Goal: Complete Application Form: Complete application form

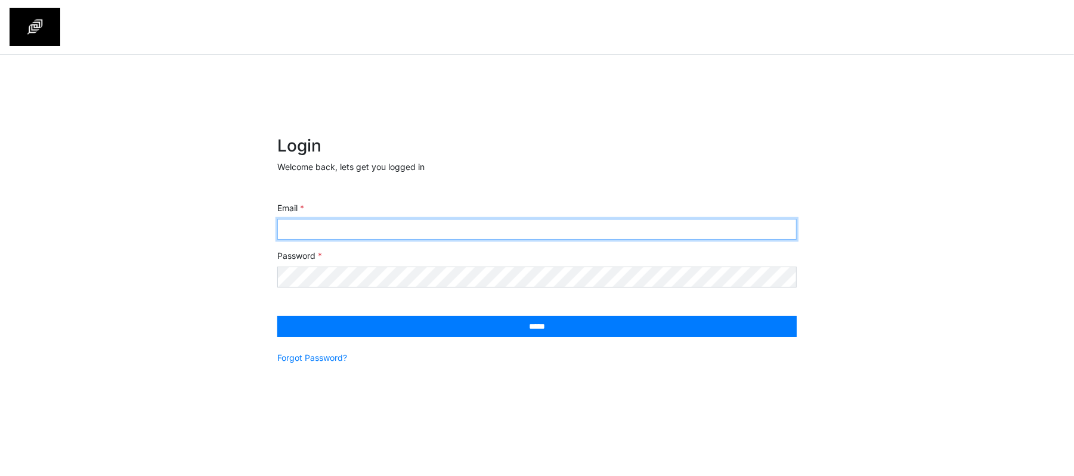
click at [470, 225] on input "Email" at bounding box center [536, 229] width 519 height 21
type input "**********"
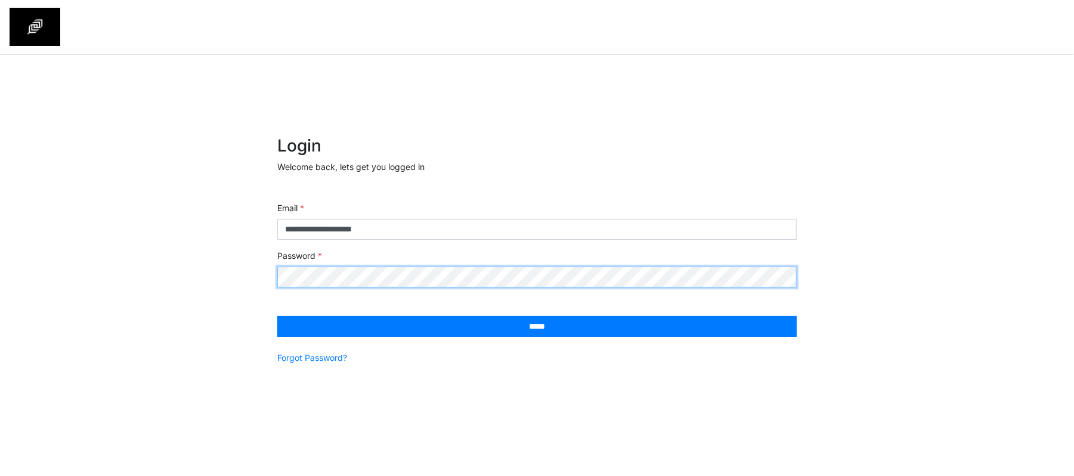
click at [277, 316] on input "*****" at bounding box center [536, 326] width 519 height 21
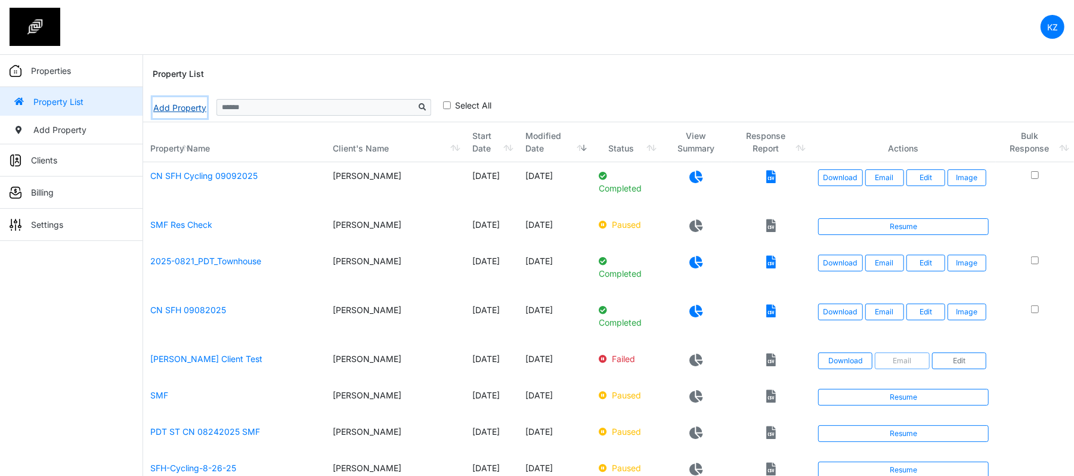
click at [190, 106] on link "Add Property" at bounding box center [180, 107] width 54 height 21
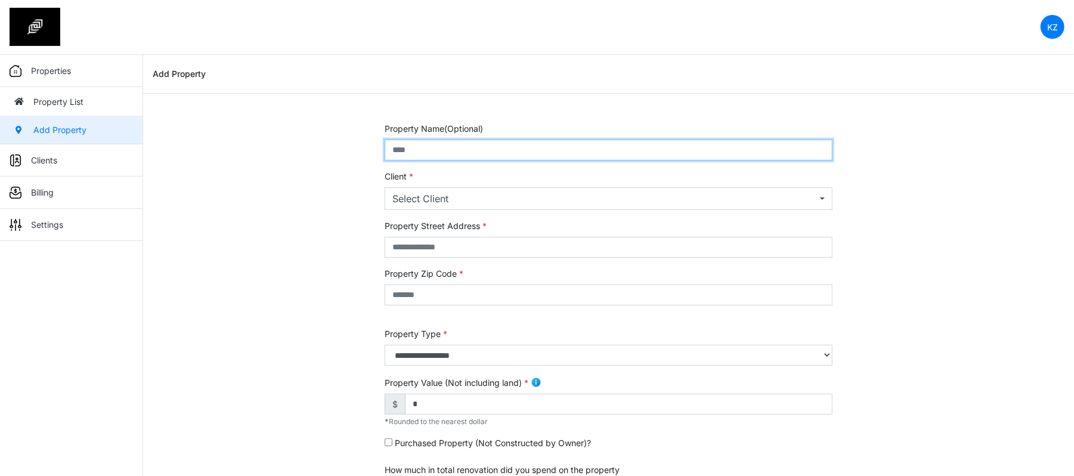
click at [433, 156] on input "text" at bounding box center [608, 149] width 448 height 21
type input "*****"
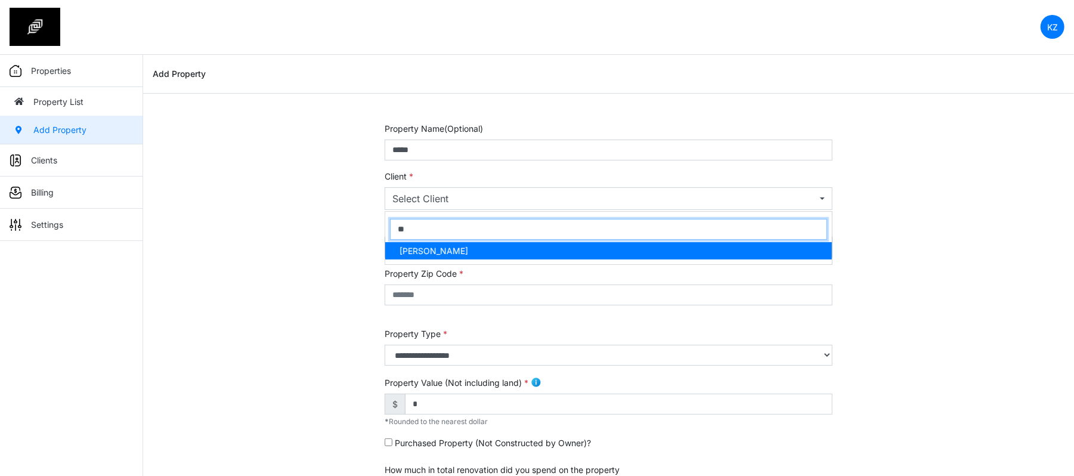
type input "***"
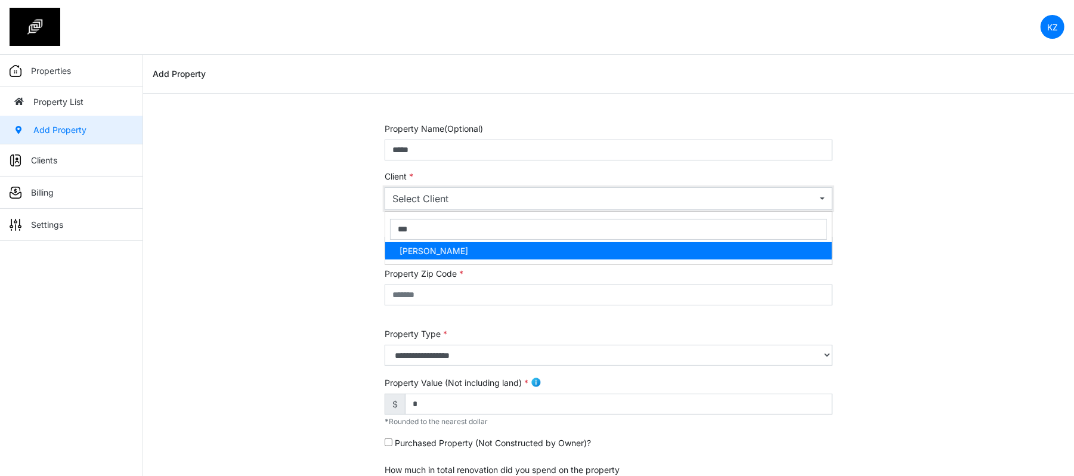
select select "***"
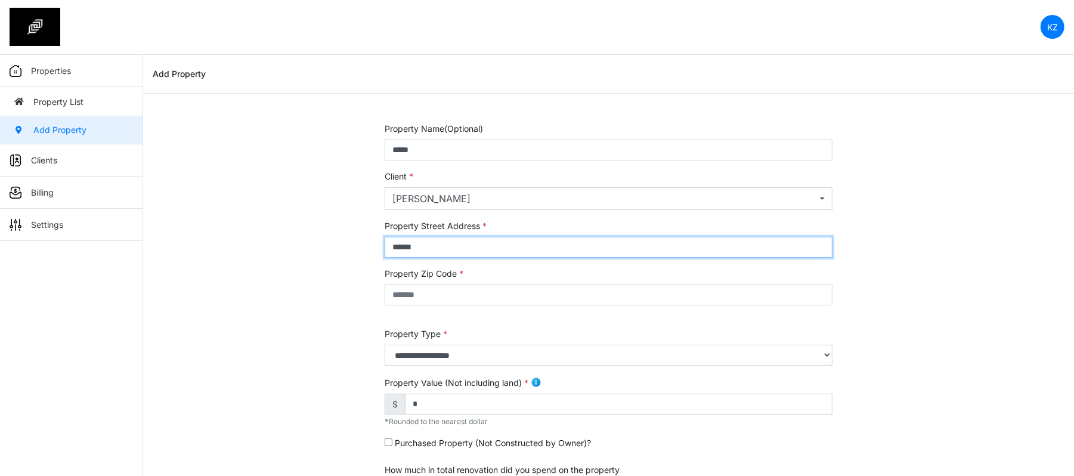
type input "******"
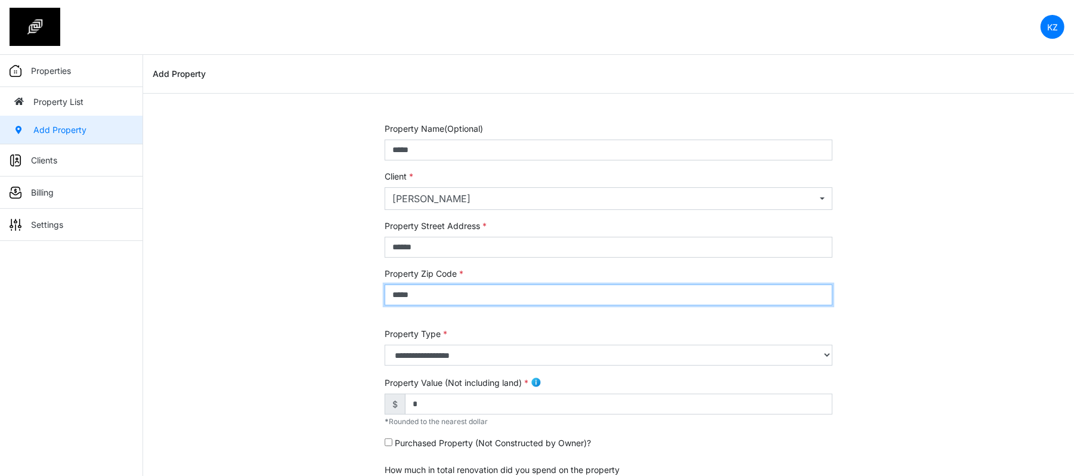
type input "*****"
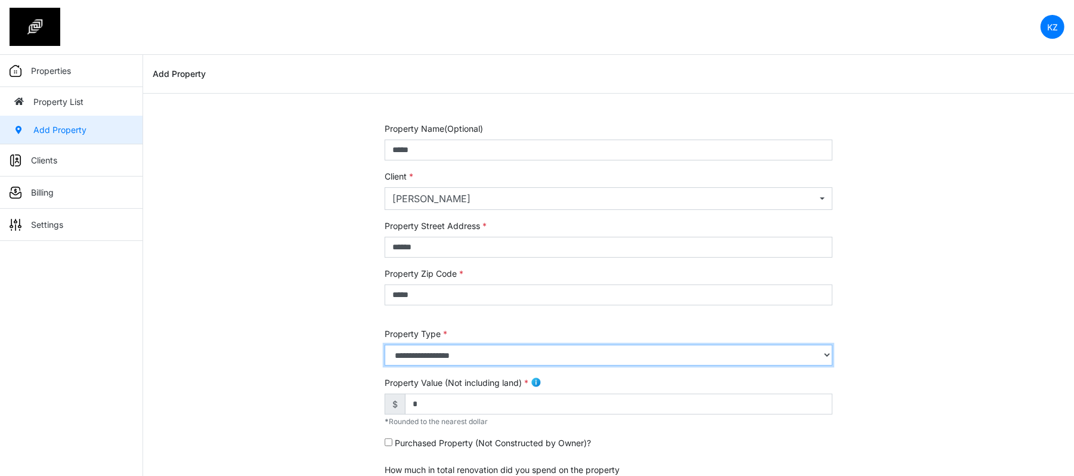
select select "*"
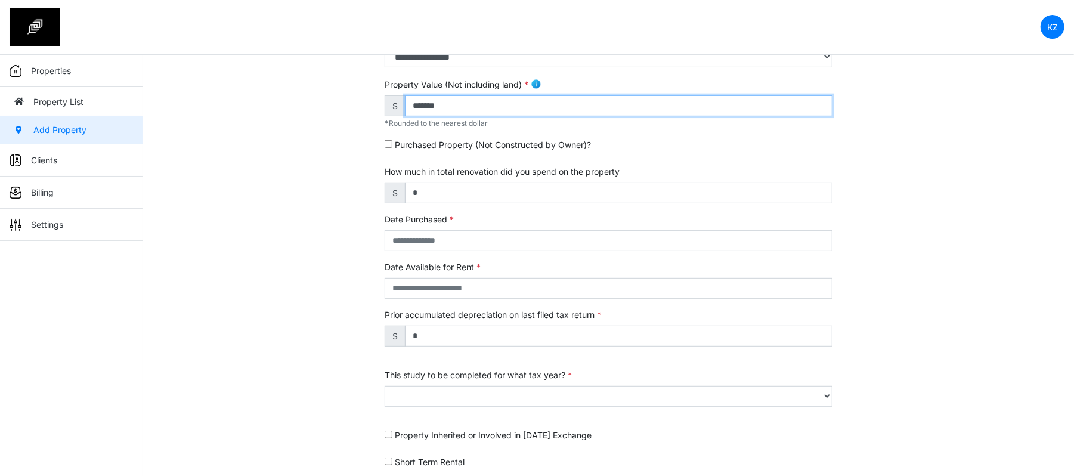
scroll to position [299, 0]
type input "*******"
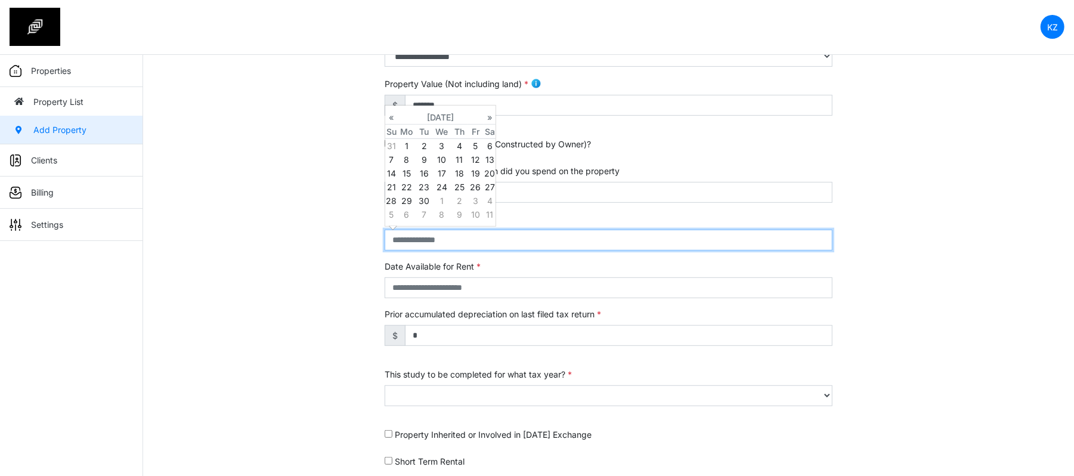
click at [435, 238] on input "text" at bounding box center [608, 239] width 448 height 21
type input "*"
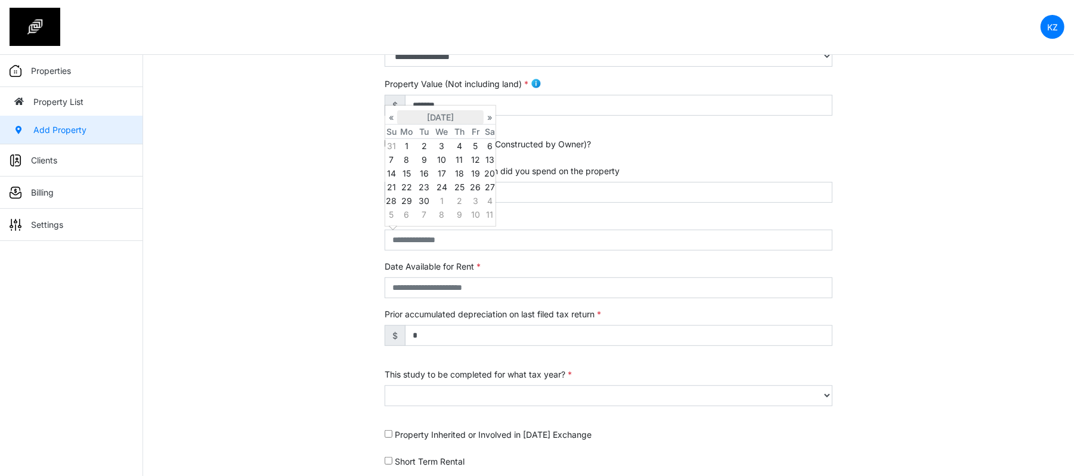
click at [435, 111] on th "September 2025" at bounding box center [440, 117] width 86 height 14
click at [435, 111] on th "2025" at bounding box center [440, 110] width 86 height 14
click at [435, 136] on span "2020" at bounding box center [426, 135] width 25 height 32
click at [435, 136] on span "Feb" at bounding box center [426, 135] width 25 height 32
click at [449, 177] on td "12" at bounding box center [441, 173] width 18 height 14
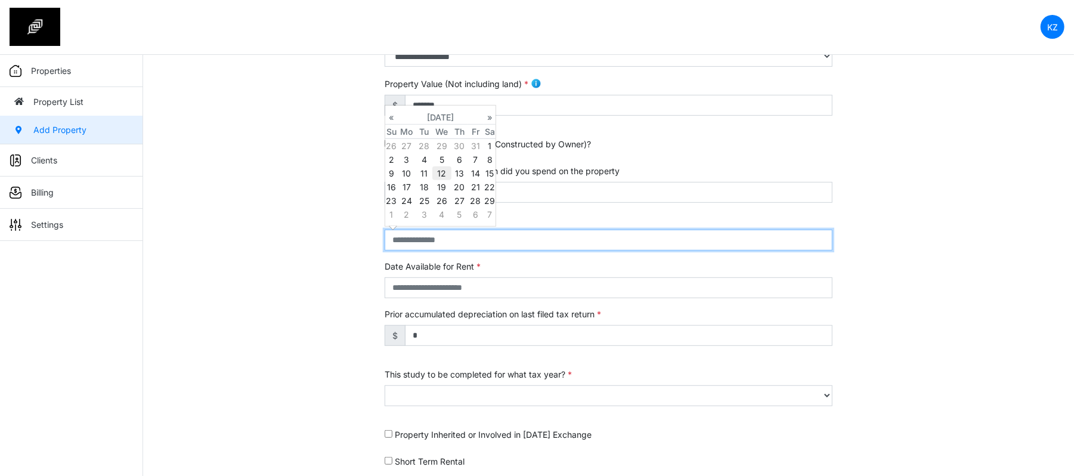
type input "**********"
select select "****"
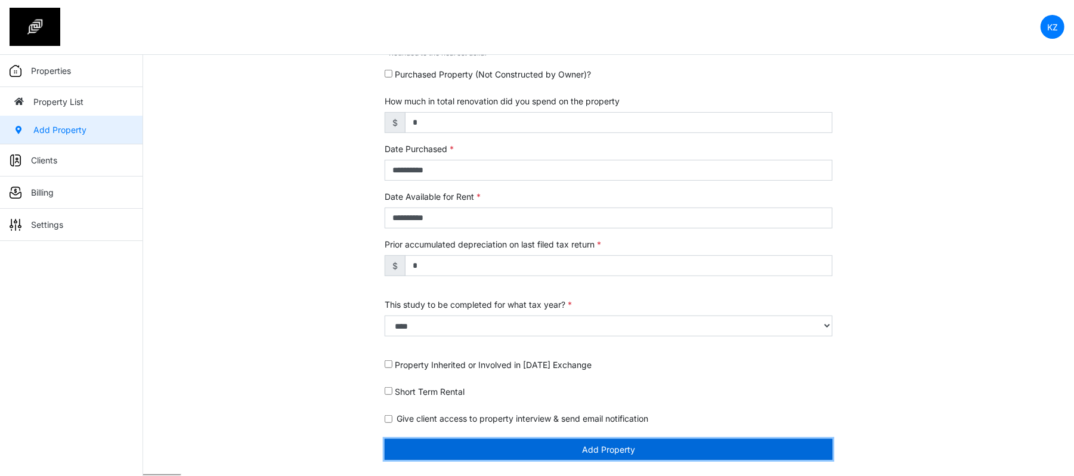
click at [514, 449] on button "Add Property" at bounding box center [608, 449] width 448 height 21
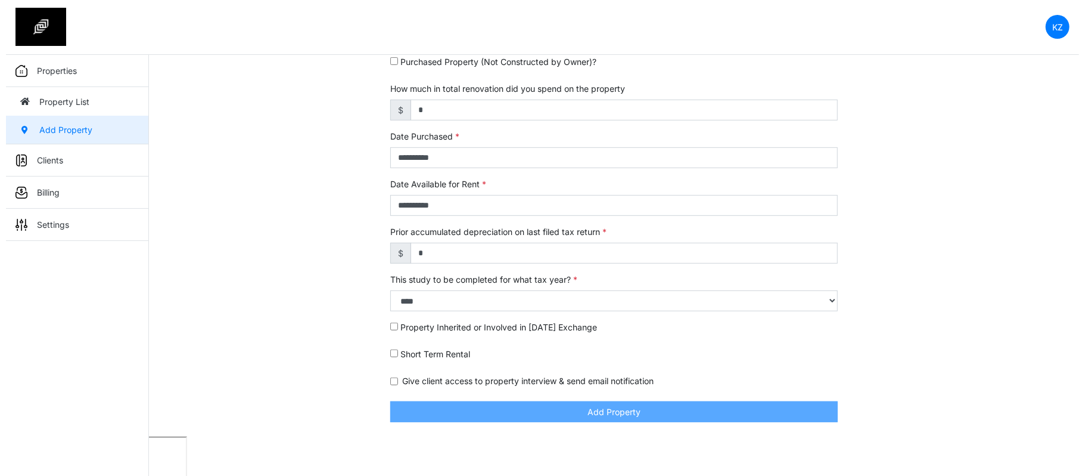
scroll to position [331, 0]
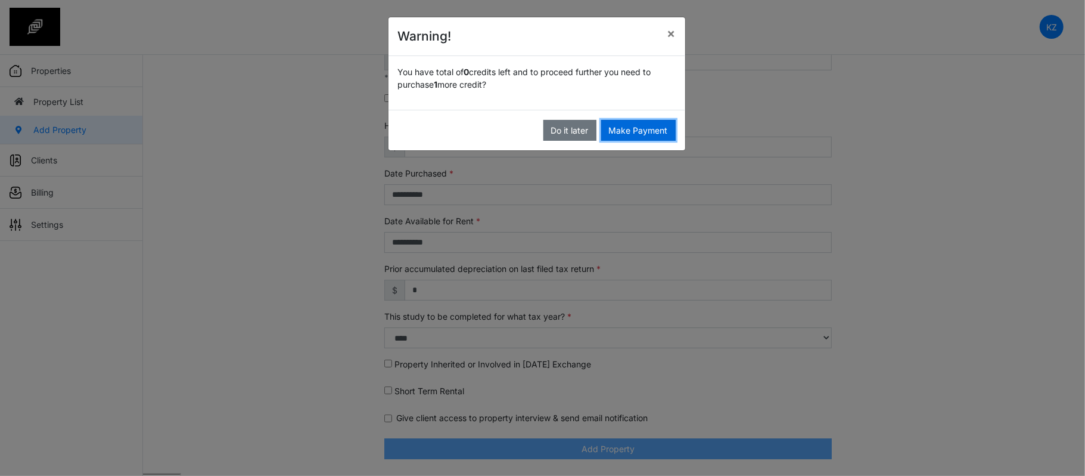
click at [624, 128] on button "Make Payment" at bounding box center [638, 130] width 75 height 21
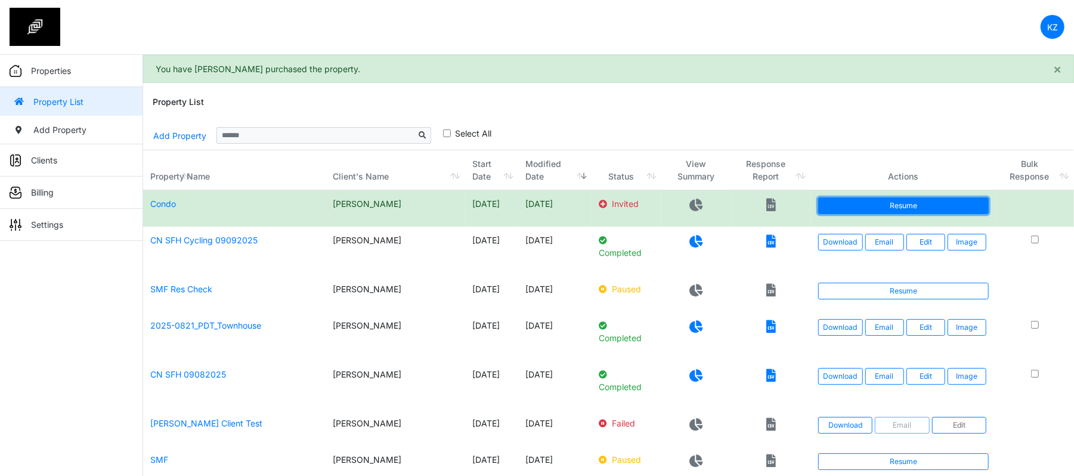
click at [904, 201] on link "Resume" at bounding box center [903, 205] width 171 height 17
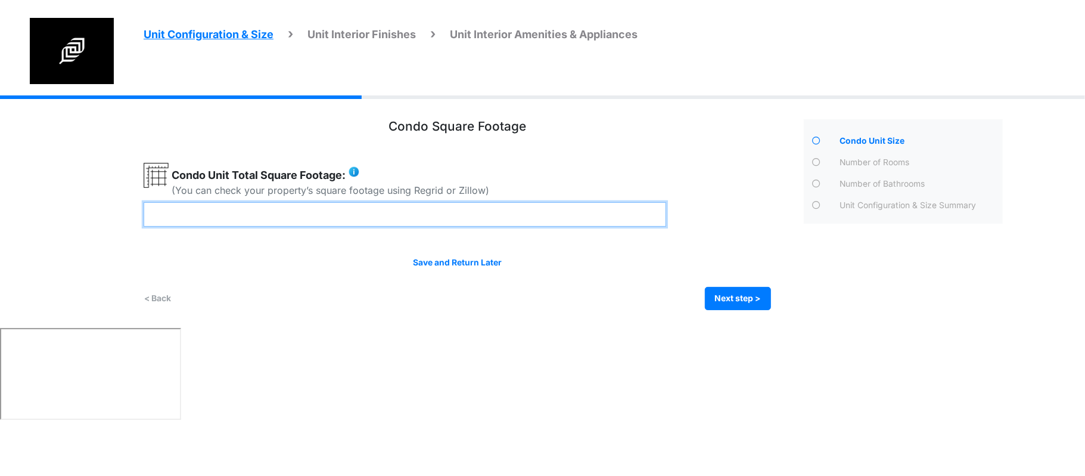
click at [539, 213] on input "number" at bounding box center [405, 214] width 523 height 24
type input "****"
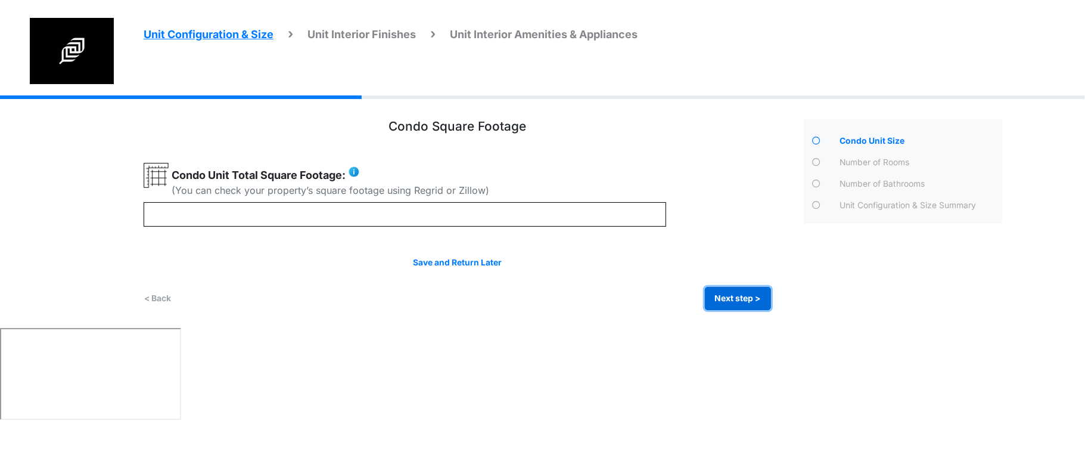
click at [723, 296] on button "Next step >" at bounding box center [738, 298] width 66 height 23
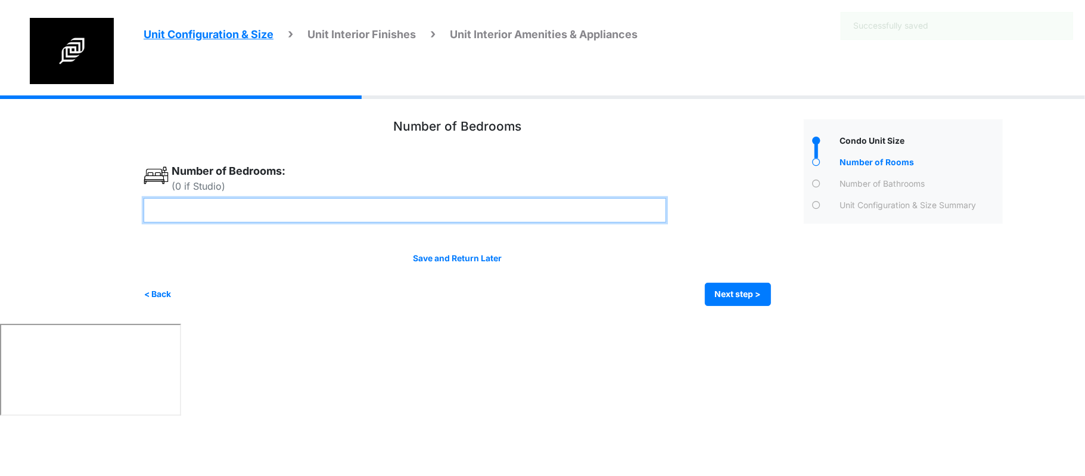
click at [604, 216] on input "number" at bounding box center [405, 210] width 523 height 24
type input "*"
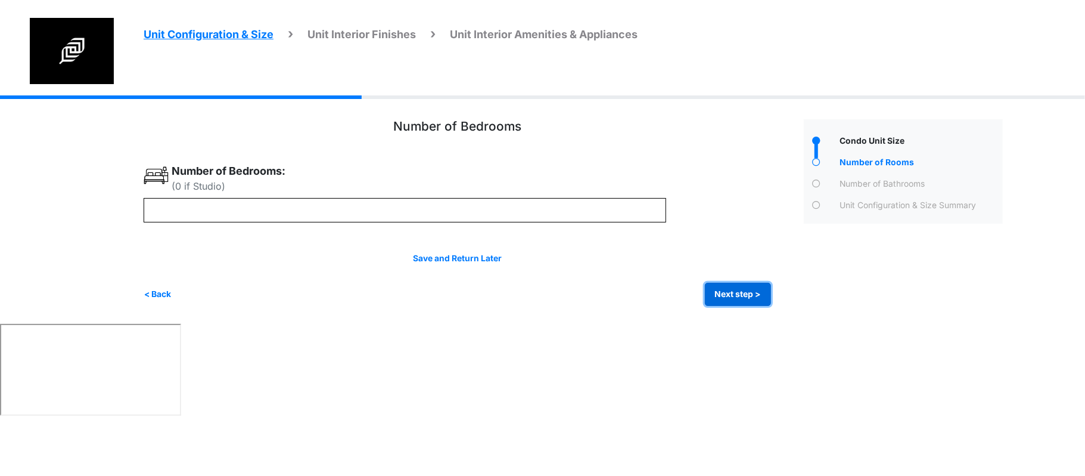
click at [718, 292] on button "Next step >" at bounding box center [738, 294] width 66 height 23
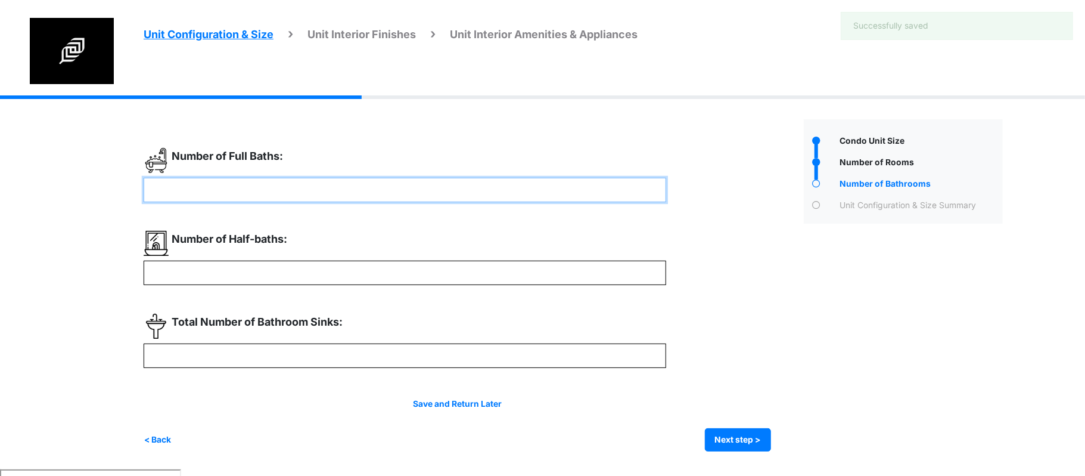
click at [577, 189] on input "number" at bounding box center [405, 190] width 523 height 24
type input "*"
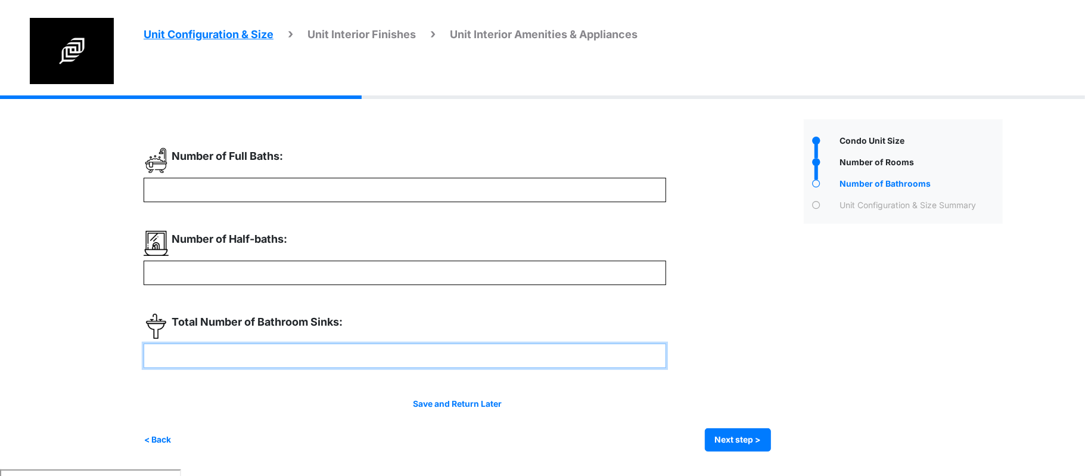
click at [544, 360] on input "number" at bounding box center [405, 355] width 523 height 24
type input "*"
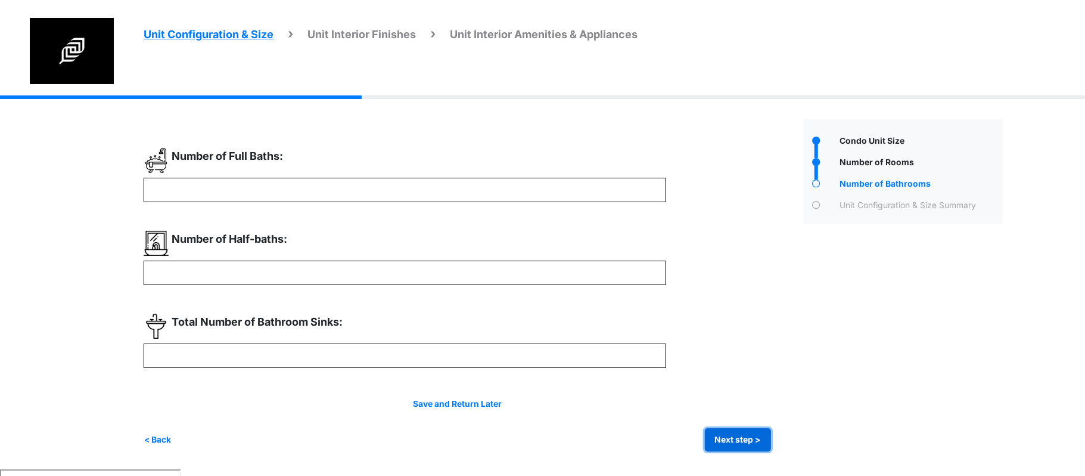
click at [736, 446] on button "Next step >" at bounding box center [738, 439] width 66 height 23
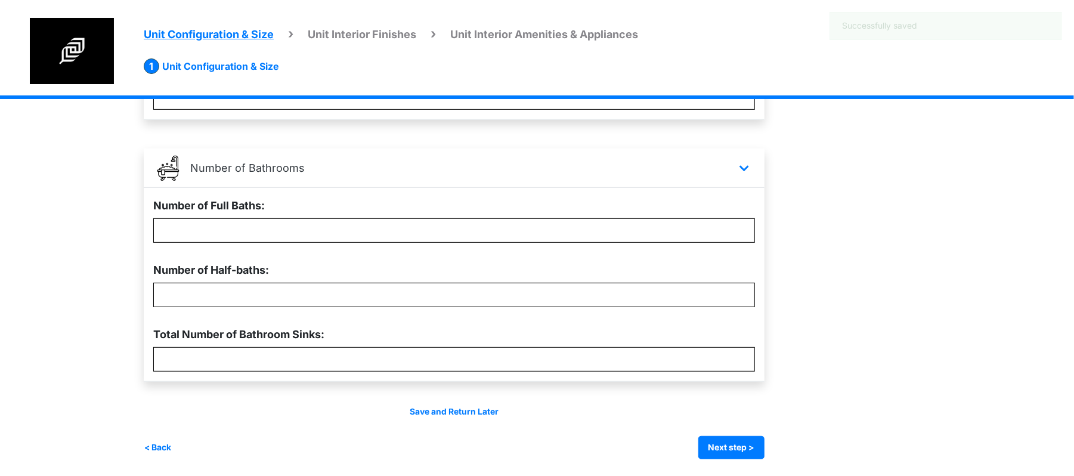
scroll to position [303, 0]
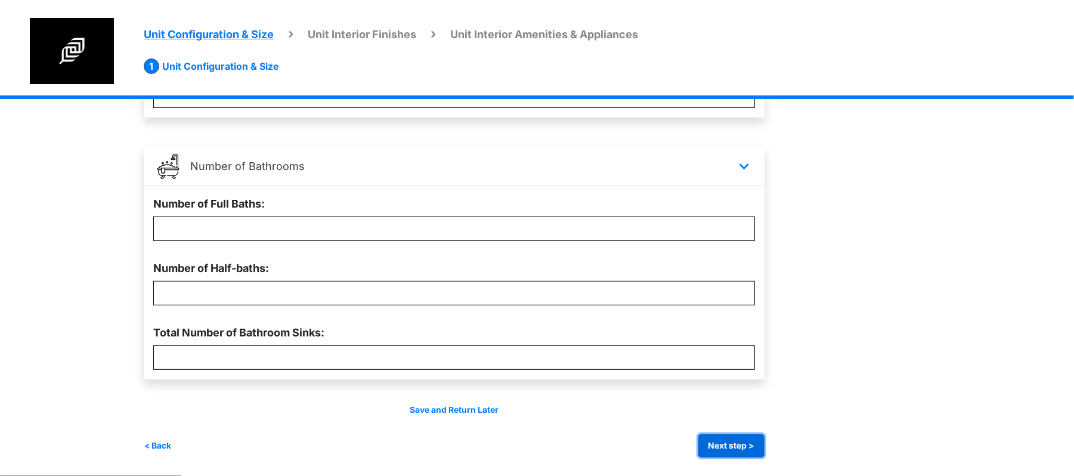
click at [728, 454] on button "Next step >" at bounding box center [731, 445] width 66 height 23
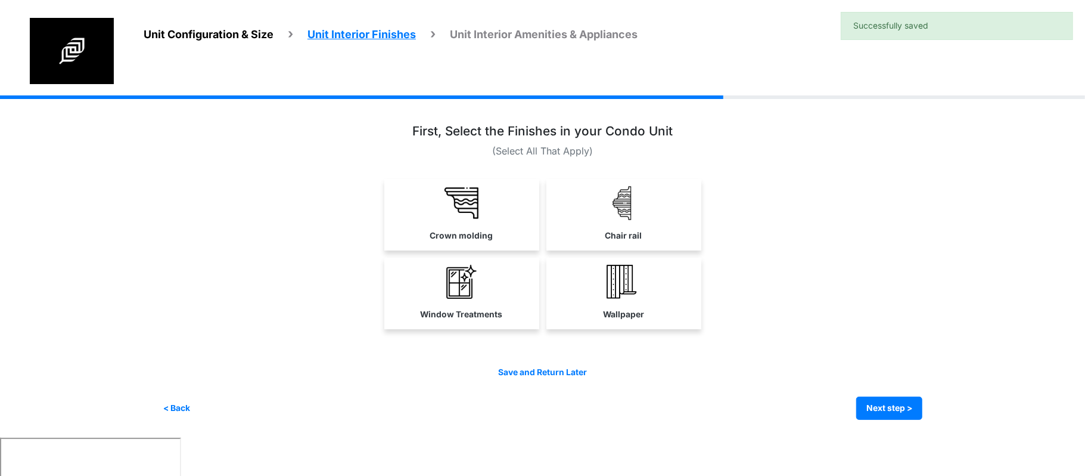
click at [945, 413] on div "Unit Configuration & Size Unit Interior Finishes Unit Interior Amenities & Appl…" at bounding box center [542, 266] width 1085 height 342
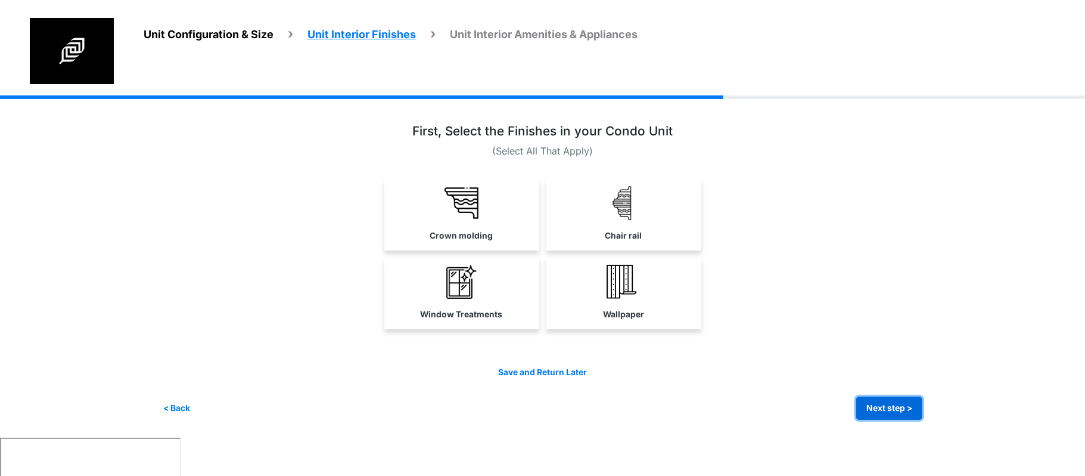
click at [898, 416] on button "Next step >" at bounding box center [890, 407] width 66 height 23
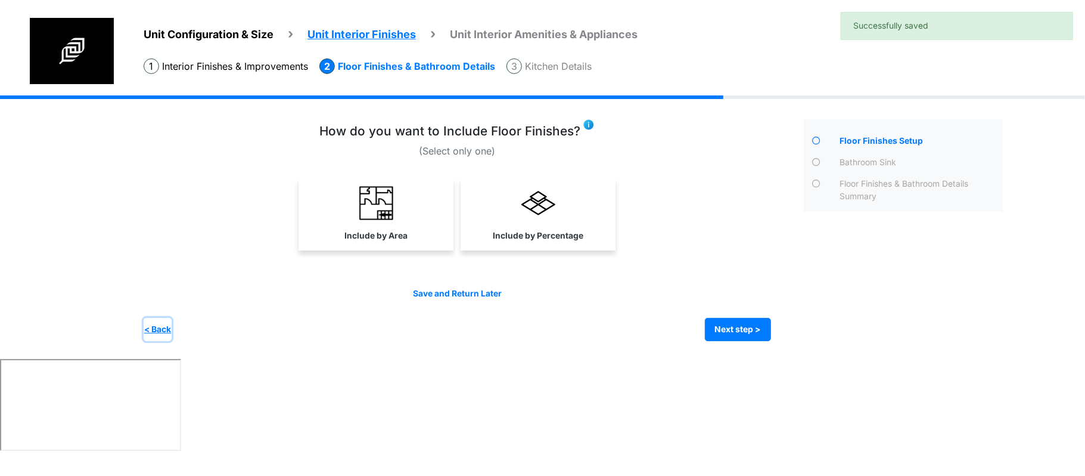
click at [169, 330] on button "< Back" at bounding box center [158, 329] width 28 height 23
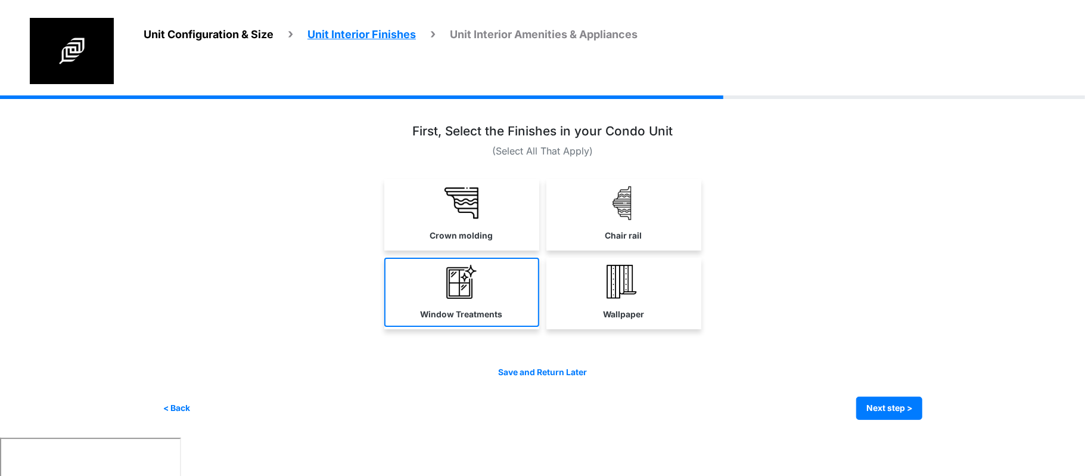
click at [488, 303] on link "Window Treatments" at bounding box center [461, 292] width 155 height 69
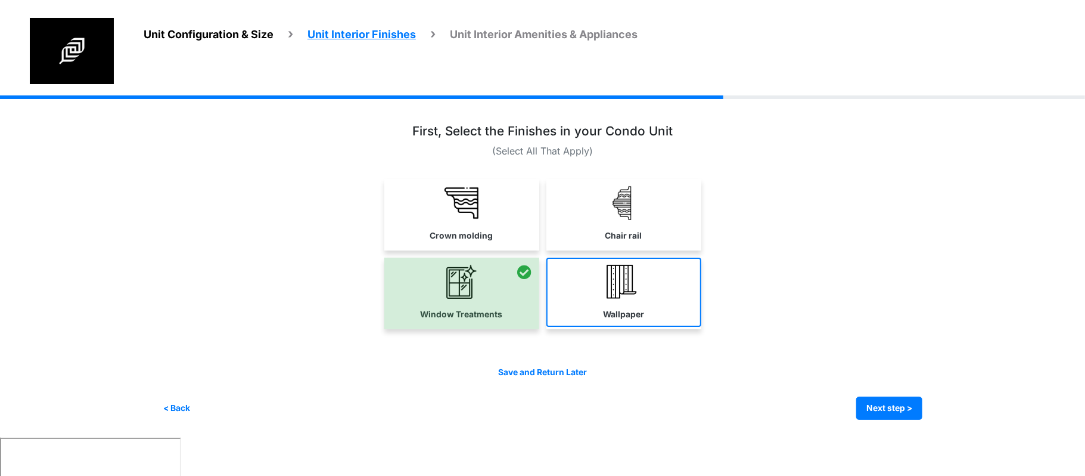
click at [652, 292] on link "Wallpaper" at bounding box center [624, 292] width 155 height 69
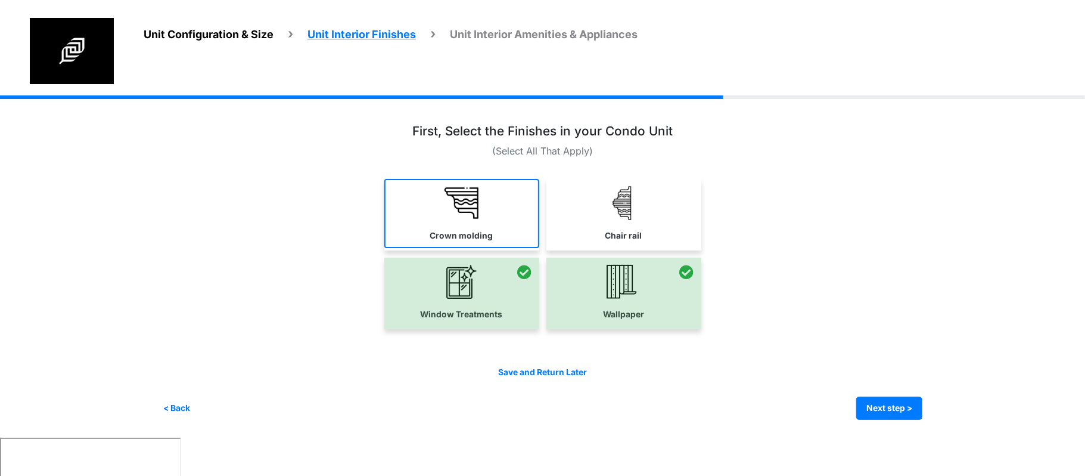
click at [505, 227] on link "Crown molding" at bounding box center [461, 213] width 155 height 69
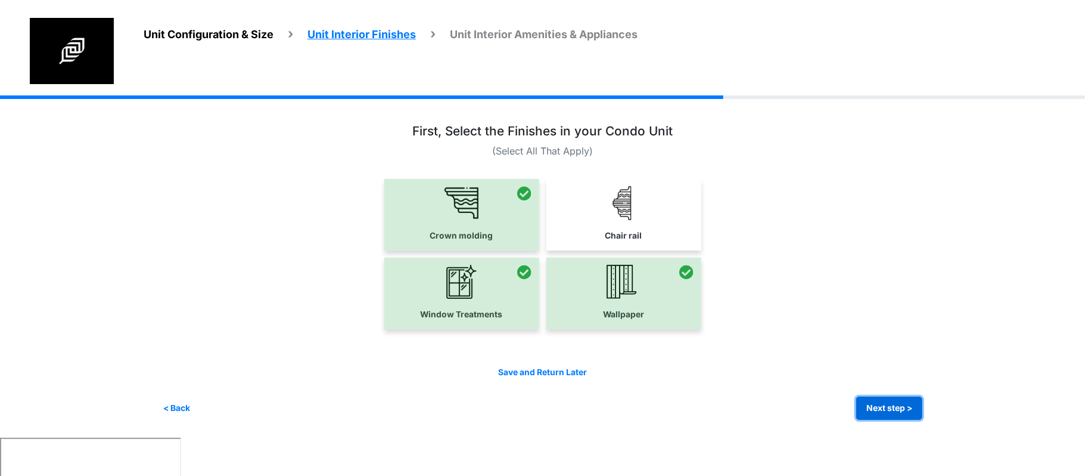
click at [895, 408] on button "Next step >" at bounding box center [890, 407] width 66 height 23
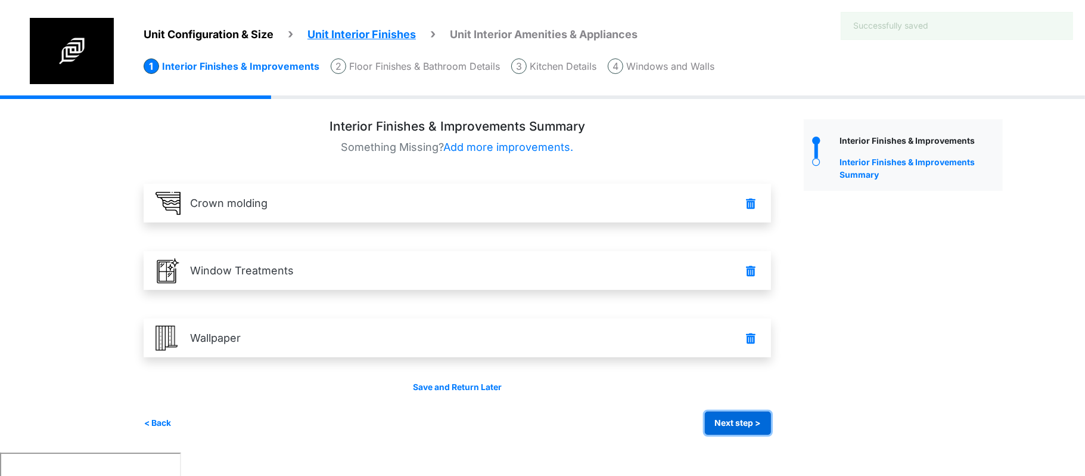
click at [735, 420] on button "Next step >" at bounding box center [738, 422] width 66 height 23
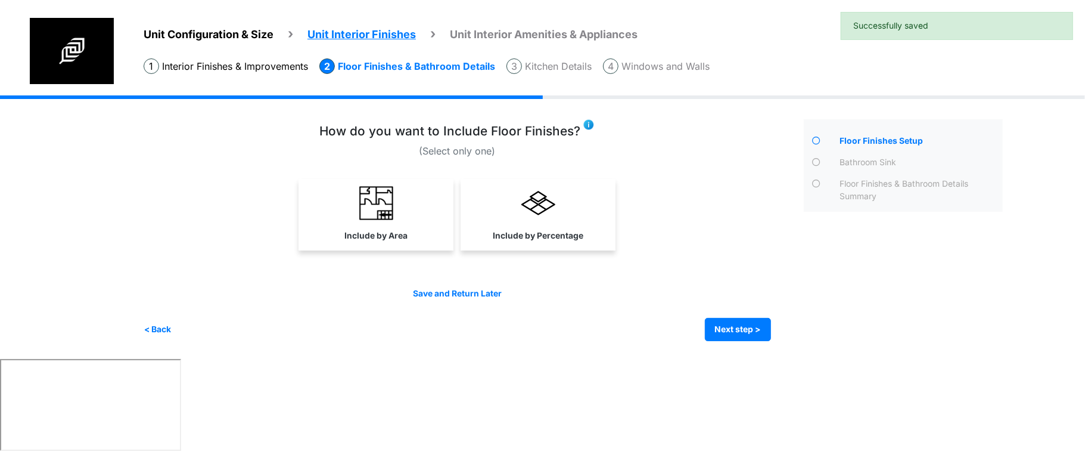
click at [734, 303] on div "Save and Return Later < Back Next step > Save and submit" at bounding box center [458, 314] width 628 height 54
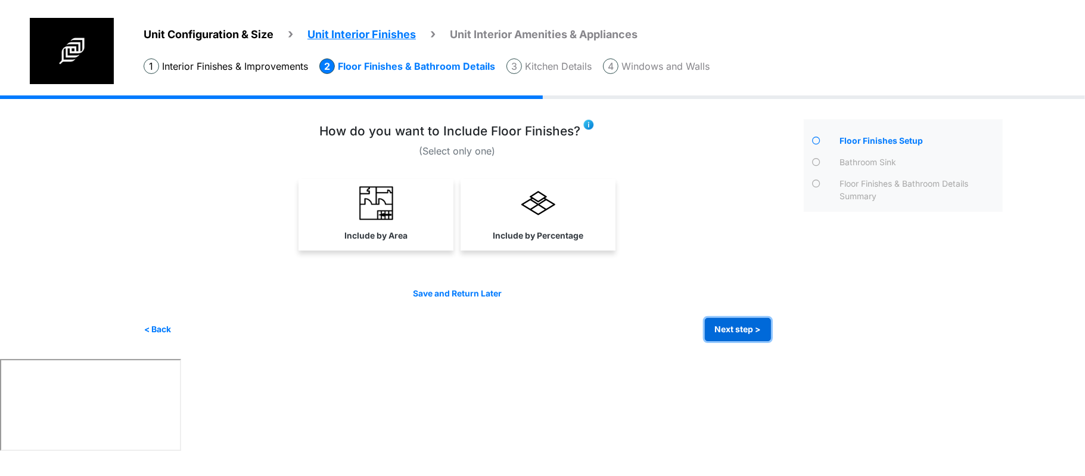
click at [721, 336] on button "Next step >" at bounding box center [738, 329] width 66 height 23
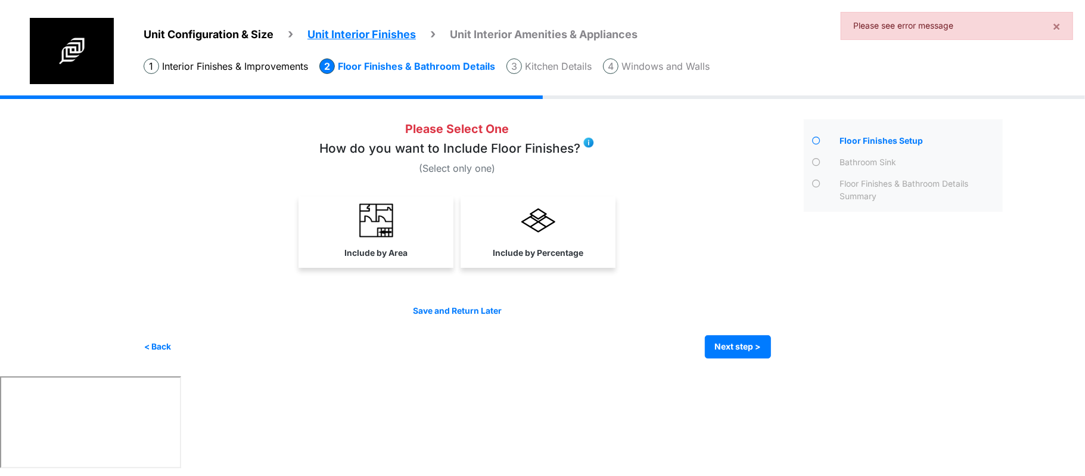
click at [565, 268] on div "Include by Percentage" at bounding box center [538, 232] width 155 height 72
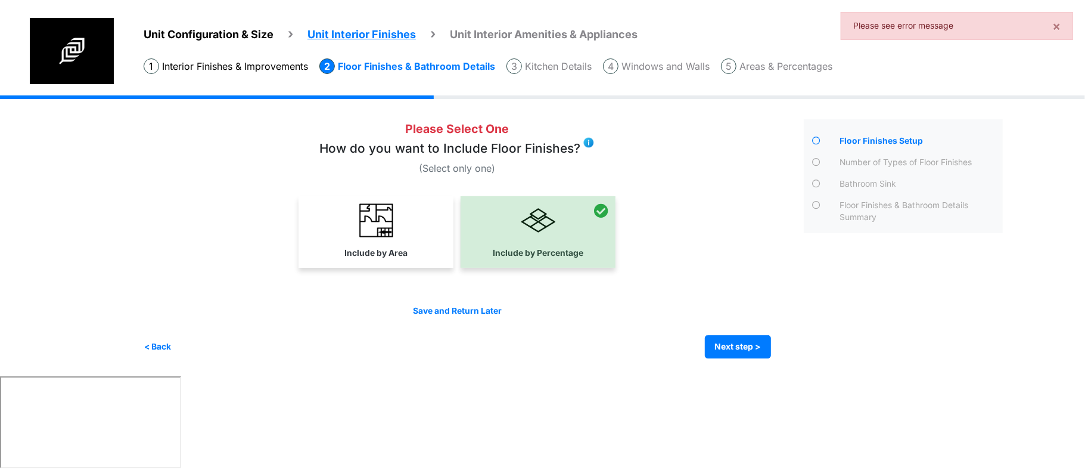
click at [362, 267] on div "Include by Area" at bounding box center [376, 232] width 155 height 72
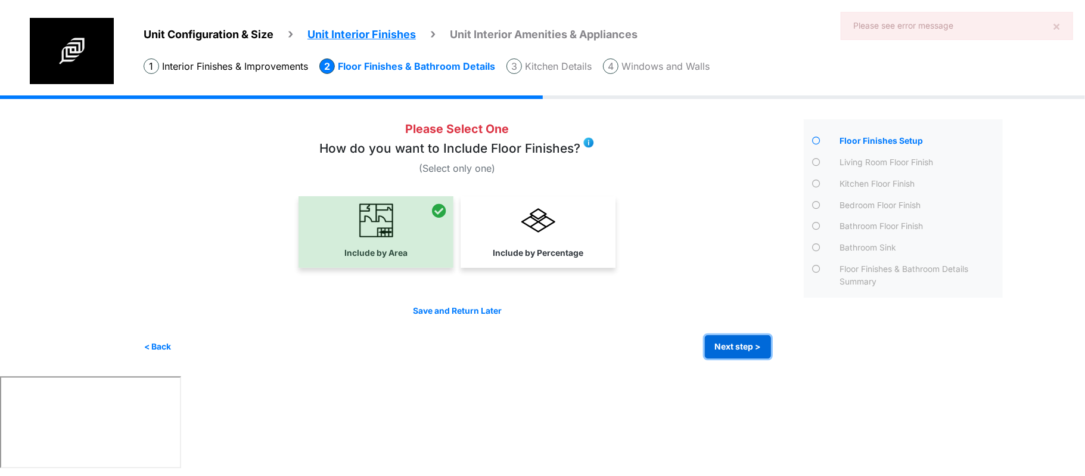
click at [738, 346] on button "Next step >" at bounding box center [738, 346] width 66 height 23
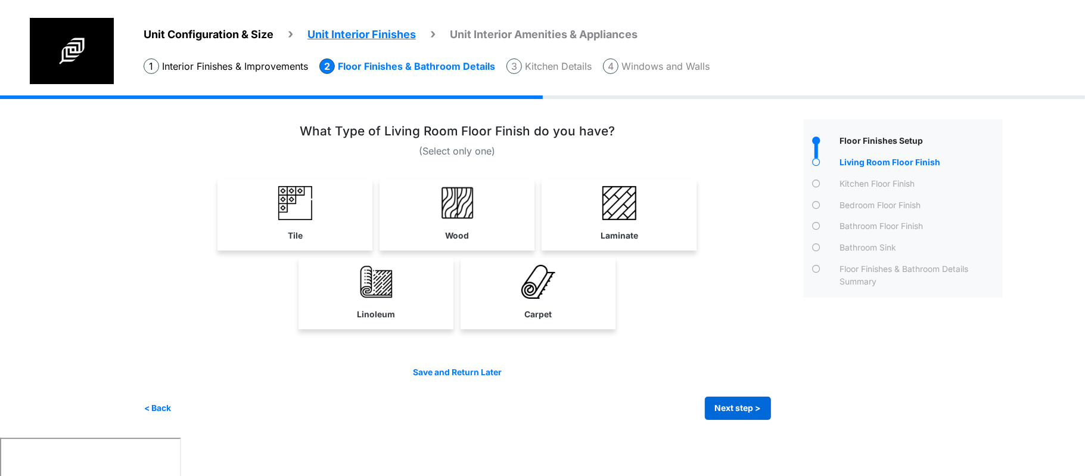
click at [715, 396] on div "Save and Return Later < Back Next step > Save and submit" at bounding box center [458, 393] width 628 height 54
click at [716, 397] on button "Next step >" at bounding box center [738, 407] width 66 height 23
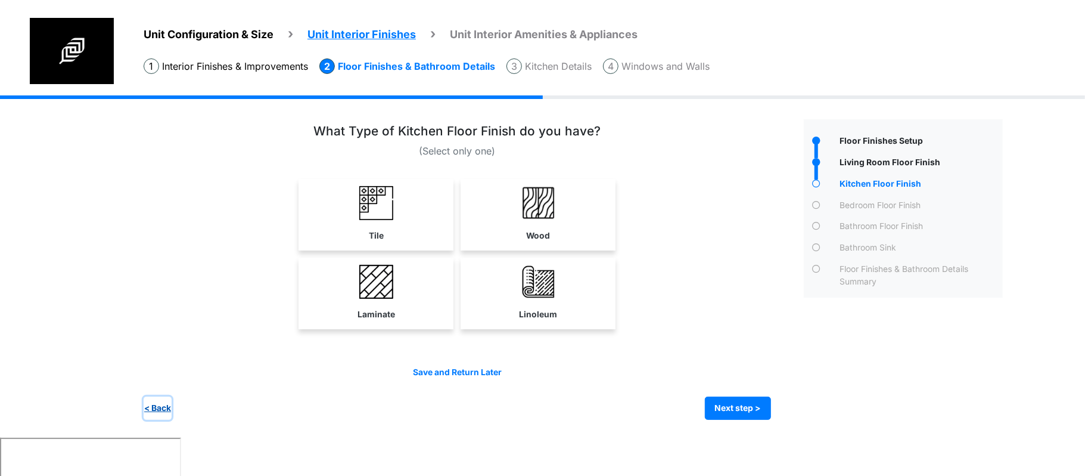
click at [169, 406] on button "< Back" at bounding box center [158, 407] width 28 height 23
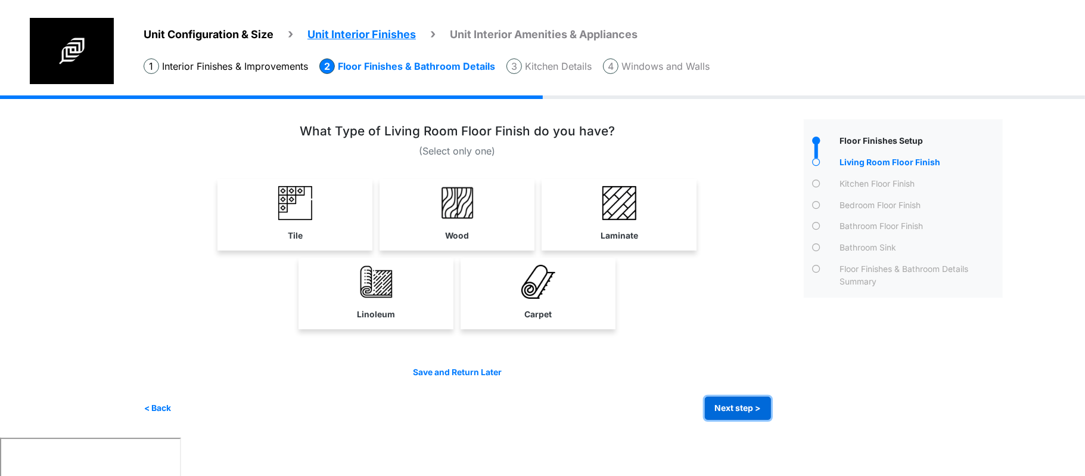
click at [738, 408] on button "Next step >" at bounding box center [738, 407] width 66 height 23
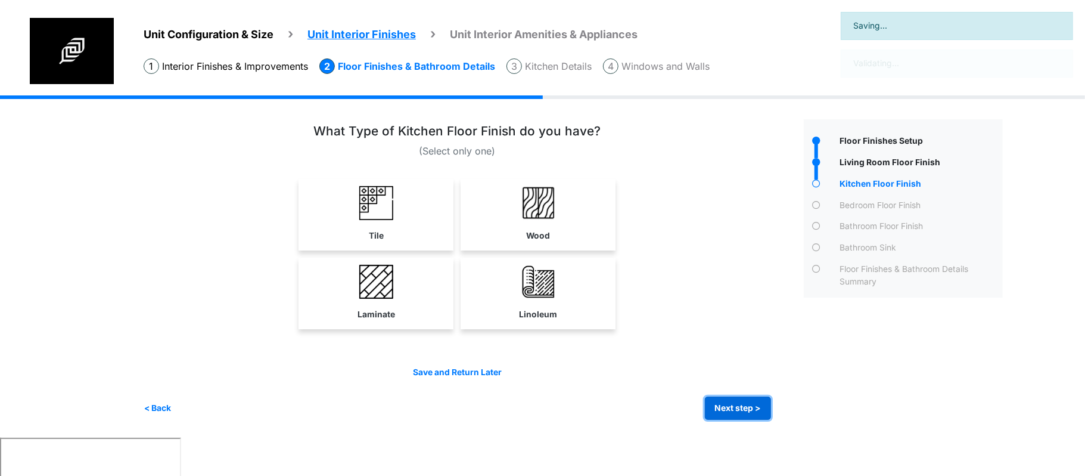
click at [738, 408] on button "Next step >" at bounding box center [738, 407] width 66 height 23
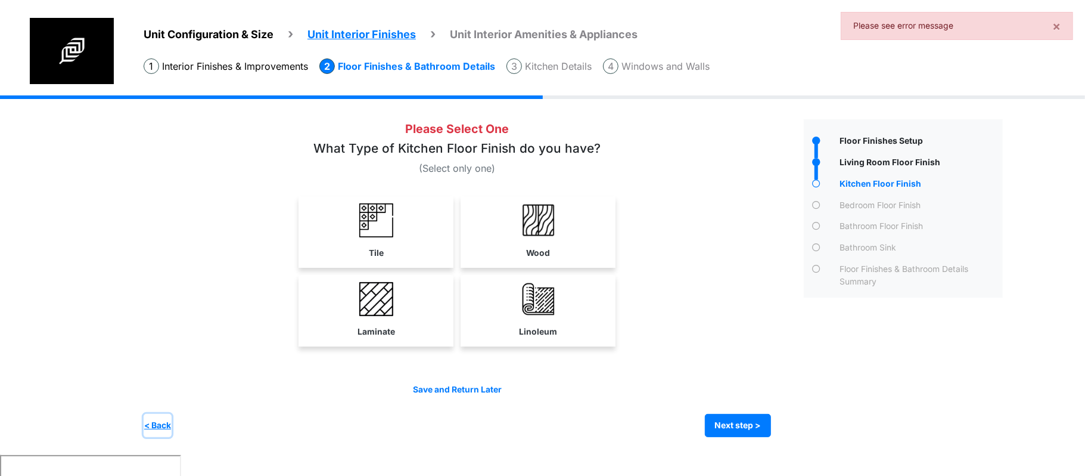
click at [148, 423] on button "< Back" at bounding box center [158, 425] width 28 height 23
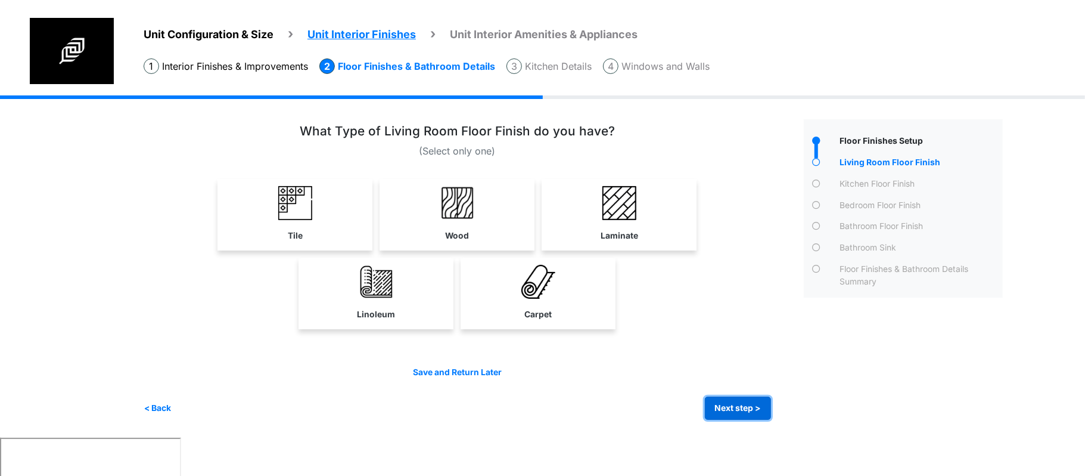
click at [752, 413] on button "Next step >" at bounding box center [738, 407] width 66 height 23
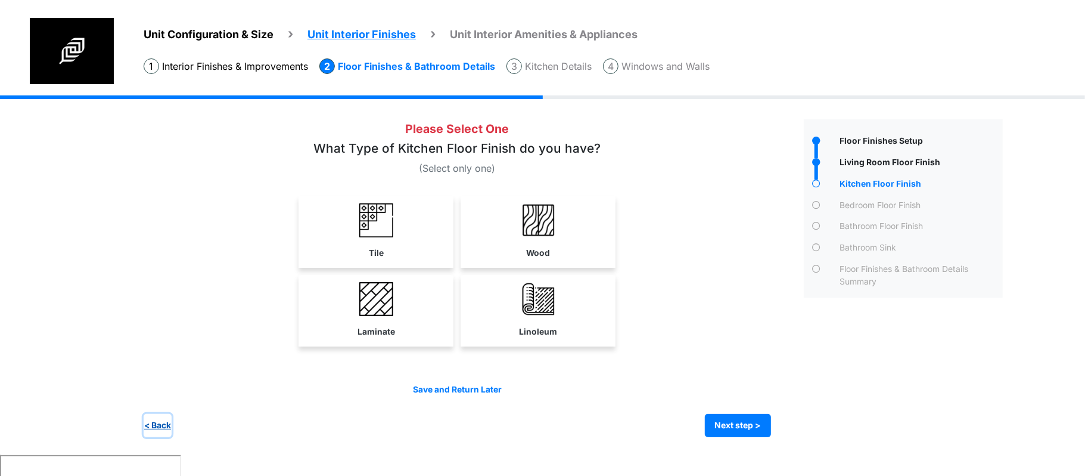
click at [160, 430] on button "< Back" at bounding box center [158, 425] width 28 height 23
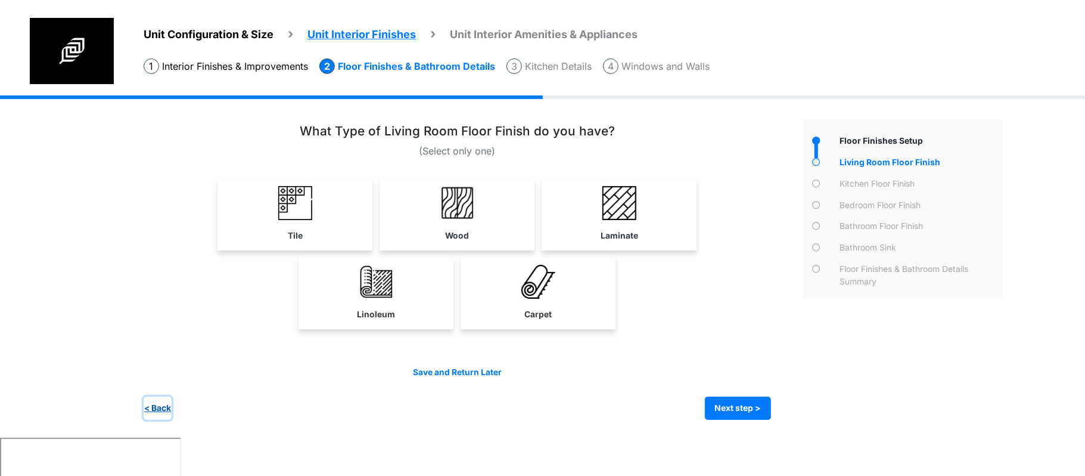
click at [153, 406] on button "< Back" at bounding box center [158, 407] width 28 height 23
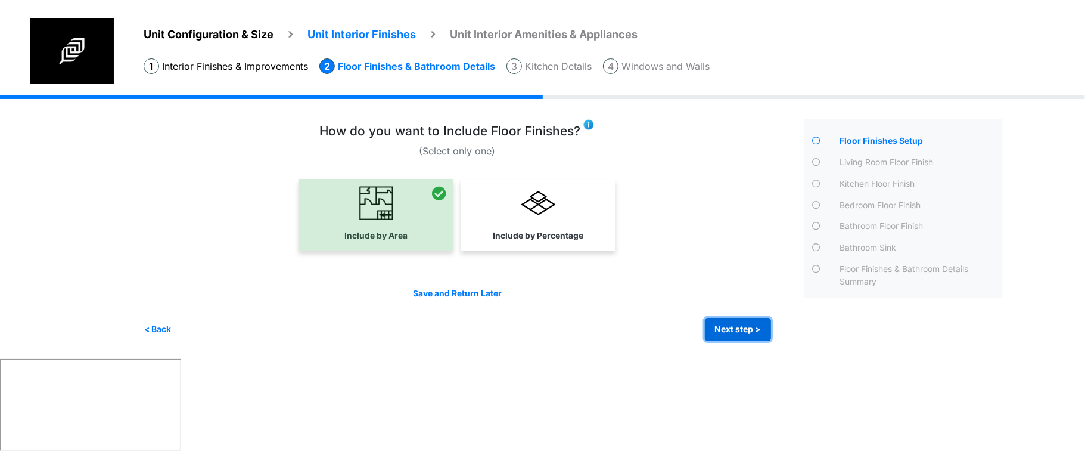
click at [709, 322] on button "Next step >" at bounding box center [738, 329] width 66 height 23
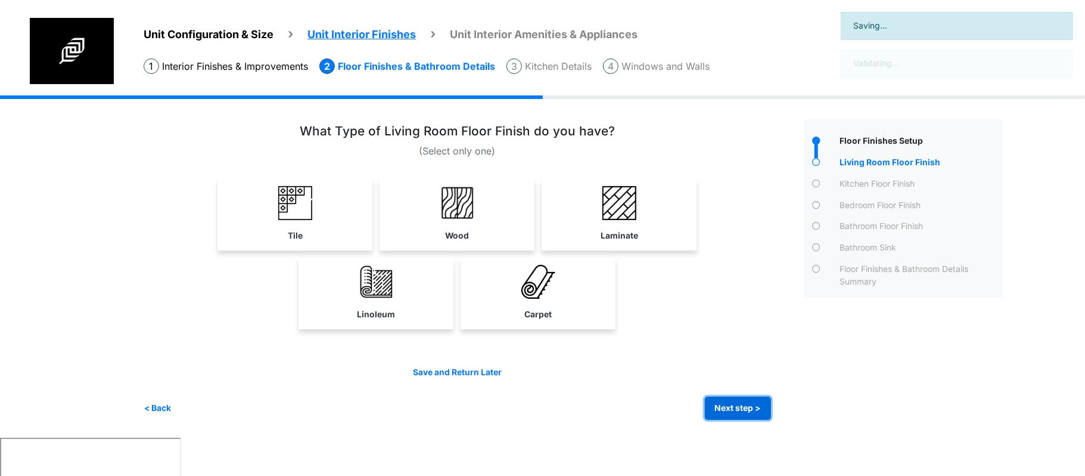
click at [721, 397] on button "Next step >" at bounding box center [738, 407] width 66 height 23
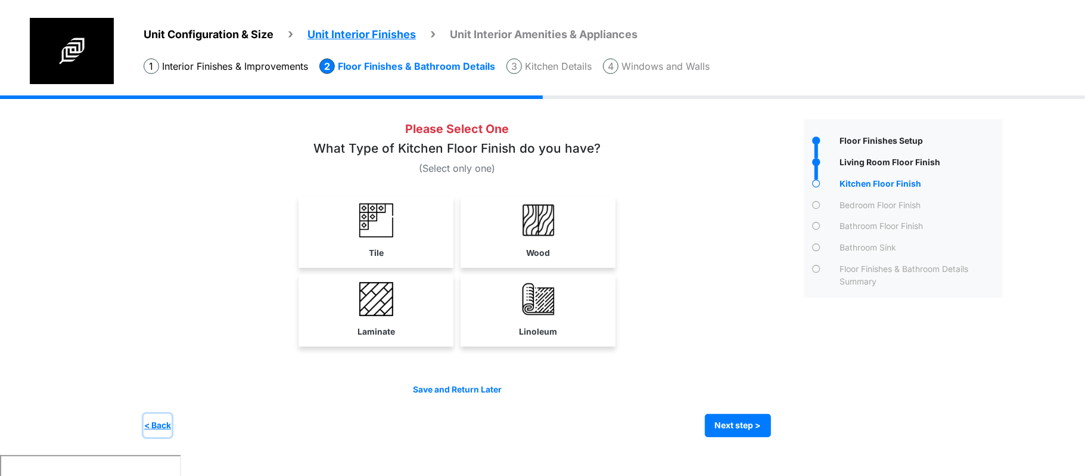
click at [162, 426] on button "< Back" at bounding box center [158, 425] width 28 height 23
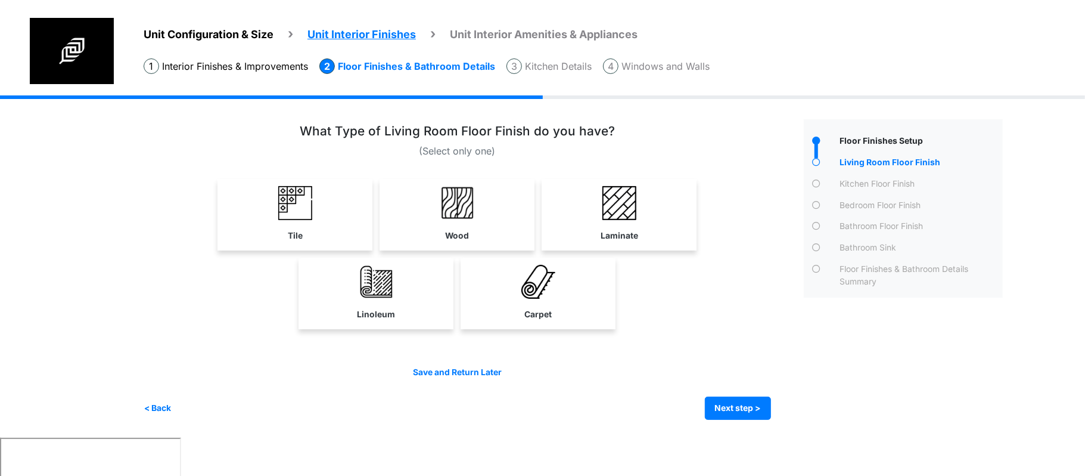
click at [683, 223] on link "Laminate" at bounding box center [619, 213] width 150 height 69
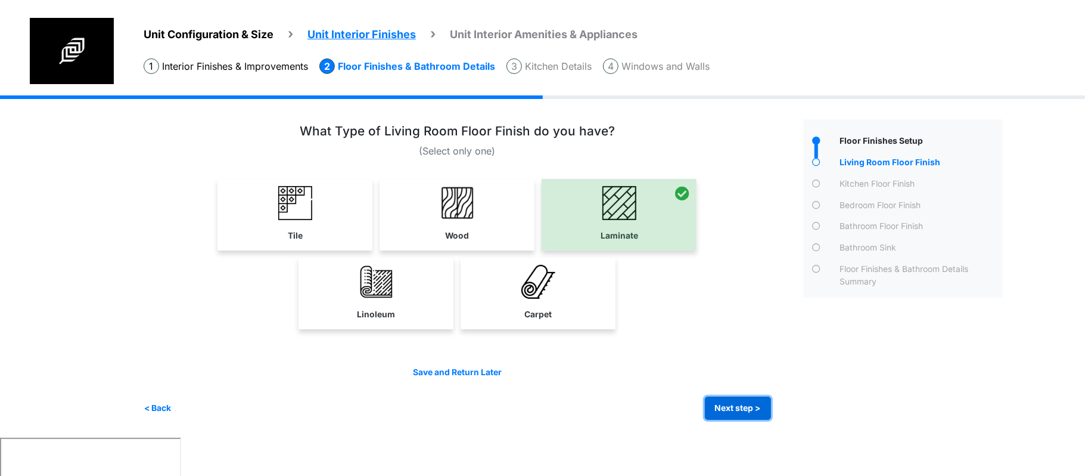
click at [746, 401] on button "Next step >" at bounding box center [738, 407] width 66 height 23
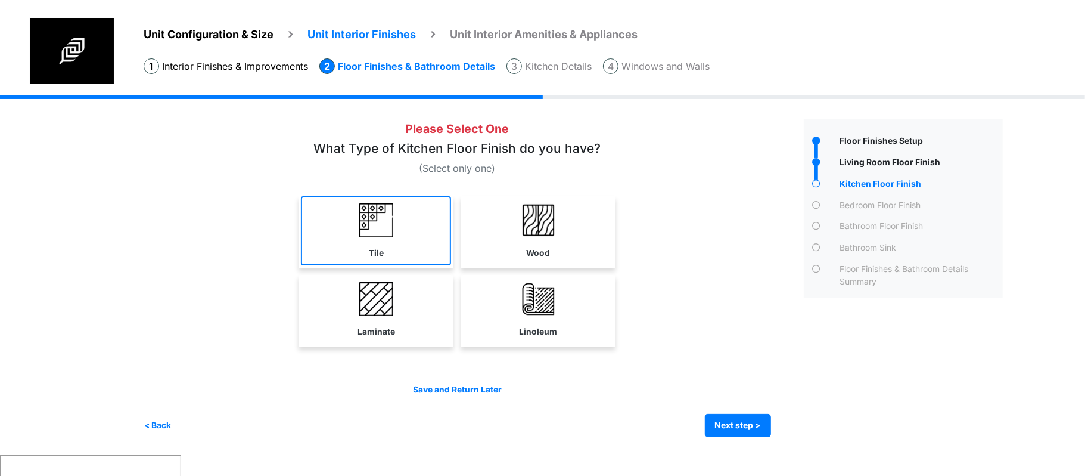
click at [404, 252] on link "Tile" at bounding box center [376, 230] width 150 height 69
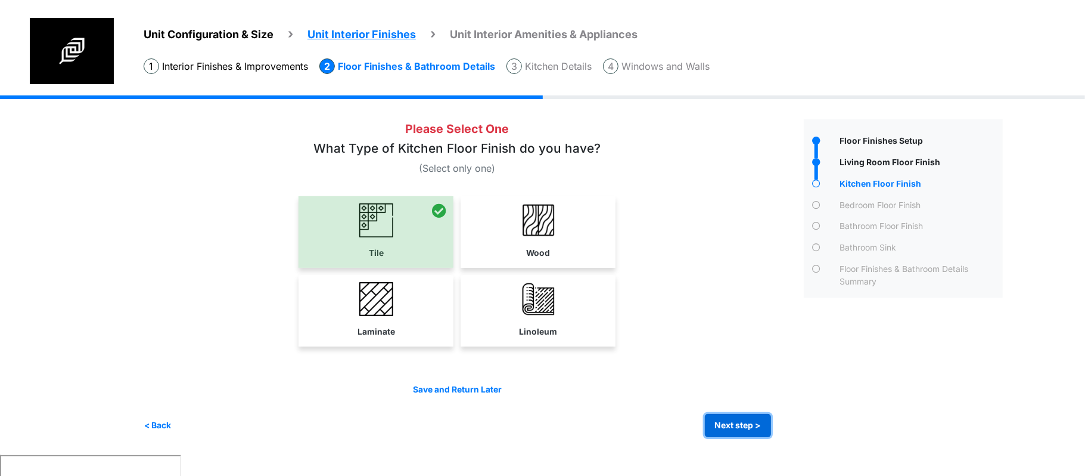
click at [739, 413] on div "Save and Return Later < Back Next step > Save and submit" at bounding box center [458, 410] width 628 height 54
click at [733, 427] on button "Next step >" at bounding box center [738, 425] width 66 height 23
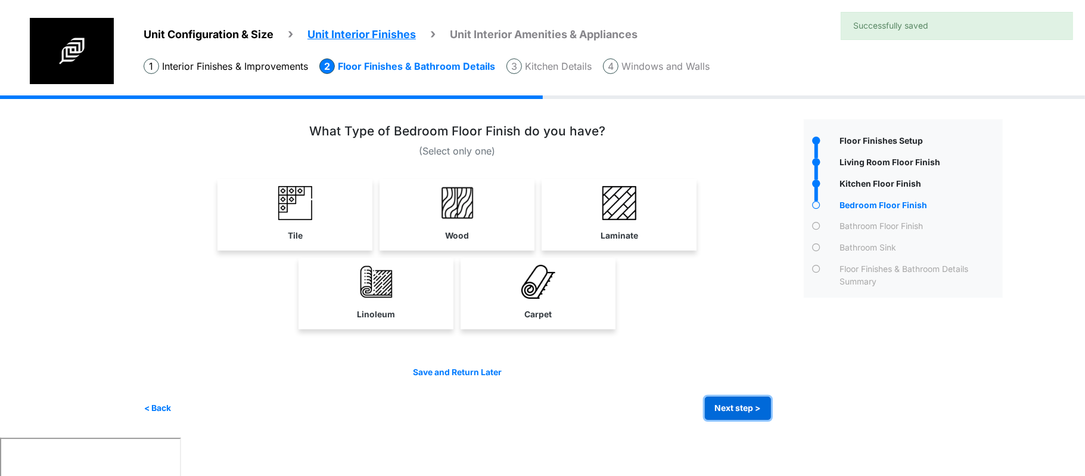
click at [728, 413] on button "Next step >" at bounding box center [738, 407] width 66 height 23
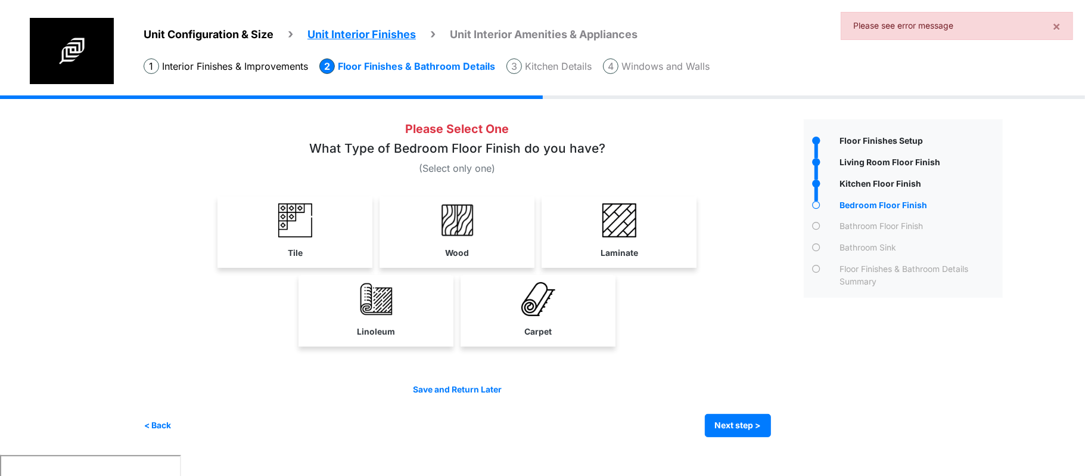
click at [711, 342] on div "Linoleum Carpet" at bounding box center [458, 311] width 628 height 72
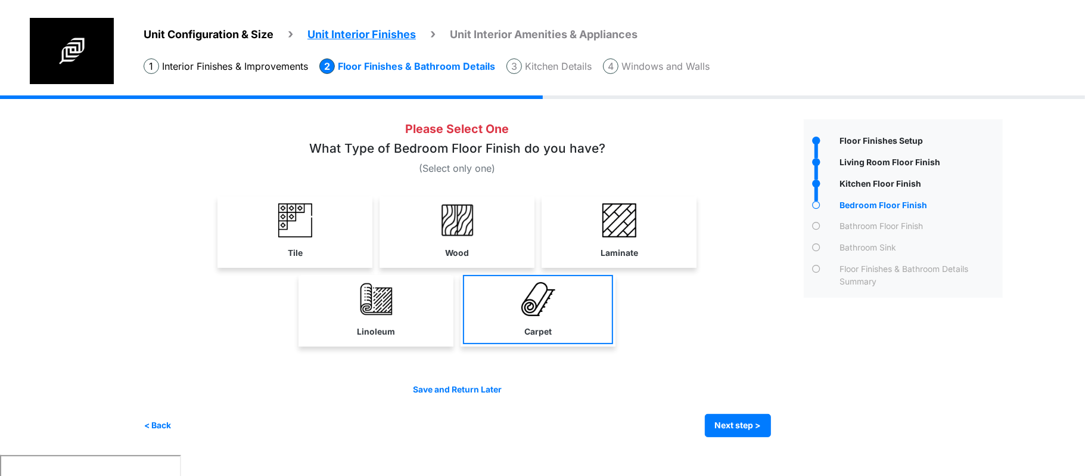
click at [530, 322] on link "Carpet" at bounding box center [538, 309] width 150 height 69
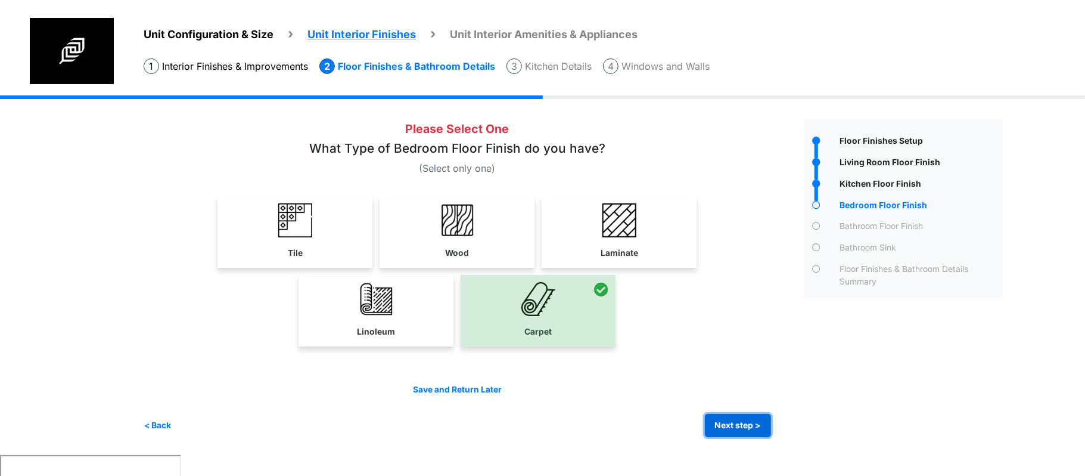
click at [737, 418] on button "Next step >" at bounding box center [738, 425] width 66 height 23
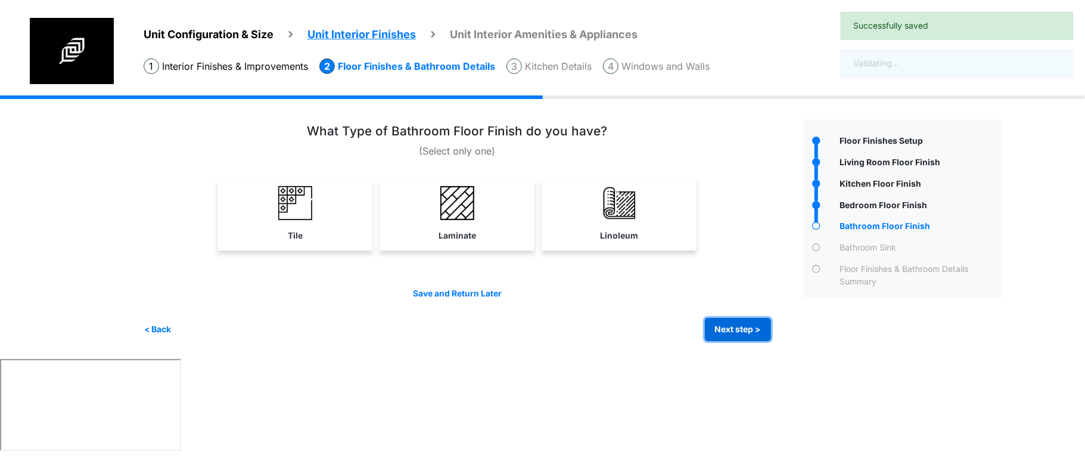
click at [752, 320] on button "Next step >" at bounding box center [738, 329] width 66 height 23
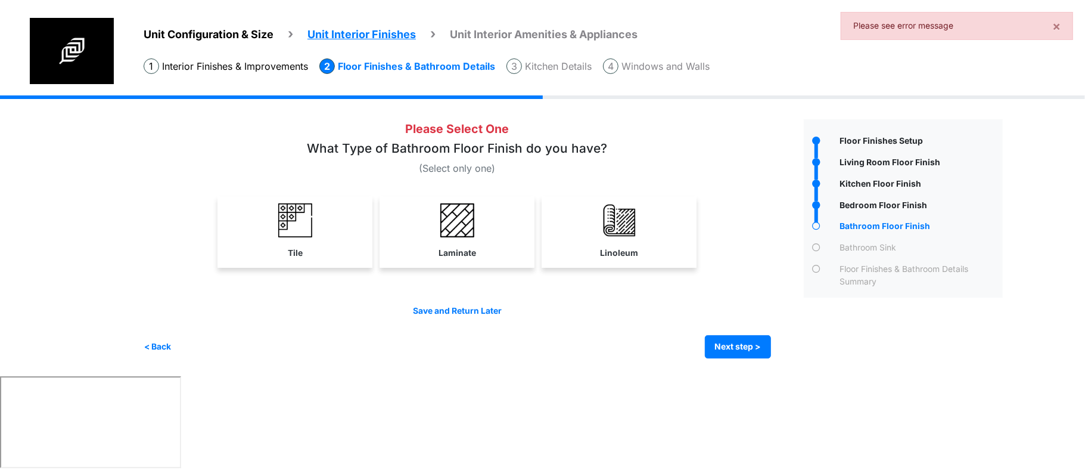
click at [458, 266] on div "Laminate" at bounding box center [457, 232] width 155 height 72
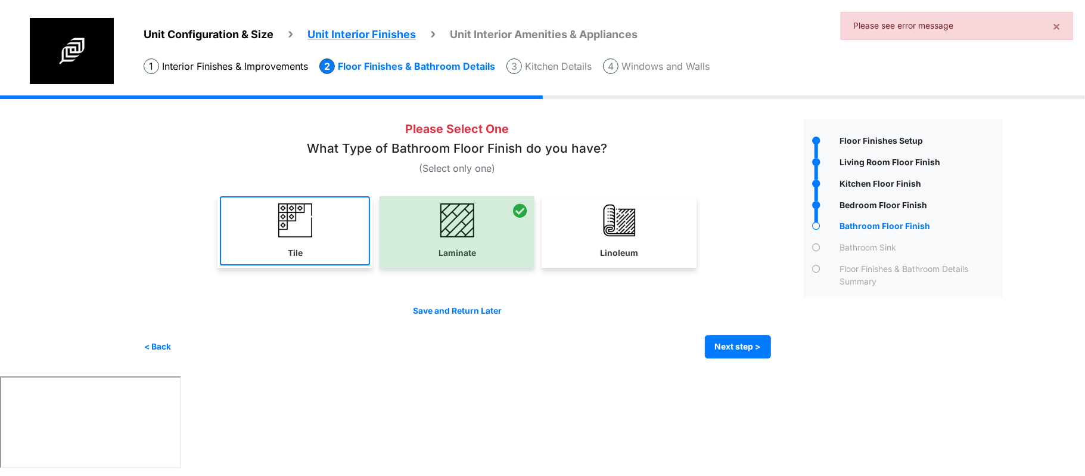
click at [339, 256] on link "Tile" at bounding box center [295, 230] width 150 height 69
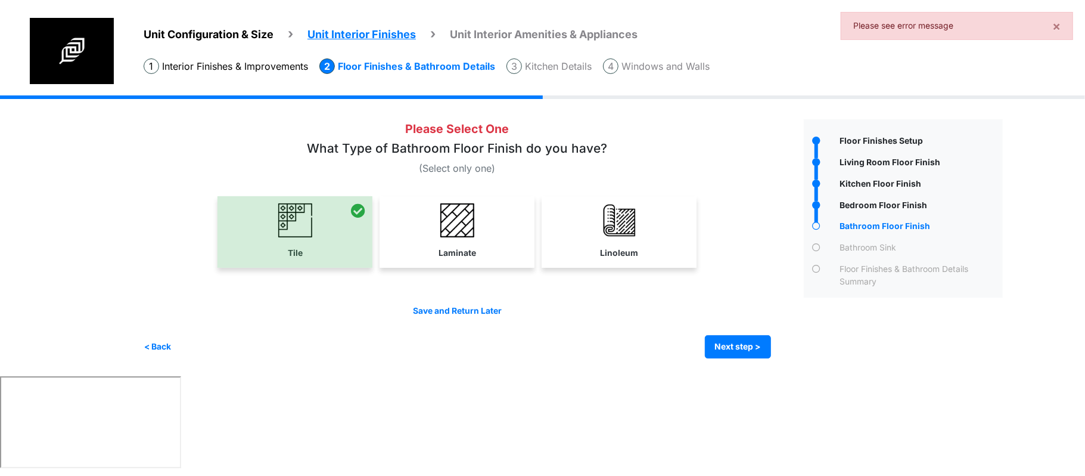
click at [742, 363] on div "Condo Square Footage **** Next step >" at bounding box center [578, 235] width 868 height 281
click at [742, 349] on button "Next step >" at bounding box center [738, 346] width 66 height 23
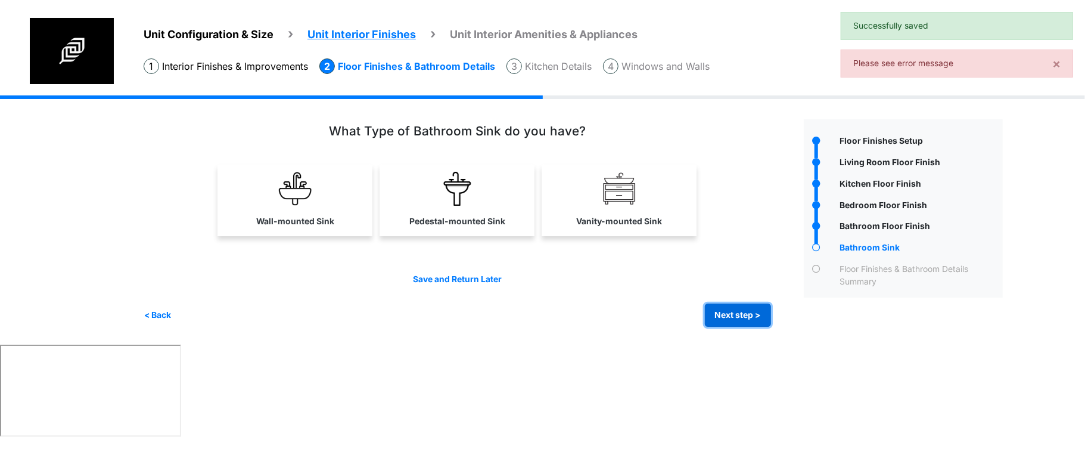
click at [747, 306] on button "Next step >" at bounding box center [738, 314] width 66 height 23
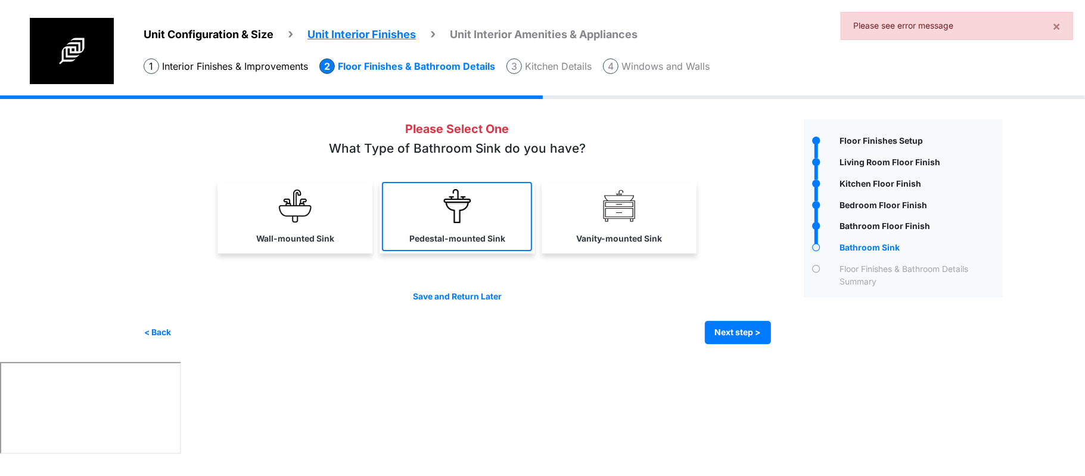
click at [423, 234] on label "Pedestal-mounted Sink" at bounding box center [458, 238] width 96 height 13
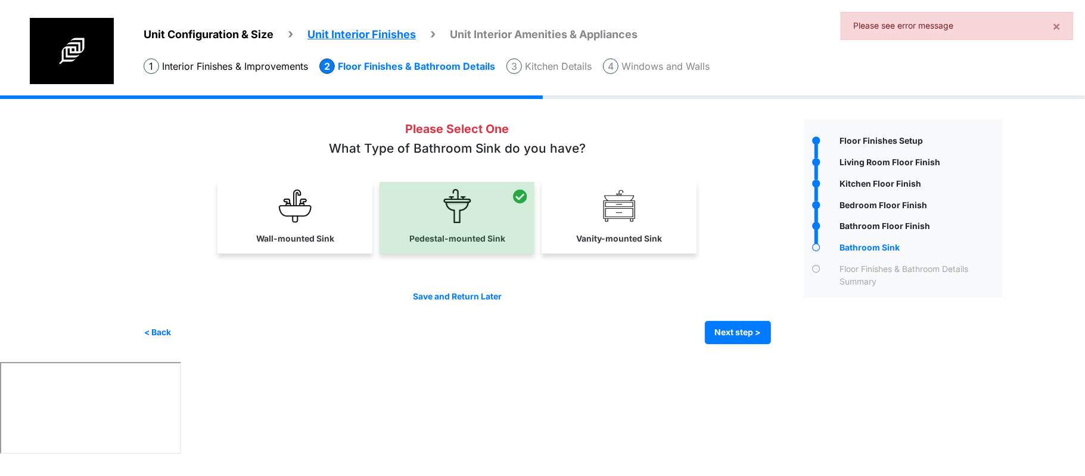
click at [620, 222] on img at bounding box center [620, 206] width 34 height 34
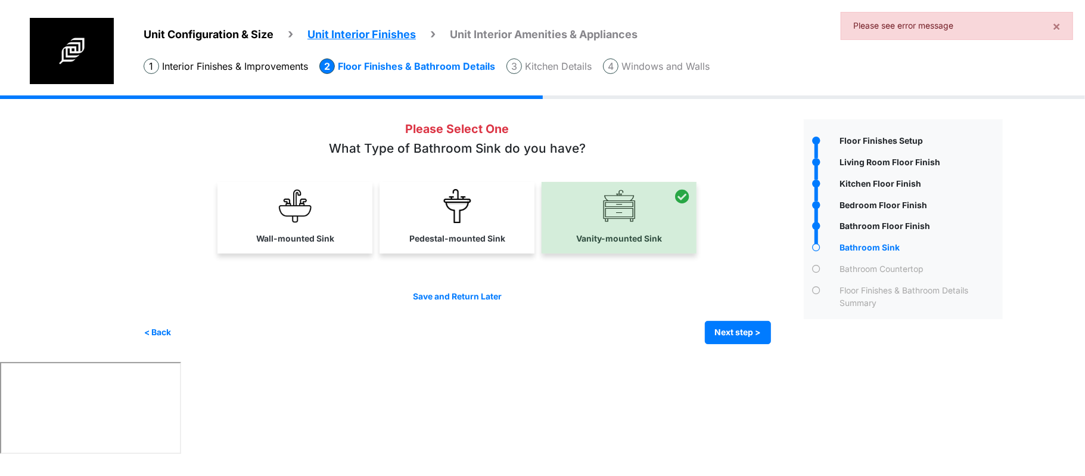
click at [714, 318] on div "Save and Return Later < Back Next step > Save and submit" at bounding box center [458, 317] width 628 height 54
click at [719, 329] on button "Next step >" at bounding box center [738, 332] width 66 height 23
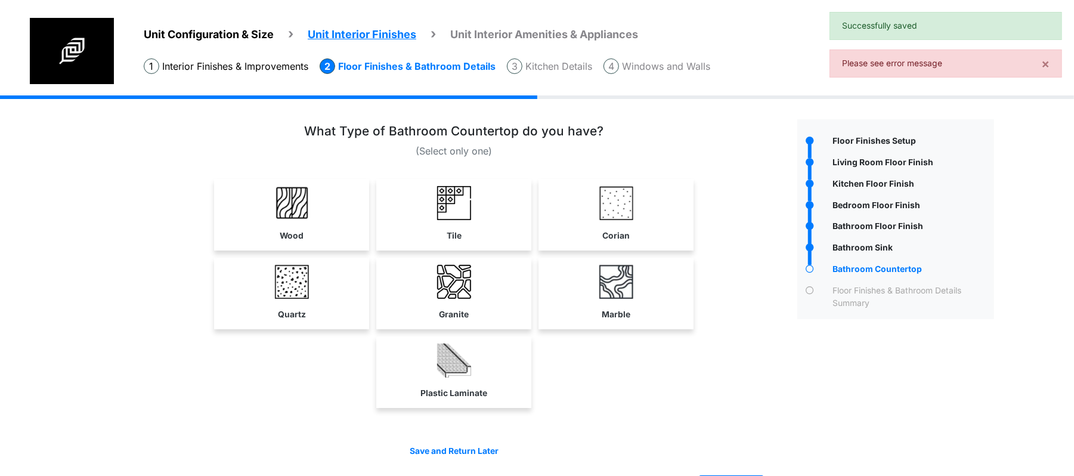
drag, startPoint x: 730, startPoint y: 433, endPoint x: 706, endPoint y: 408, distance: 34.1
click at [730, 434] on div "(Select only one) Wood" at bounding box center [466, 311] width 644 height 374
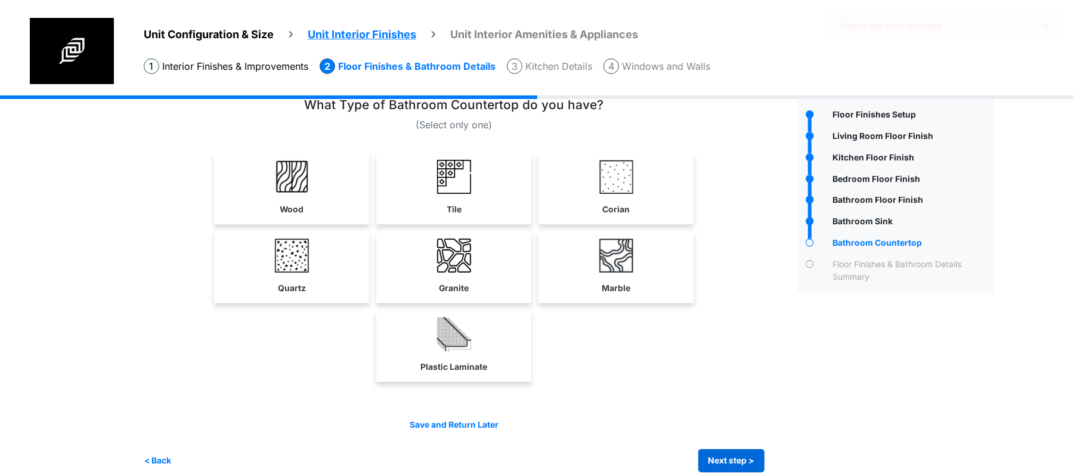
scroll to position [41, 0]
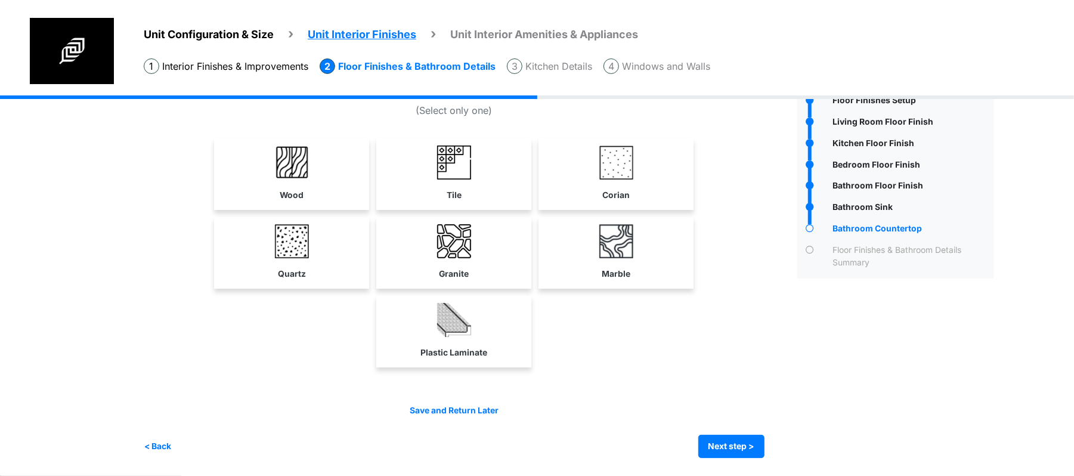
click at [719, 461] on div "Condo Square Footage **** Next step >" at bounding box center [573, 265] width 859 height 421
click at [689, 421] on div "Save and Return Later < Back Next step > Save and submit" at bounding box center [454, 431] width 621 height 54
click at [724, 442] on button "Next step >" at bounding box center [731, 446] width 66 height 23
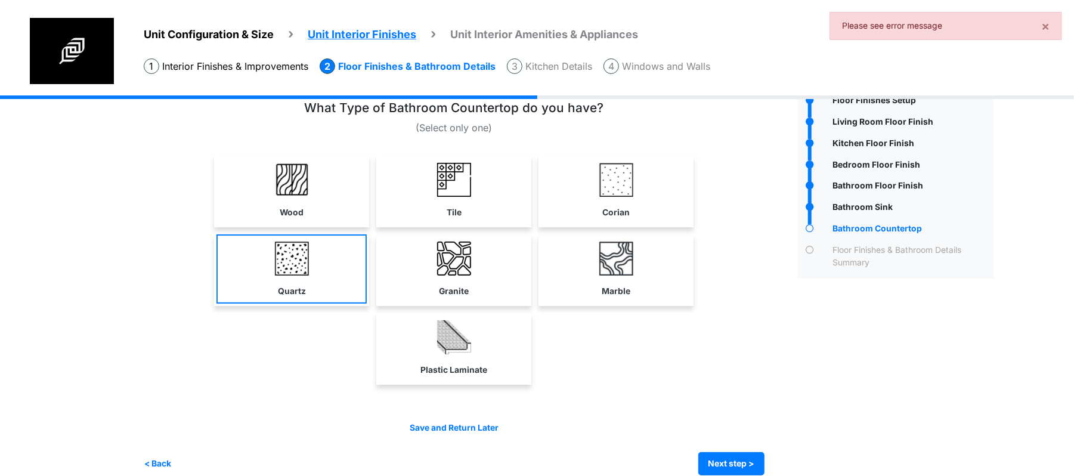
click at [268, 294] on link "Quartz" at bounding box center [291, 268] width 150 height 69
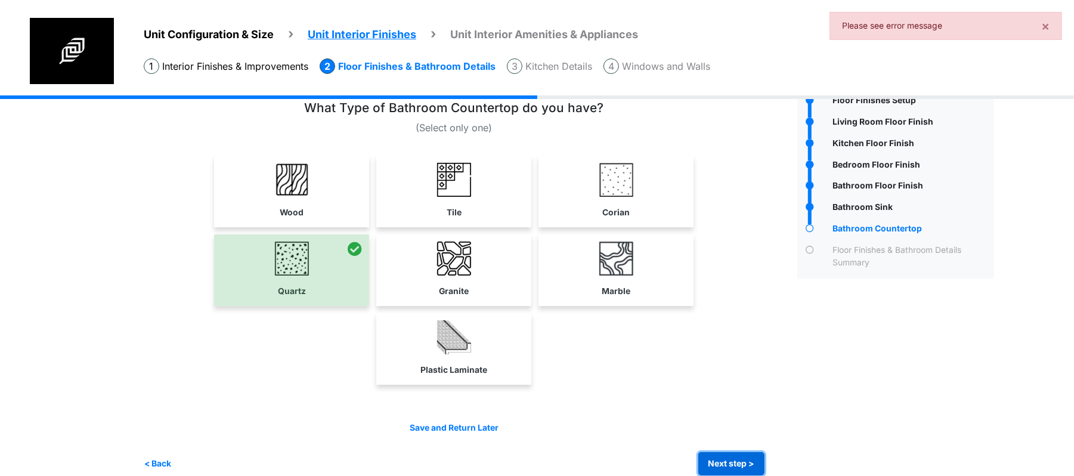
click at [764, 463] on button "Next step >" at bounding box center [731, 463] width 66 height 23
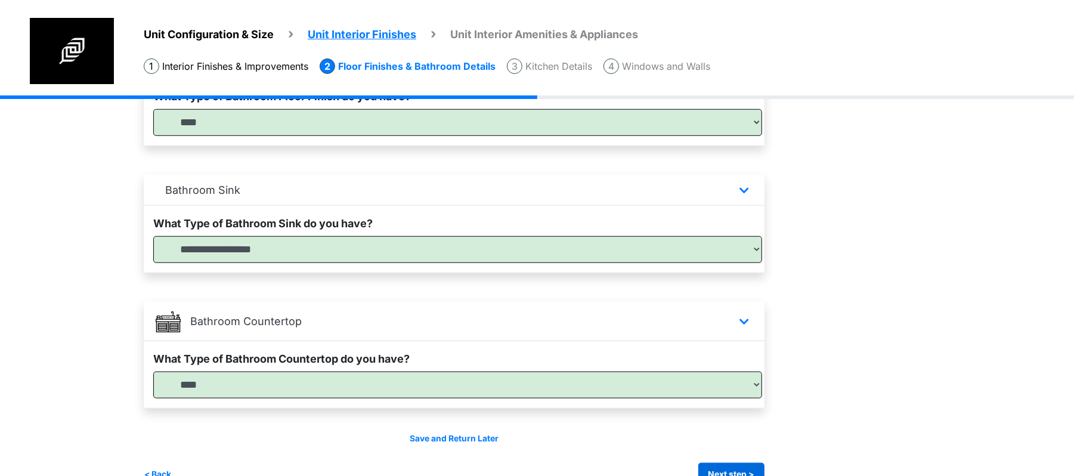
scroll to position [716, 0]
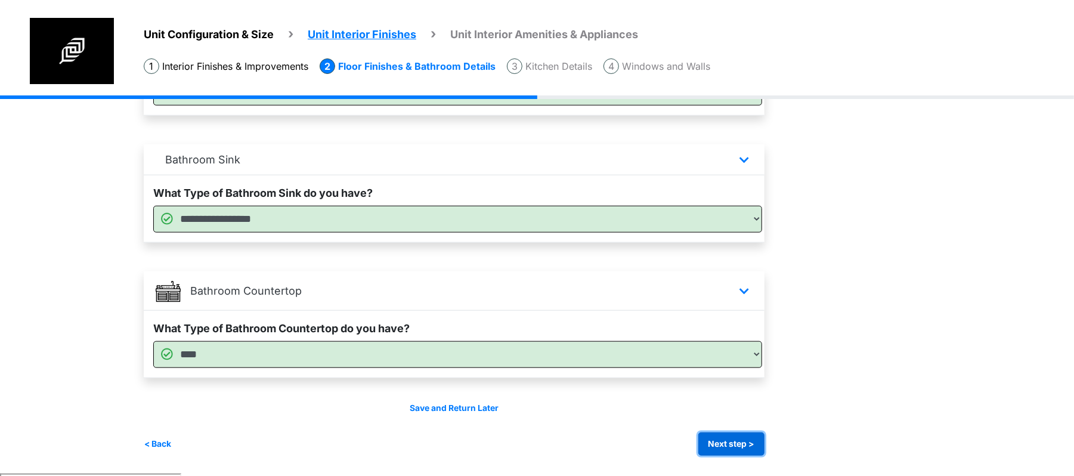
click at [726, 442] on button "Next step >" at bounding box center [731, 443] width 66 height 23
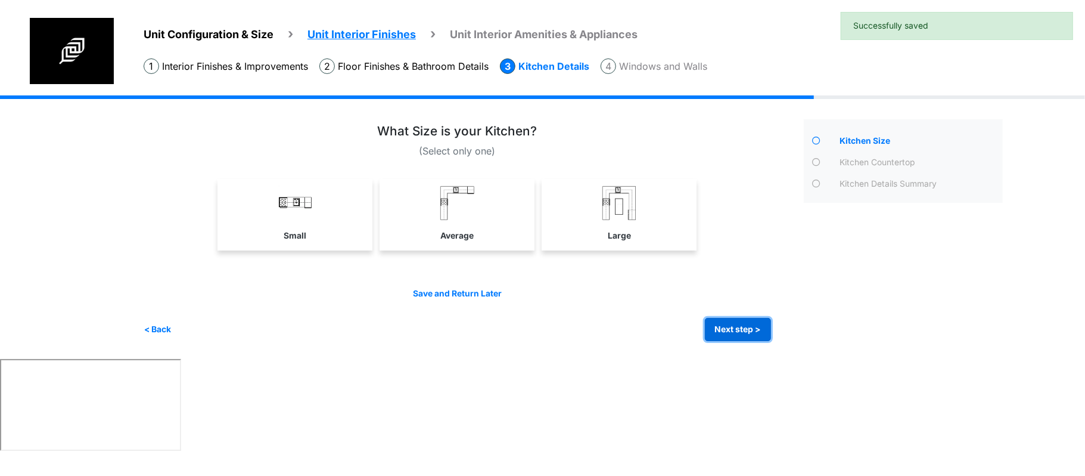
click at [719, 322] on button "Next step >" at bounding box center [738, 329] width 66 height 23
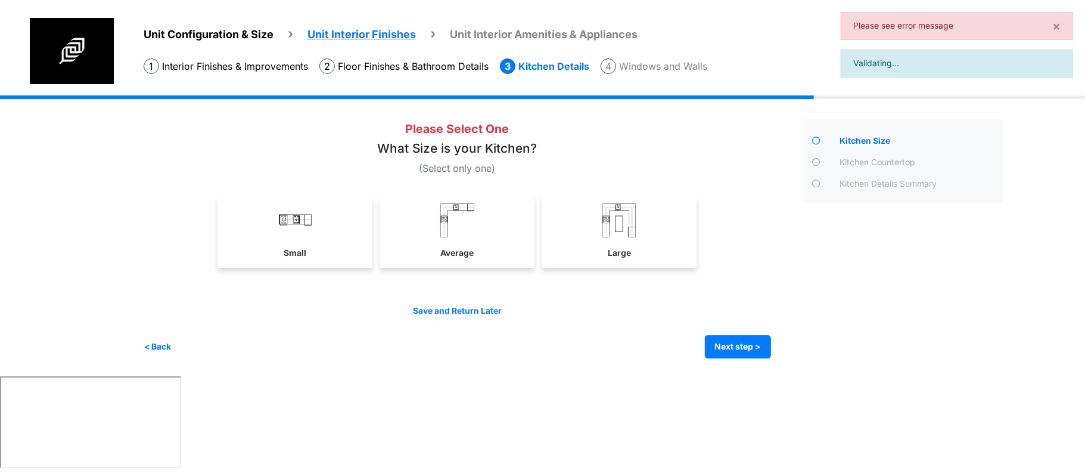
drag, startPoint x: 491, startPoint y: 241, endPoint x: 520, endPoint y: 258, distance: 33.9
click at [491, 244] on link "Average" at bounding box center [457, 230] width 150 height 69
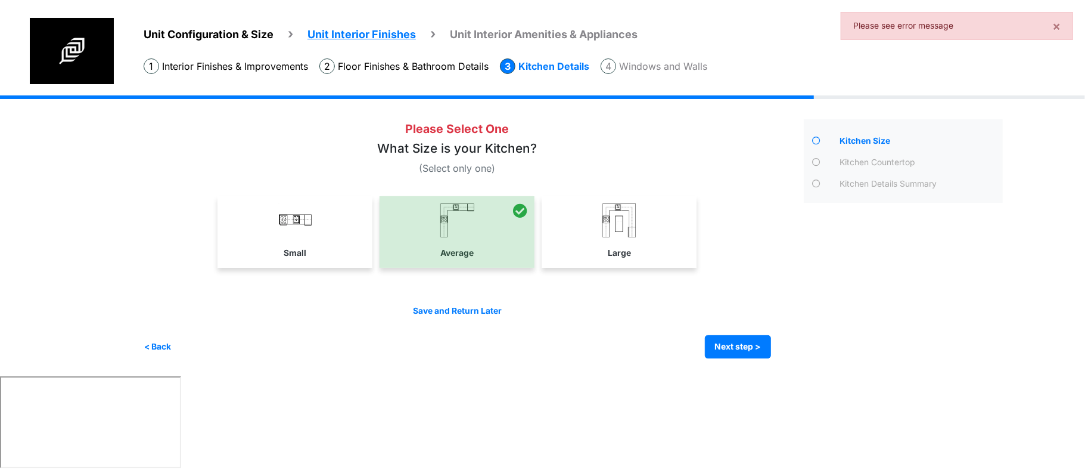
click at [752, 334] on div "Save and Return Later < Back Next step > Save and submit" at bounding box center [458, 332] width 628 height 54
click at [751, 344] on button "Next step >" at bounding box center [738, 346] width 66 height 23
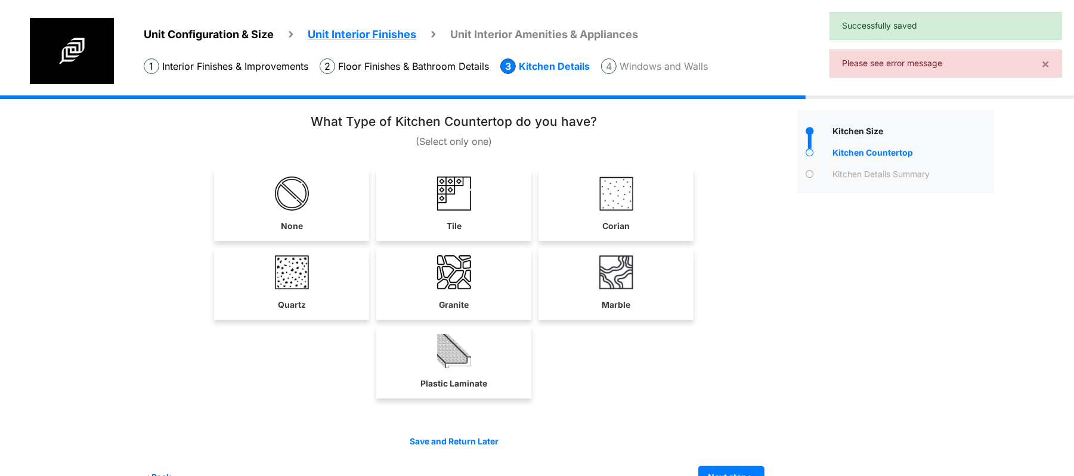
scroll to position [41, 0]
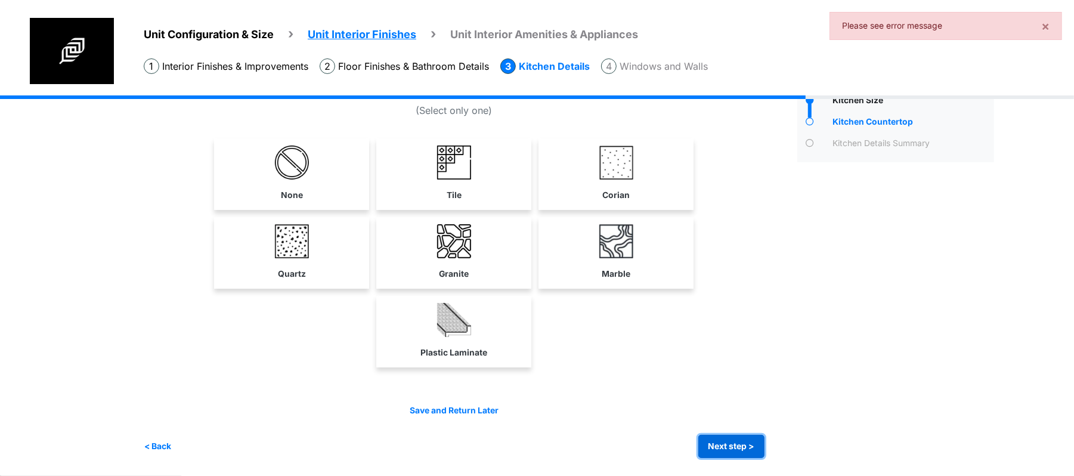
click at [750, 442] on button "Next step >" at bounding box center [731, 446] width 66 height 23
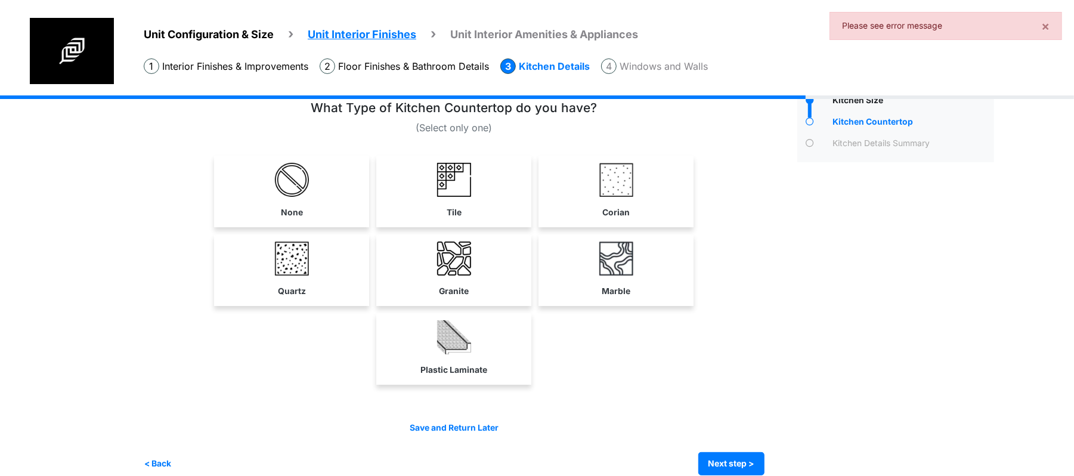
click at [751, 428] on div "Save and Return Later" at bounding box center [454, 427] width 621 height 13
click at [381, 197] on div "Tile" at bounding box center [453, 192] width 155 height 72
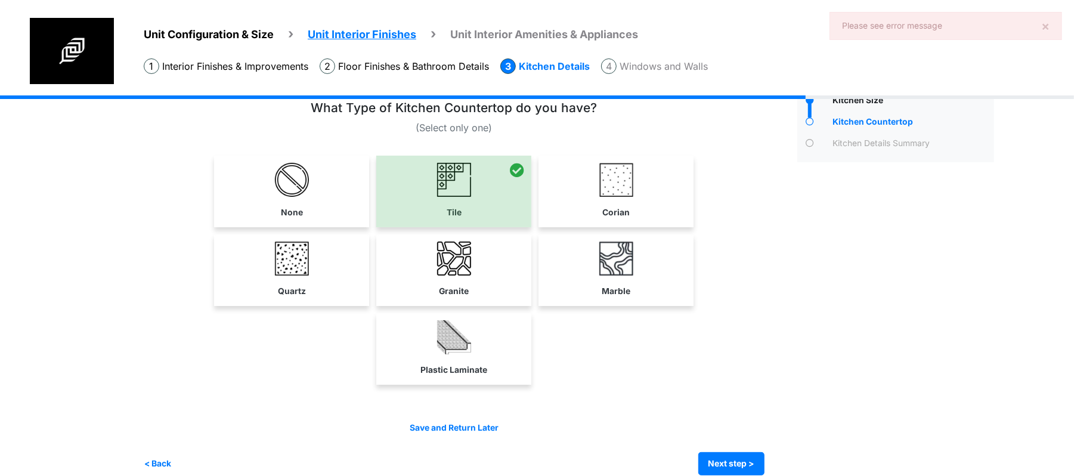
click at [651, 212] on link "Corian" at bounding box center [616, 190] width 150 height 69
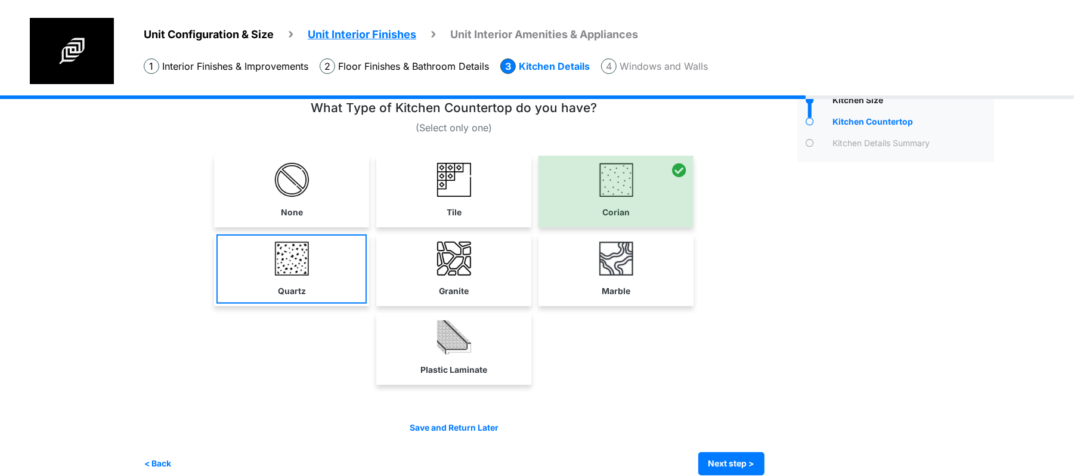
click at [320, 296] on link "Quartz" at bounding box center [291, 268] width 150 height 69
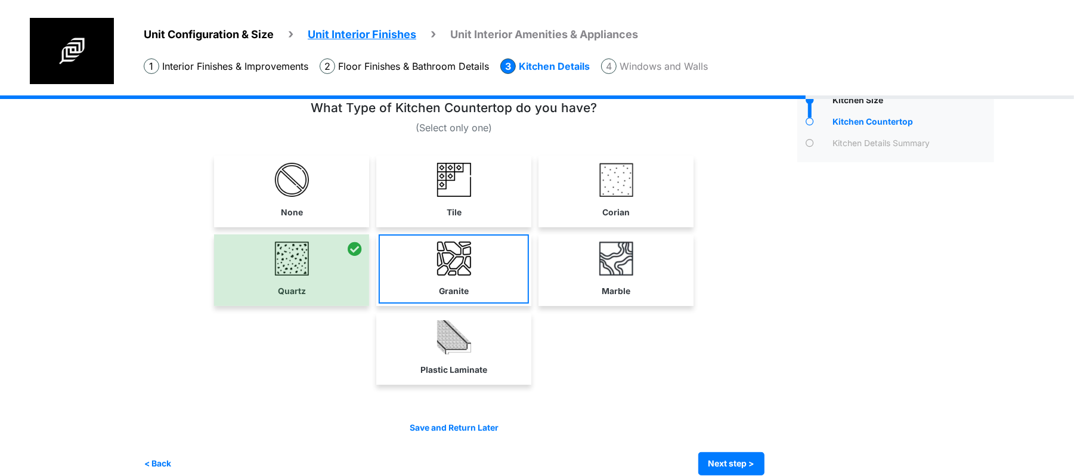
click at [467, 294] on label "Granite" at bounding box center [454, 291] width 30 height 13
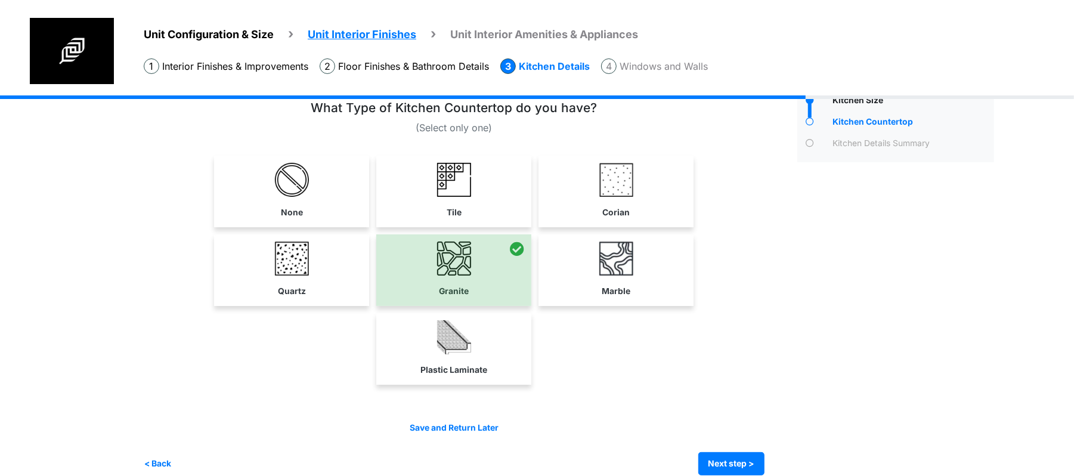
drag, startPoint x: 632, startPoint y: 267, endPoint x: 642, endPoint y: 291, distance: 25.7
click at [632, 268] on img at bounding box center [616, 258] width 34 height 34
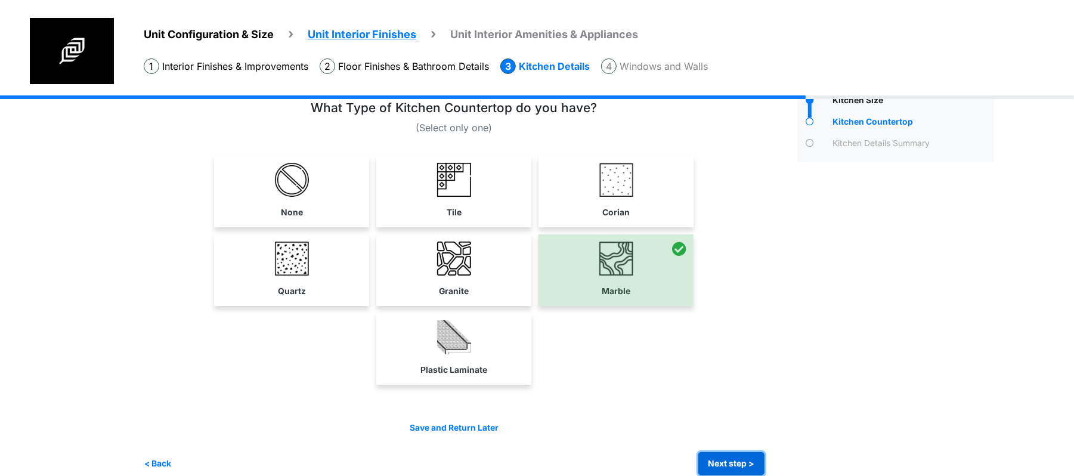
click at [732, 460] on button "Next step >" at bounding box center [731, 463] width 66 height 23
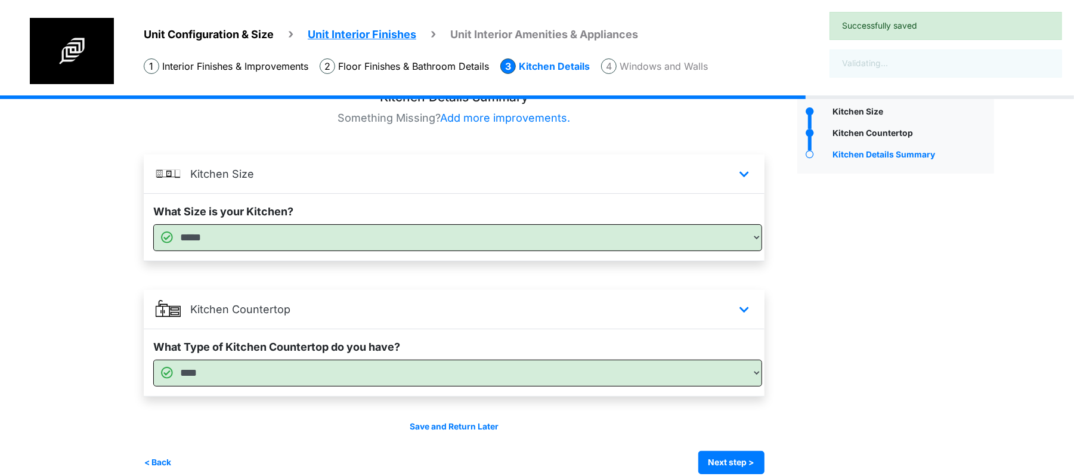
scroll to position [46, 0]
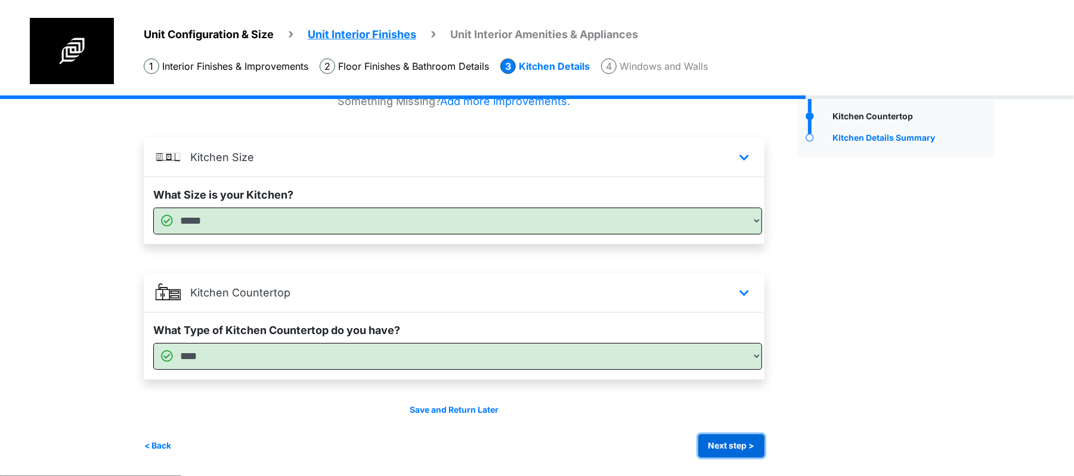
click at [728, 449] on button "Next step >" at bounding box center [731, 445] width 66 height 23
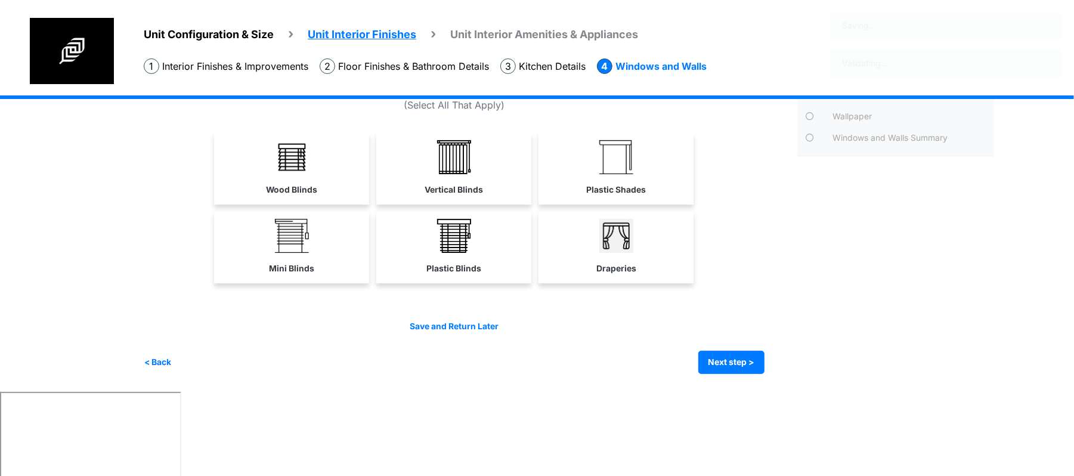
scroll to position [0, 0]
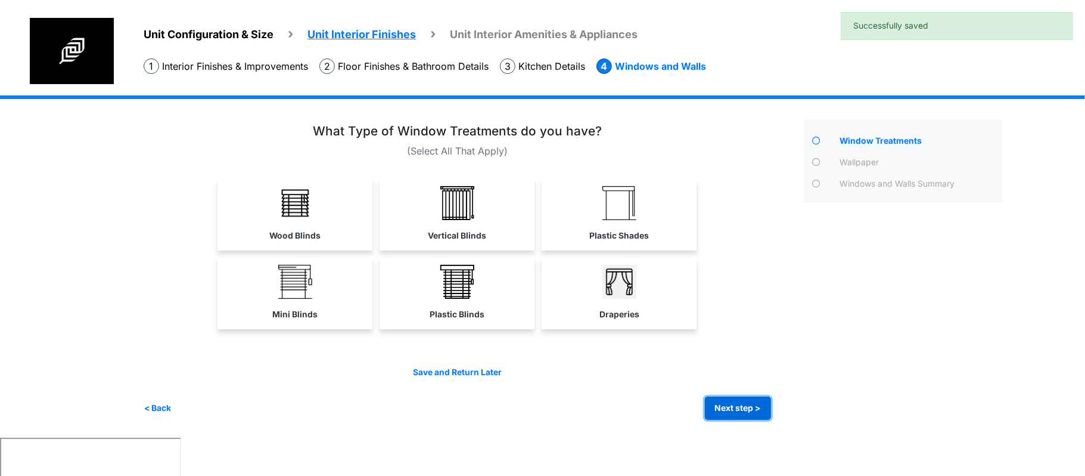
click at [749, 413] on button "Next step >" at bounding box center [738, 407] width 66 height 23
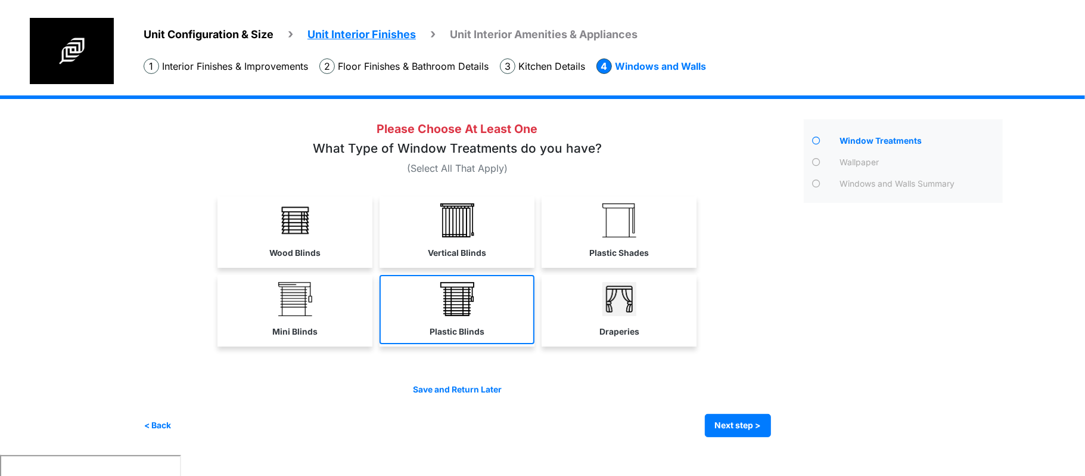
click at [414, 300] on link "Plastic Blinds" at bounding box center [457, 309] width 155 height 69
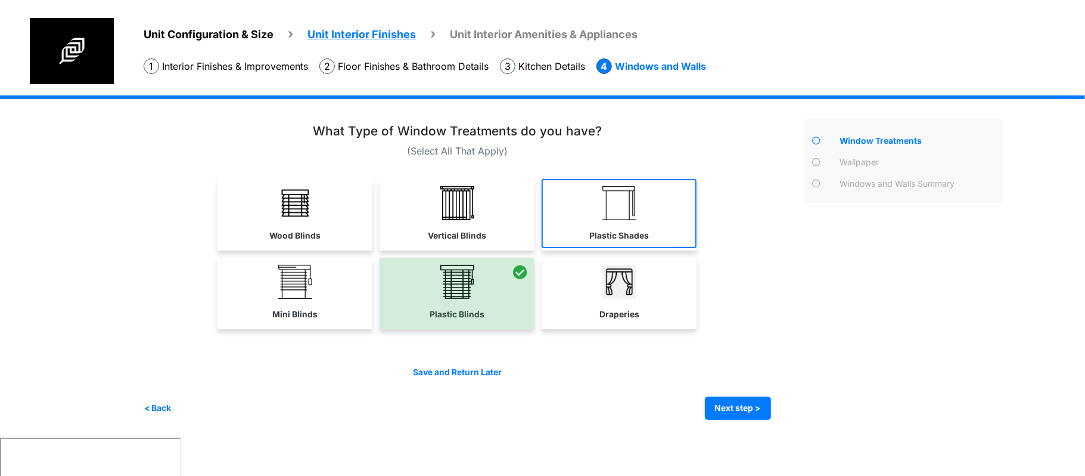
click at [604, 219] on img at bounding box center [620, 203] width 34 height 34
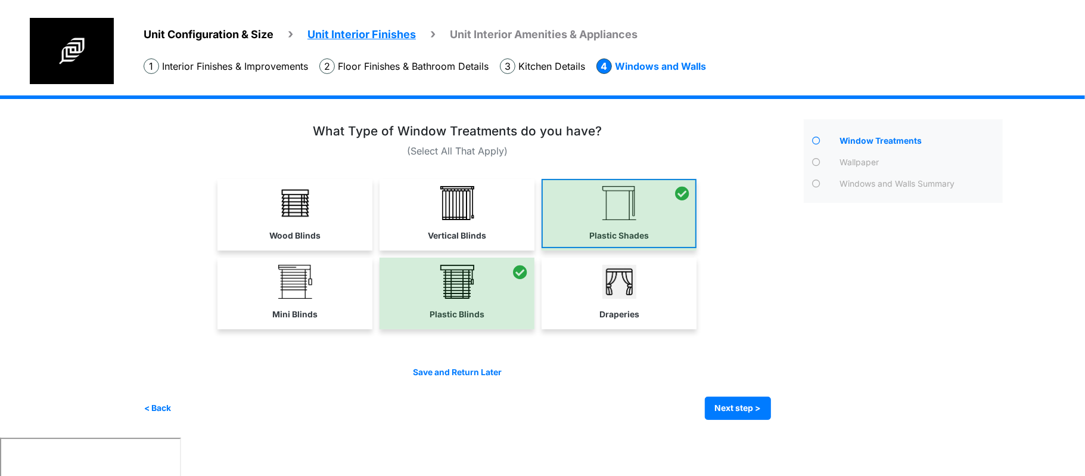
click at [604, 219] on div at bounding box center [619, 215] width 155 height 72
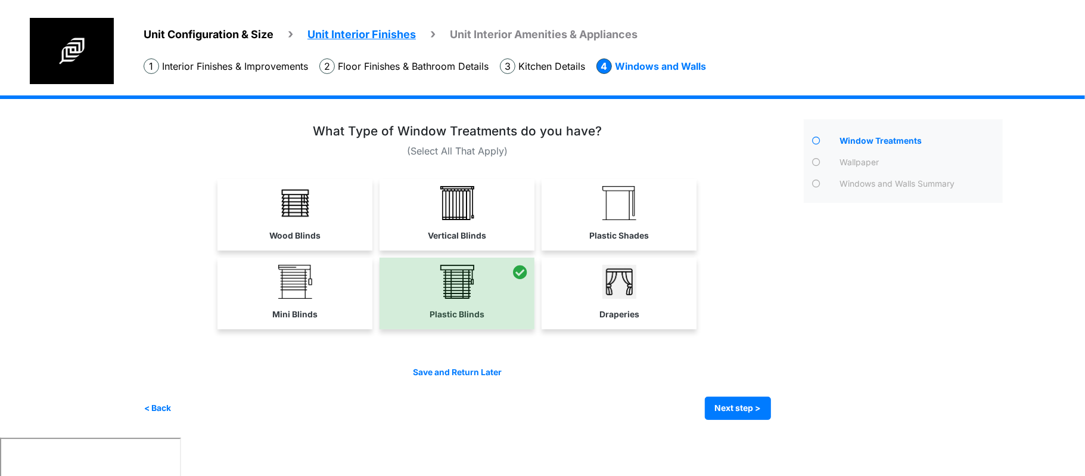
click at [379, 234] on div "Wood Blinds Vertical Blinds" at bounding box center [458, 215] width 628 height 72
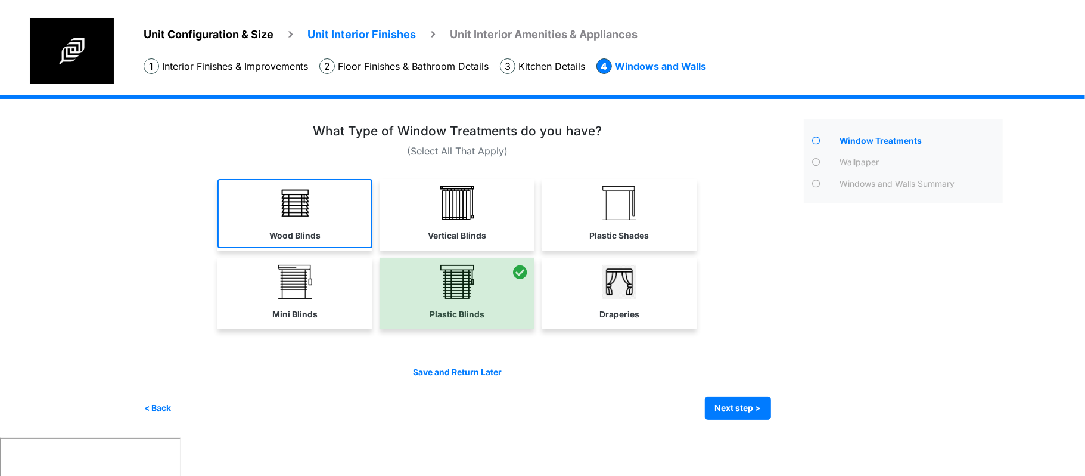
click at [323, 227] on link "Wood Blinds" at bounding box center [295, 213] width 155 height 69
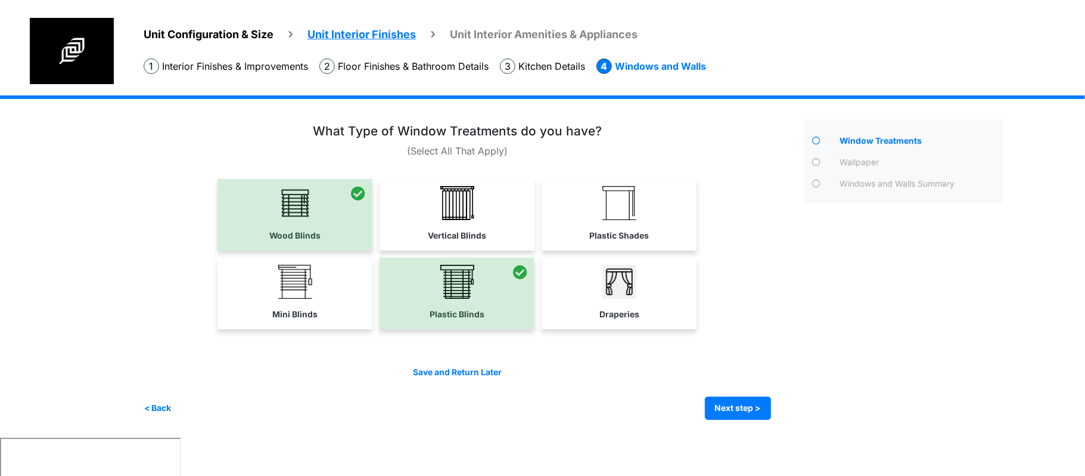
click at [272, 239] on div at bounding box center [295, 215] width 155 height 72
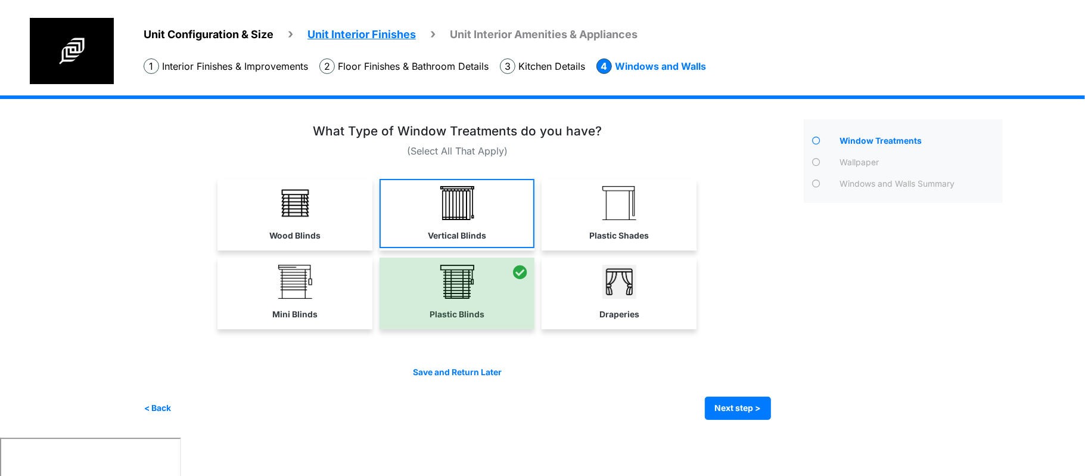
click at [456, 229] on label "Vertical Blinds" at bounding box center [457, 235] width 58 height 13
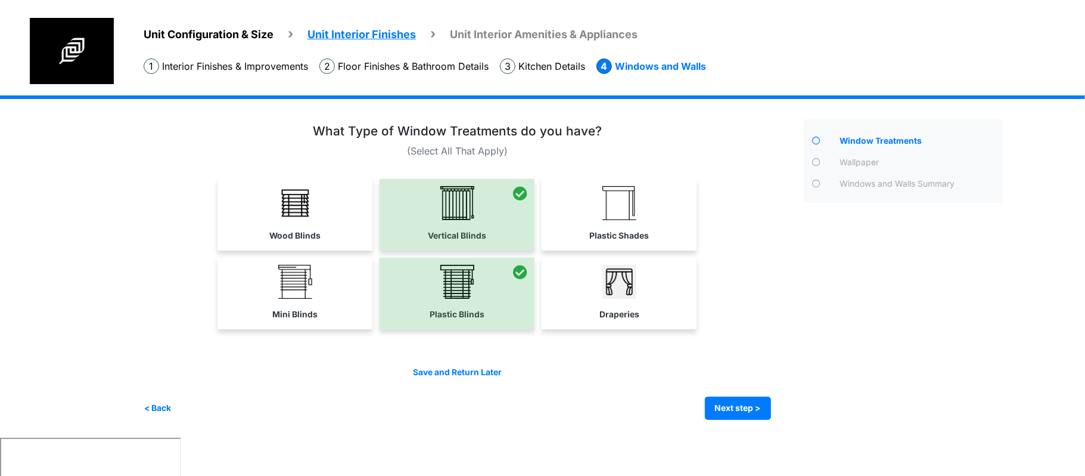
click at [411, 230] on div at bounding box center [457, 215] width 155 height 72
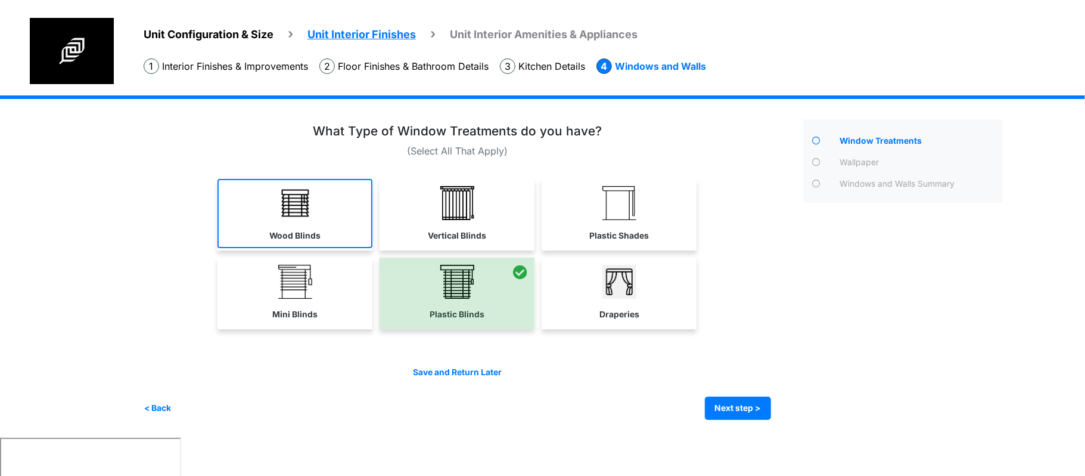
click at [291, 232] on label "Wood Blinds" at bounding box center [294, 235] width 51 height 13
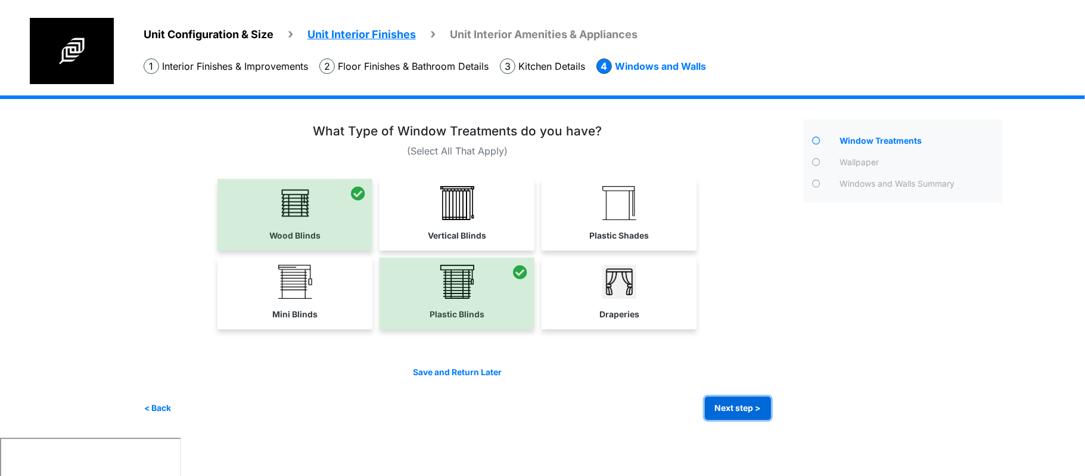
click at [739, 398] on button "Next step >" at bounding box center [738, 407] width 66 height 23
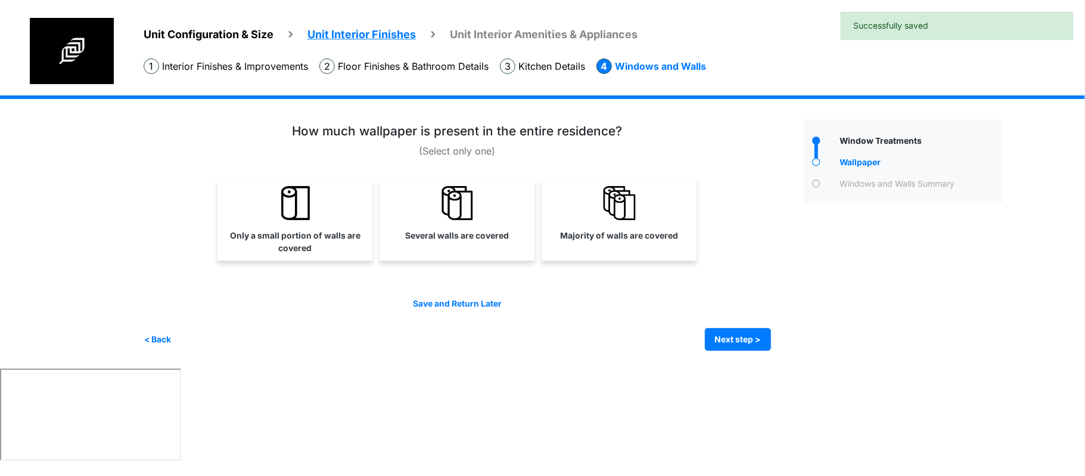
click at [737, 350] on div "Condo Square Footage **** Next step >" at bounding box center [578, 231] width 868 height 273
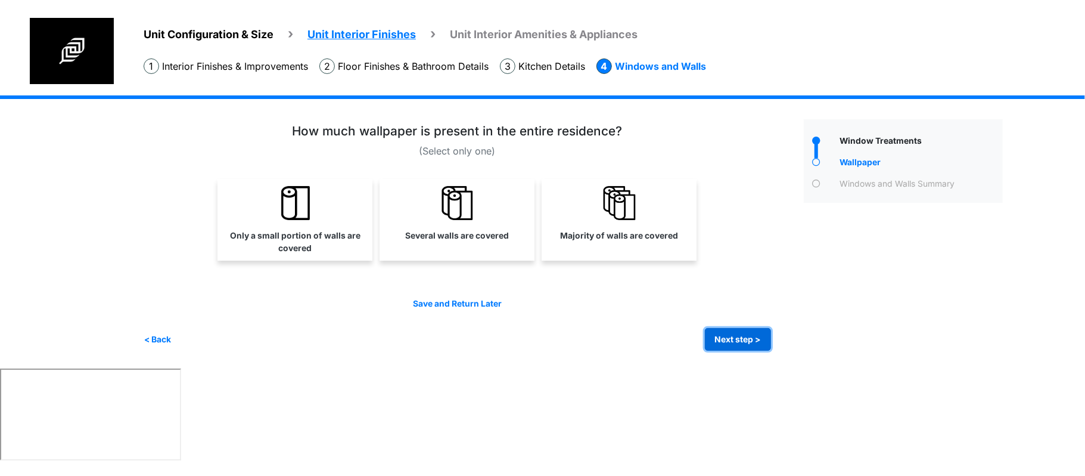
click at [742, 333] on button "Next step >" at bounding box center [738, 339] width 66 height 23
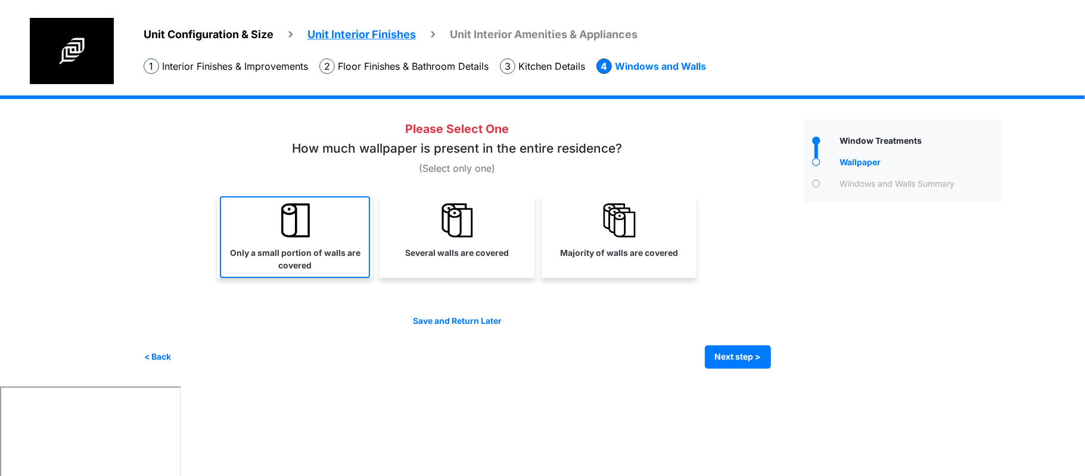
click at [294, 266] on label "Only a small portion of walls are covered" at bounding box center [295, 259] width 148 height 25
select select "*"
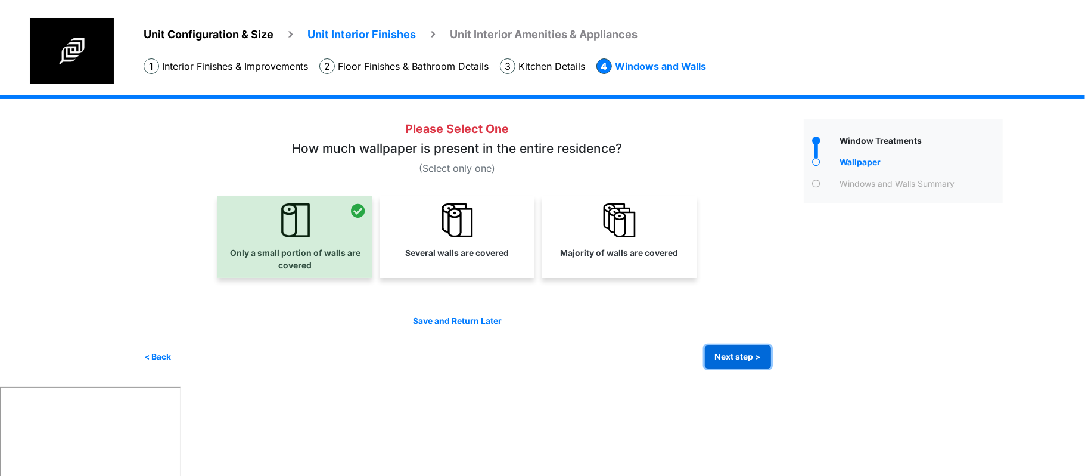
click at [755, 353] on button "Next step >" at bounding box center [738, 356] width 66 height 23
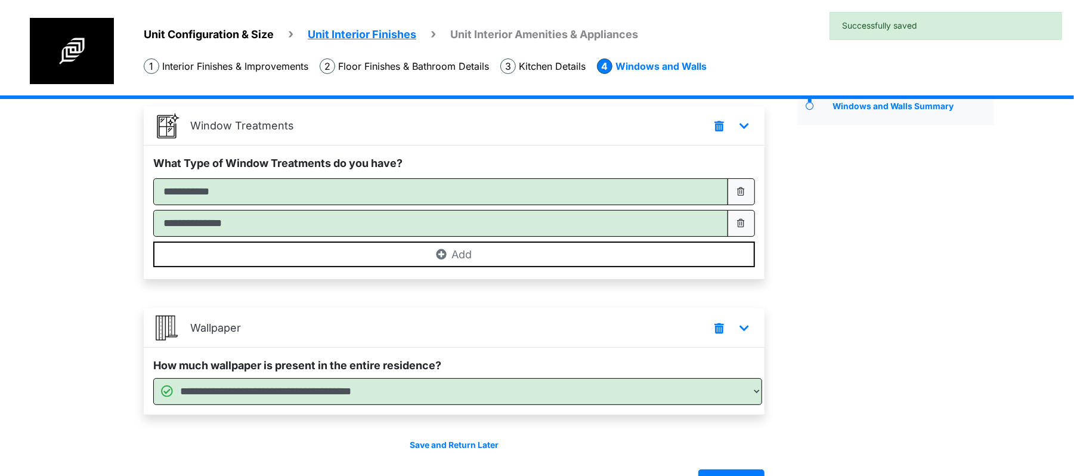
scroll to position [112, 0]
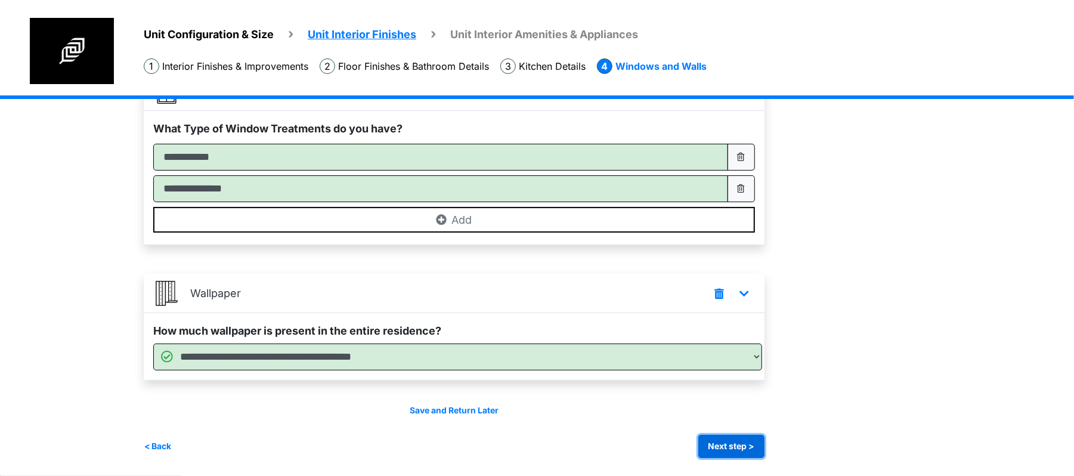
click at [747, 448] on button "Next step >" at bounding box center [731, 446] width 66 height 23
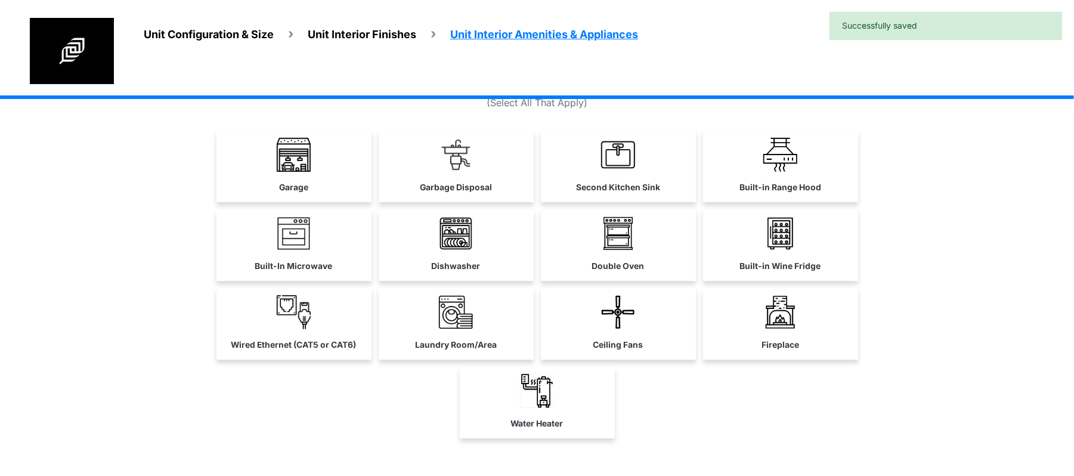
scroll to position [106, 0]
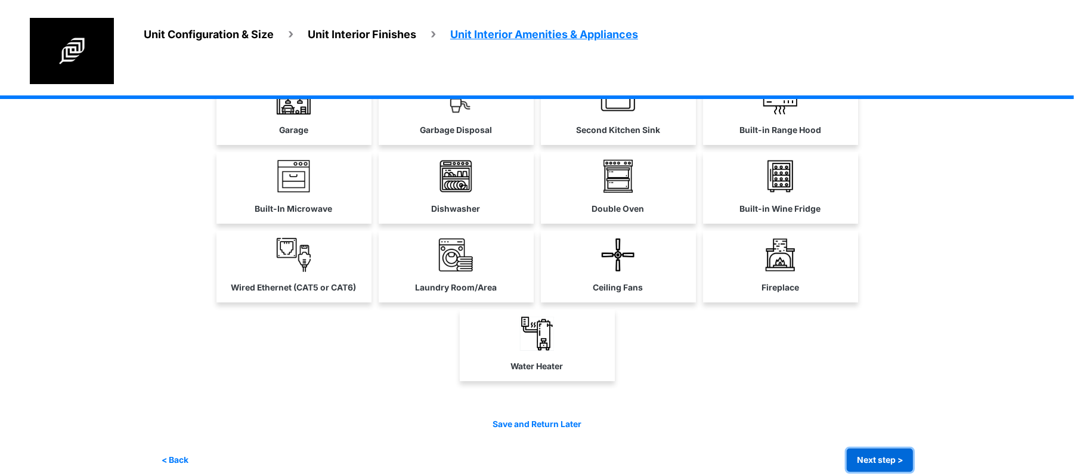
click at [888, 459] on button "Next step >" at bounding box center [879, 459] width 66 height 23
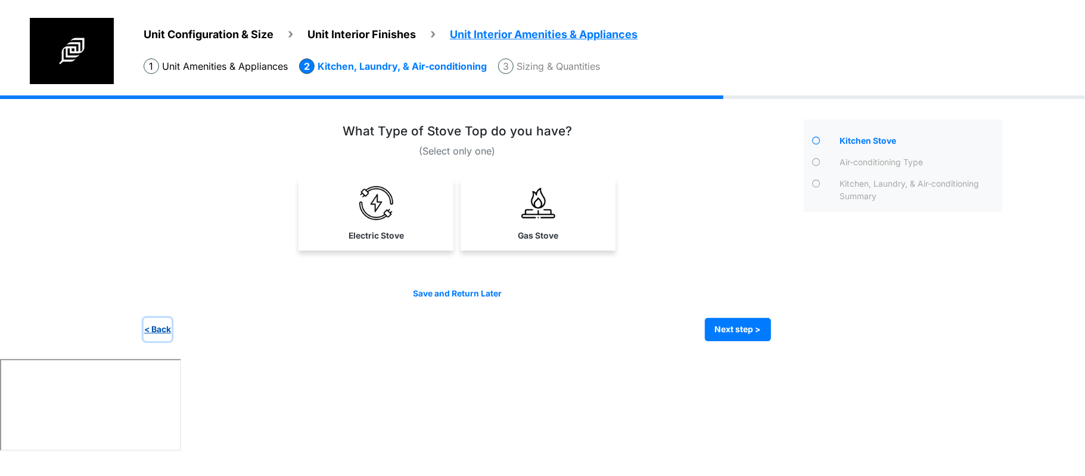
click at [170, 330] on button "< Back" at bounding box center [158, 329] width 28 height 23
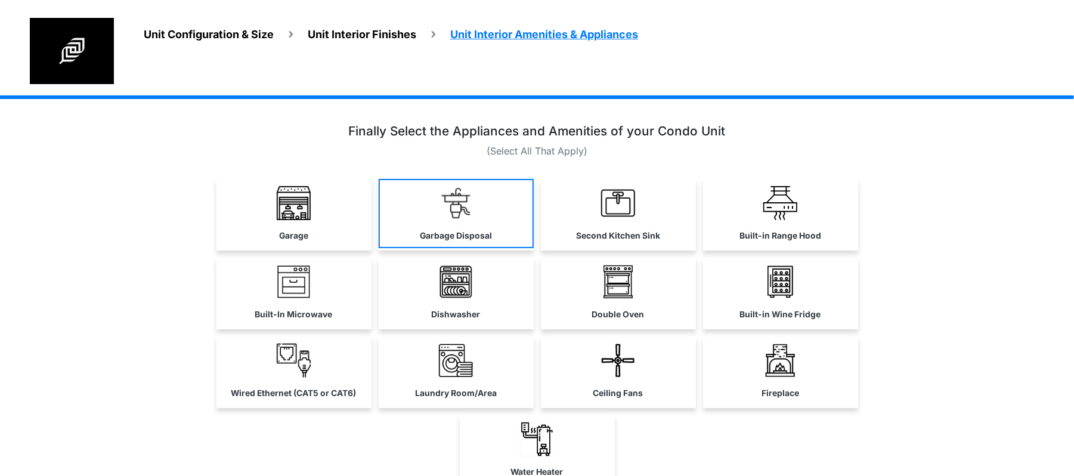
click at [412, 229] on link "Garbage Disposal" at bounding box center [456, 213] width 155 height 69
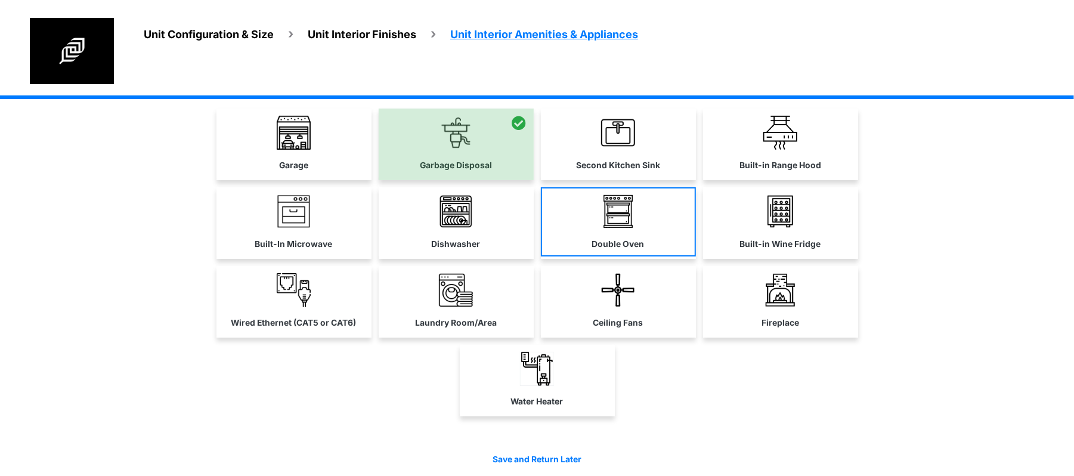
scroll to position [53, 0]
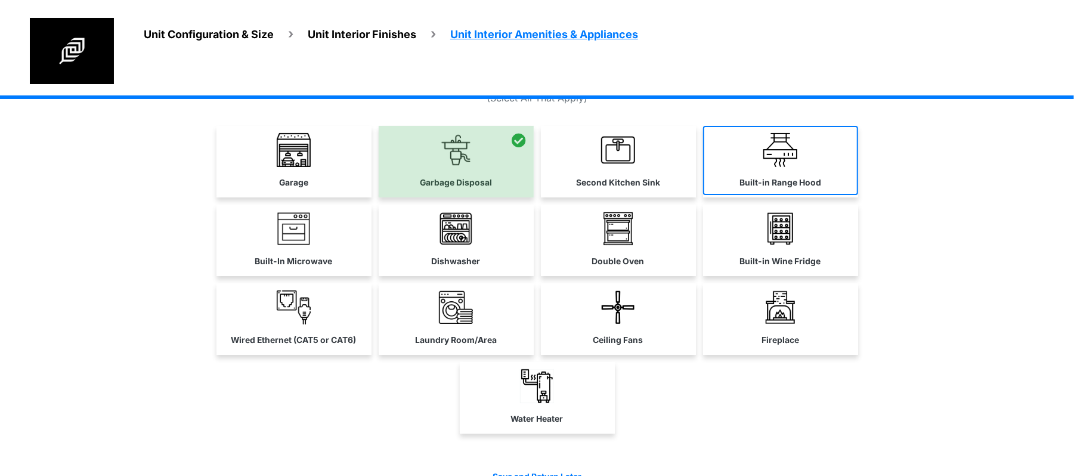
click at [788, 162] on img at bounding box center [780, 150] width 34 height 34
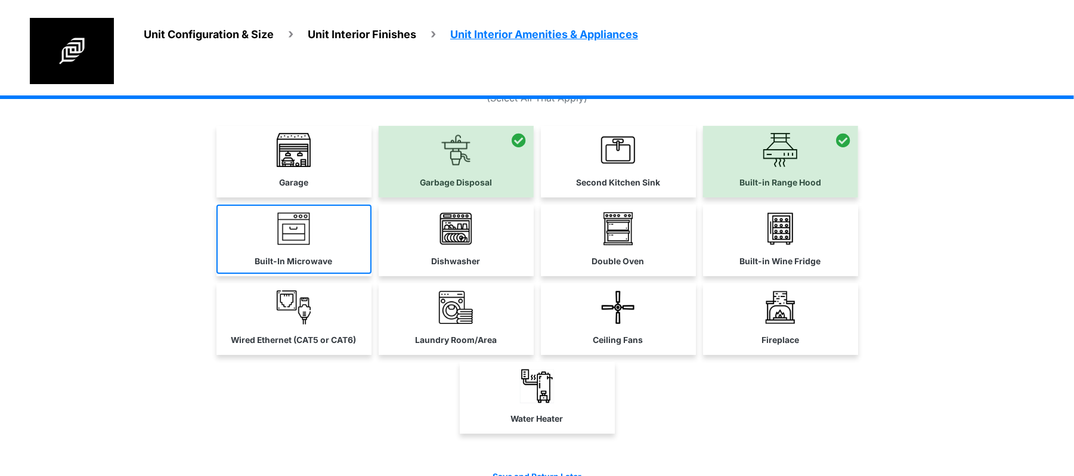
click at [332, 260] on link "Built-In Microwave" at bounding box center [293, 238] width 155 height 69
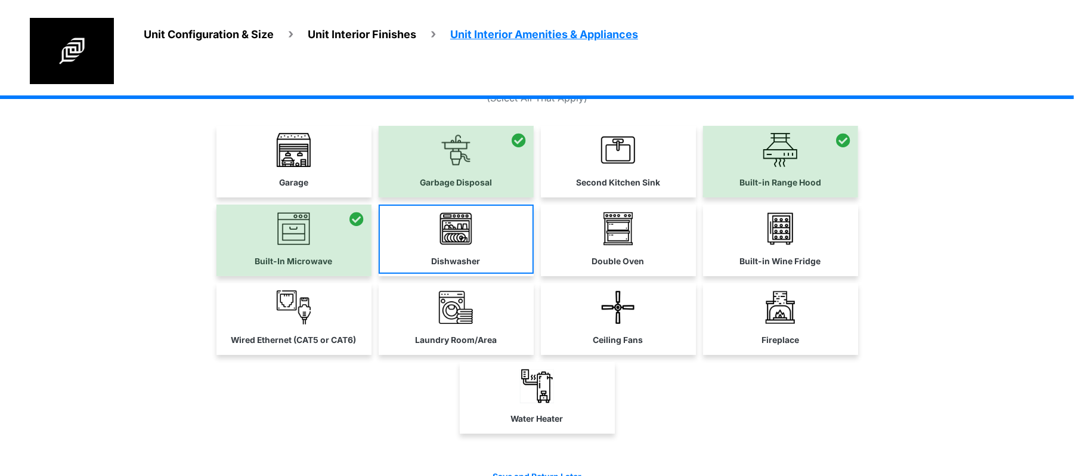
click at [458, 237] on img at bounding box center [456, 229] width 34 height 34
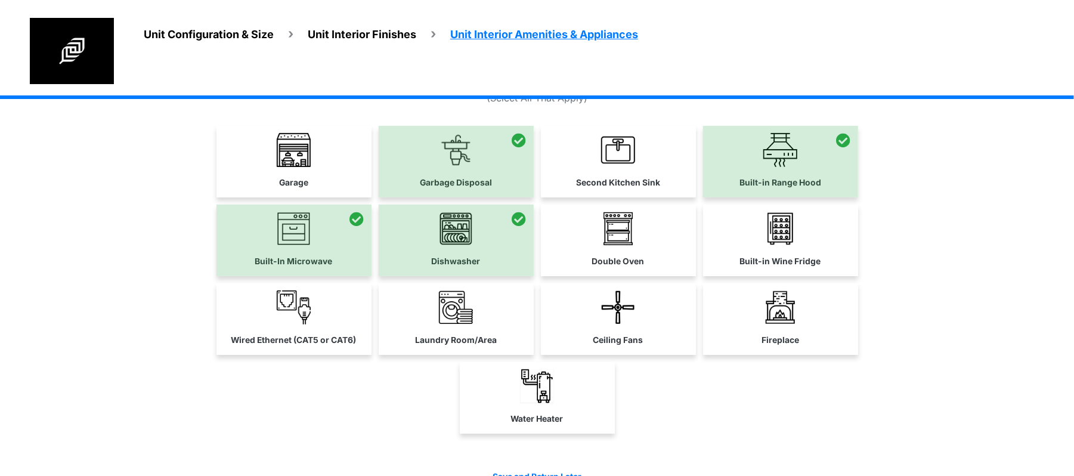
click at [313, 349] on link "Wired Ethernet (CAT5 or CAT6)" at bounding box center [293, 317] width 155 height 69
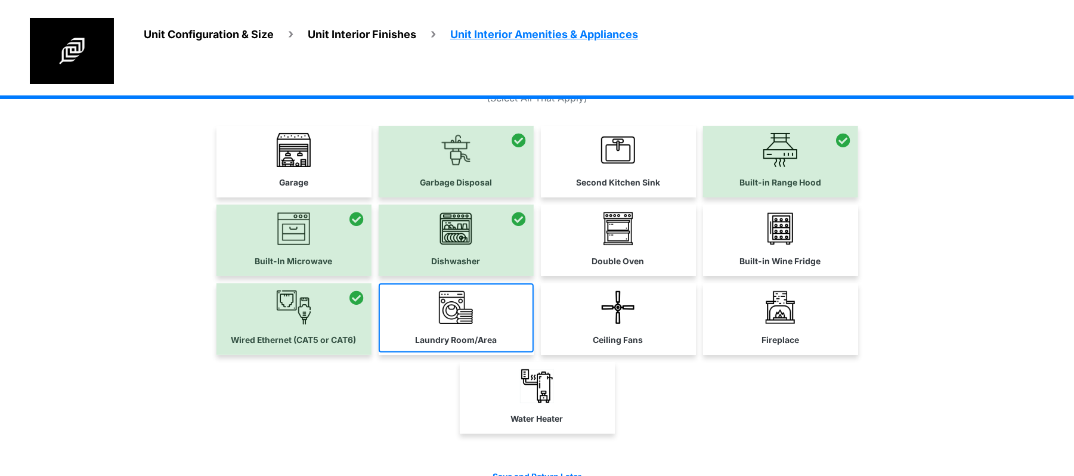
click at [464, 337] on label "Laundry Room/Area" at bounding box center [456, 340] width 82 height 13
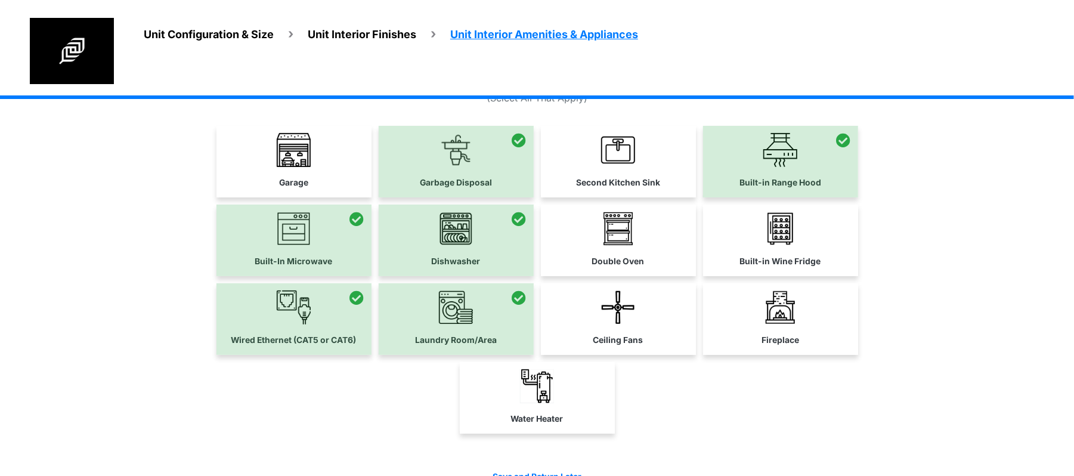
click at [666, 311] on link "Ceiling Fans" at bounding box center [618, 317] width 155 height 69
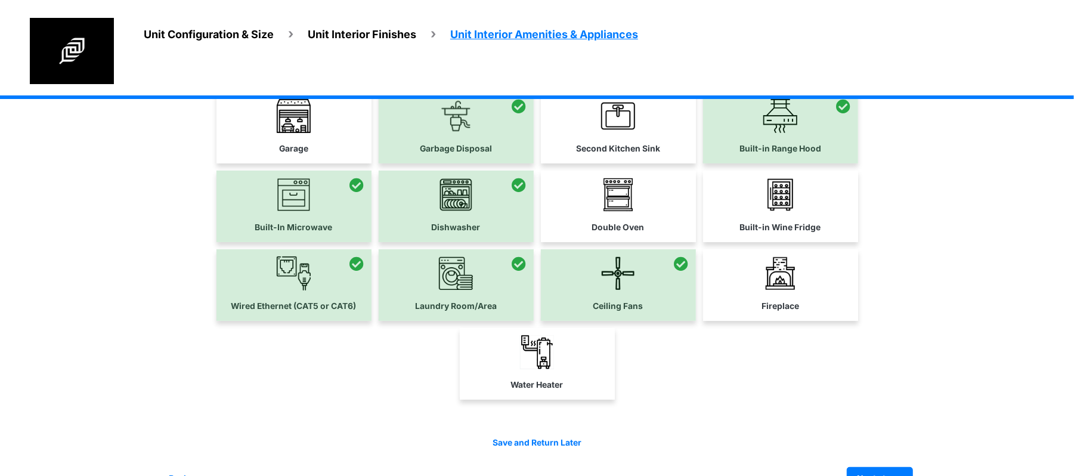
scroll to position [119, 0]
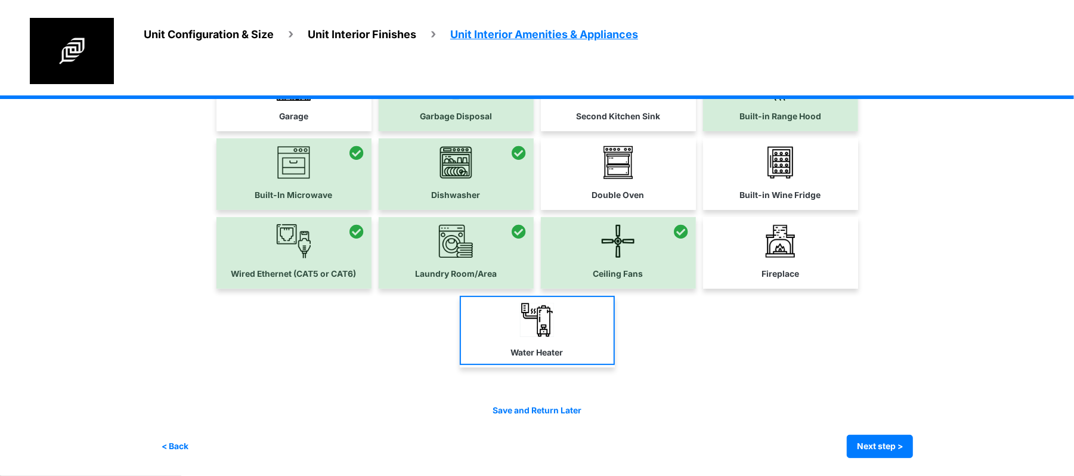
click at [590, 346] on link "Water Heater" at bounding box center [537, 330] width 155 height 69
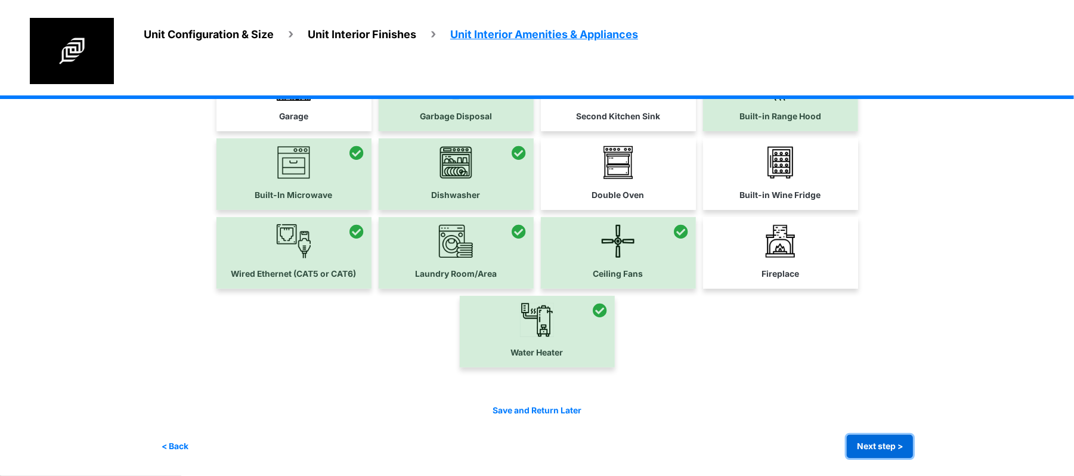
click at [894, 449] on button "Next step >" at bounding box center [879, 446] width 66 height 23
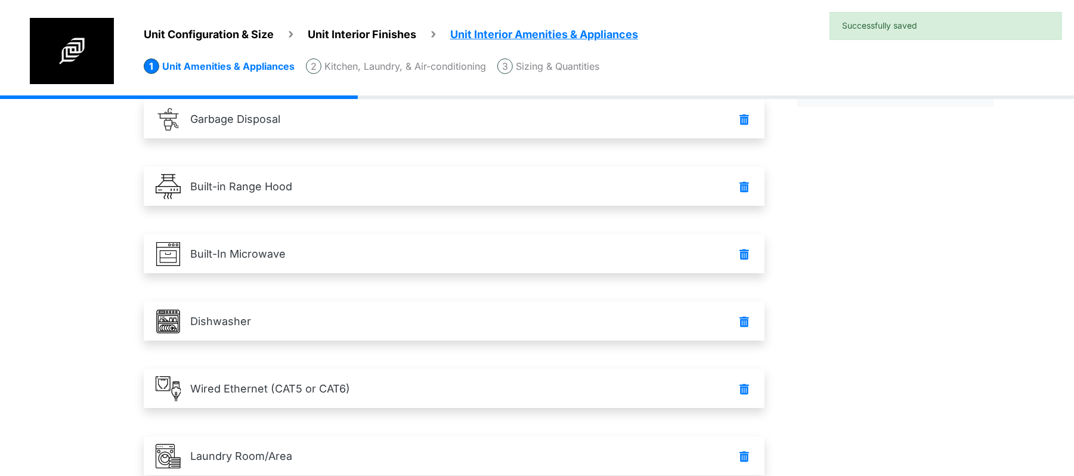
scroll to position [313, 0]
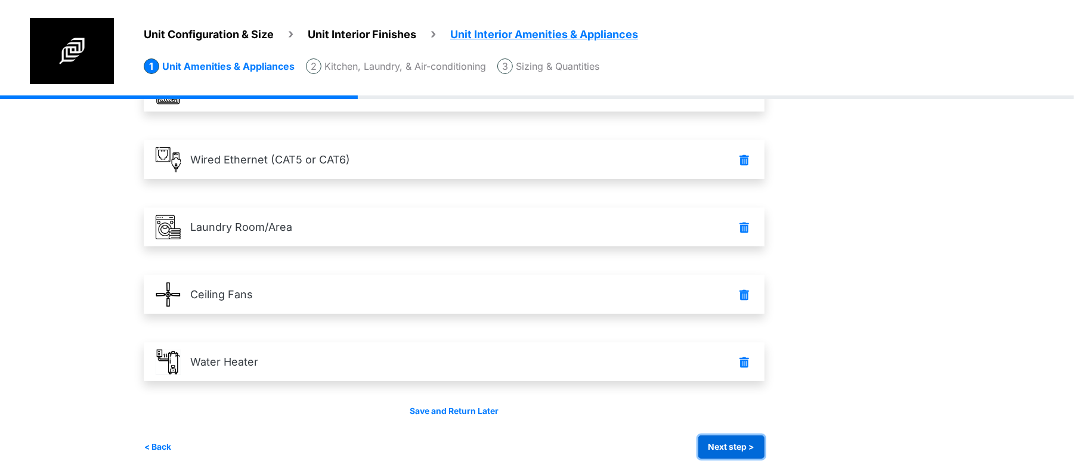
click at [740, 463] on div "Condo Square Footage **** Next step >" at bounding box center [573, 129] width 859 height 694
click at [738, 455] on button "Next step >" at bounding box center [731, 446] width 66 height 23
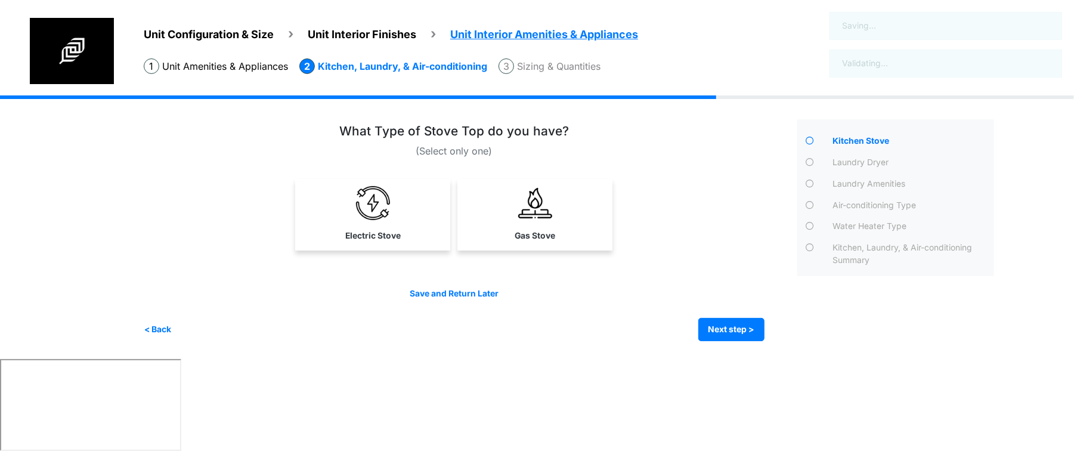
scroll to position [0, 0]
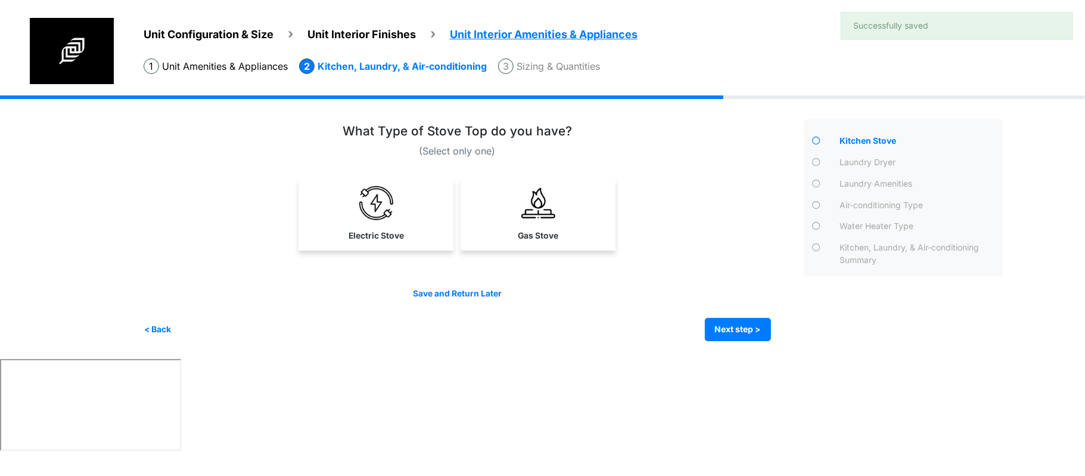
click at [739, 315] on div "Save and Return Later < Back Next step > Save and submit" at bounding box center [458, 314] width 628 height 54
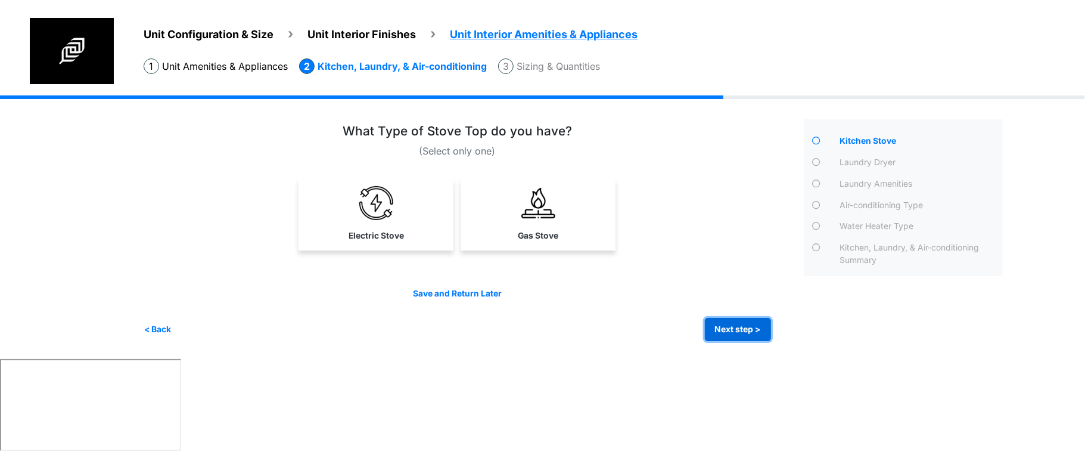
click at [739, 323] on button "Next step >" at bounding box center [738, 329] width 66 height 23
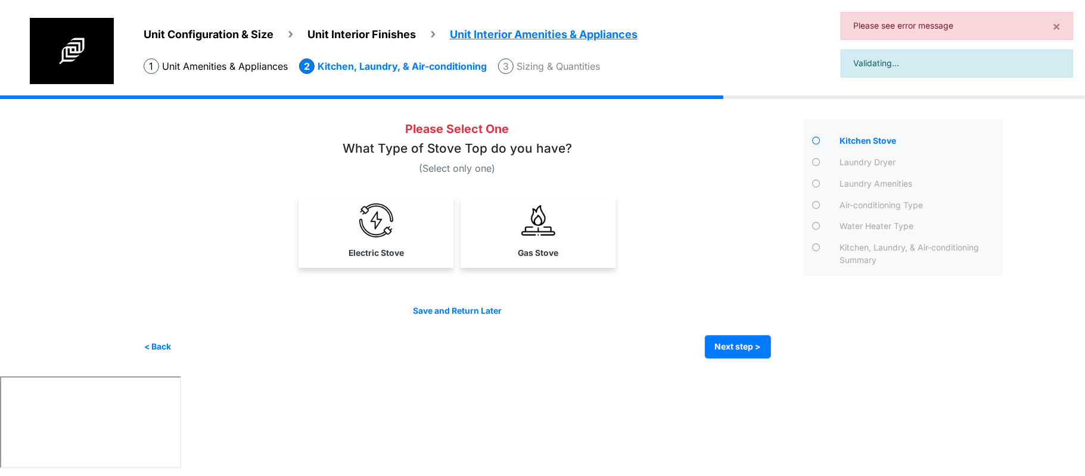
click at [558, 248] on link "Gas Stove" at bounding box center [538, 230] width 150 height 69
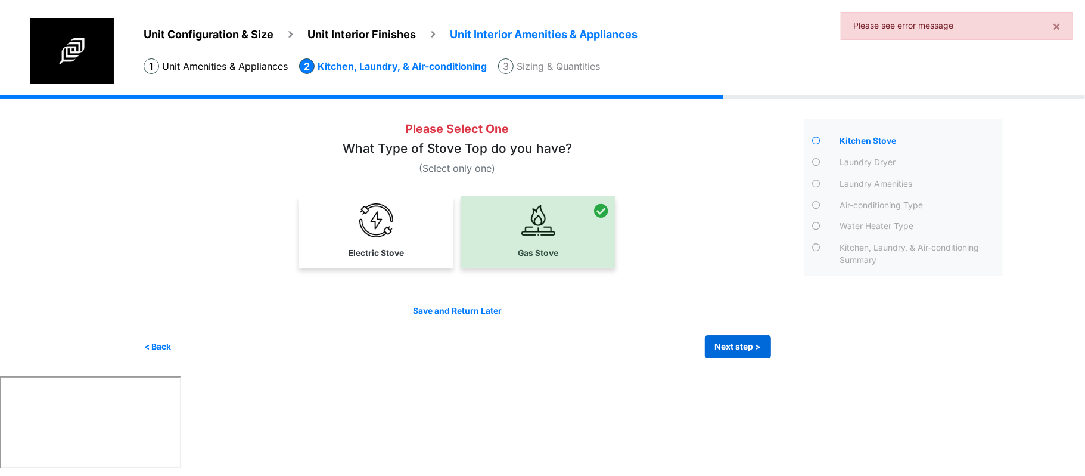
drag, startPoint x: 747, startPoint y: 335, endPoint x: 747, endPoint y: 342, distance: 7.2
click at [747, 342] on div "Save and Return Later < Back Next step > Save and submit" at bounding box center [458, 332] width 628 height 54
click at [747, 342] on button "Next step >" at bounding box center [738, 346] width 66 height 23
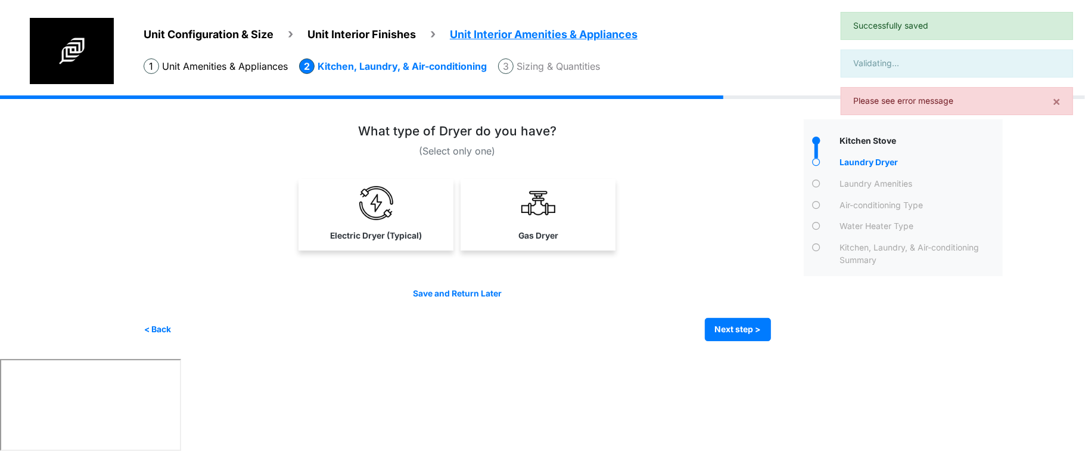
click at [747, 342] on div "Condo Square Footage **** Next step >" at bounding box center [578, 226] width 868 height 263
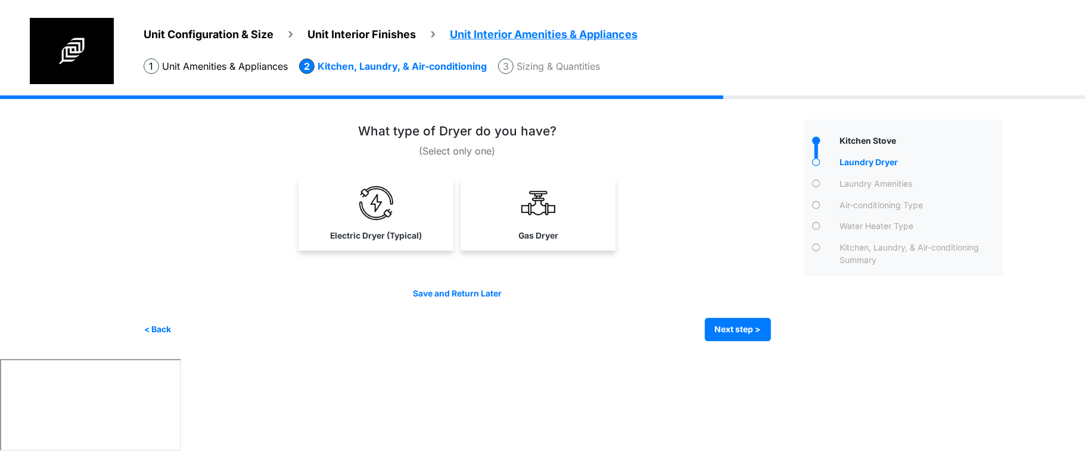
click at [394, 247] on link "Electric Dryer (Typical)" at bounding box center [376, 213] width 150 height 69
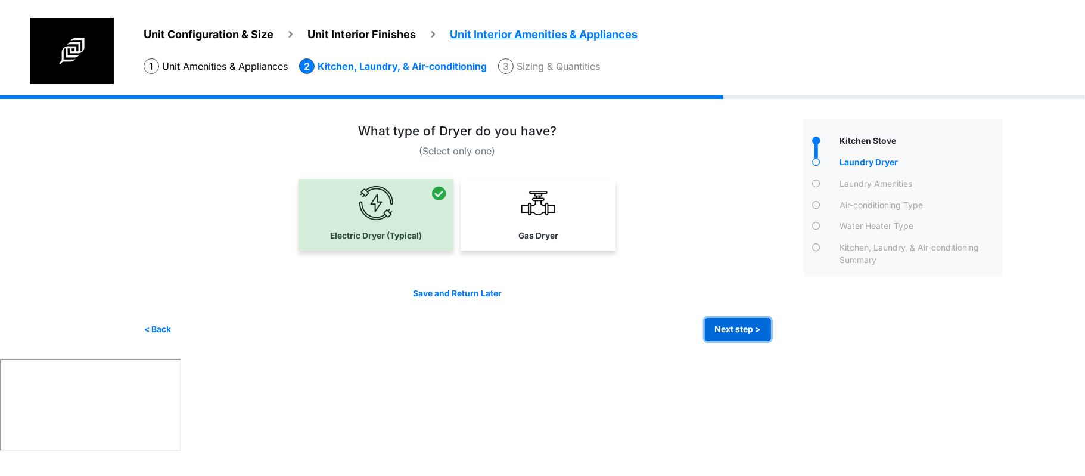
click at [743, 322] on button "Next step >" at bounding box center [738, 329] width 66 height 23
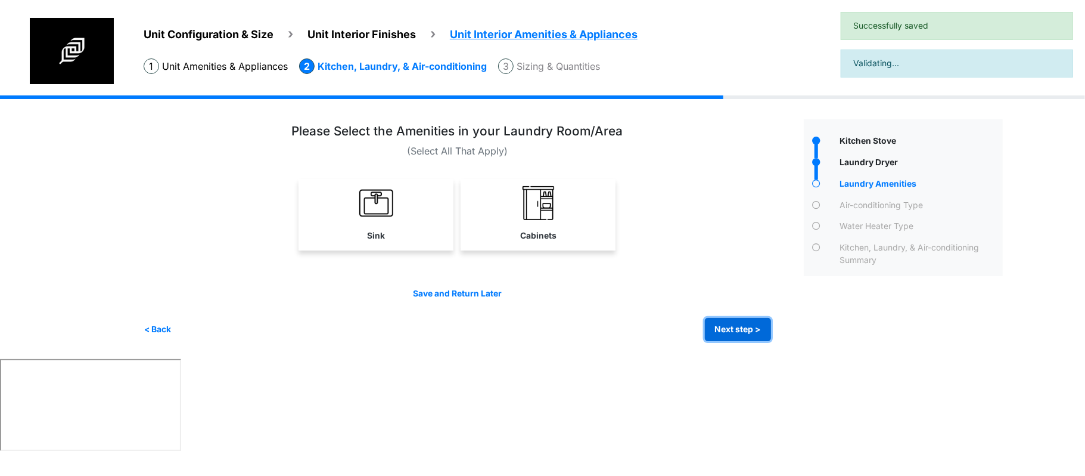
click at [744, 322] on button "Next step >" at bounding box center [738, 329] width 66 height 23
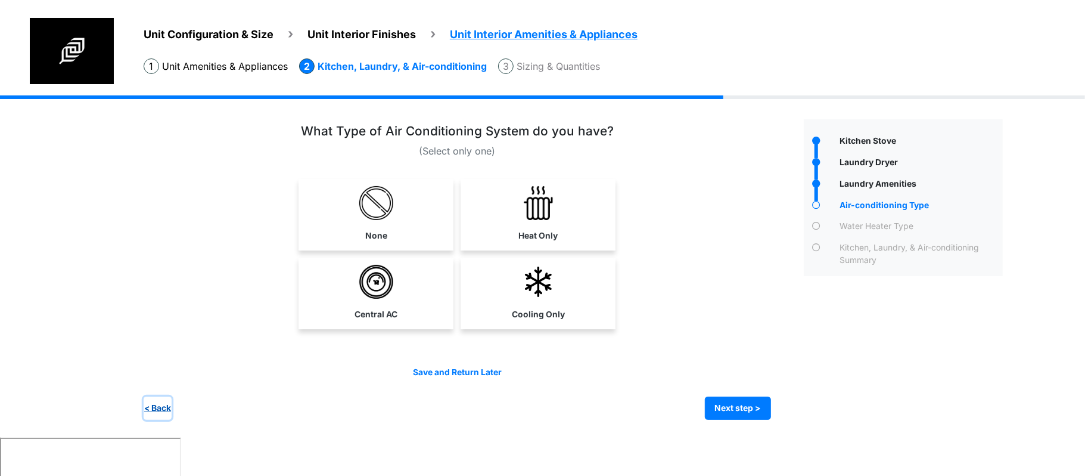
click at [161, 405] on button "< Back" at bounding box center [158, 407] width 28 height 23
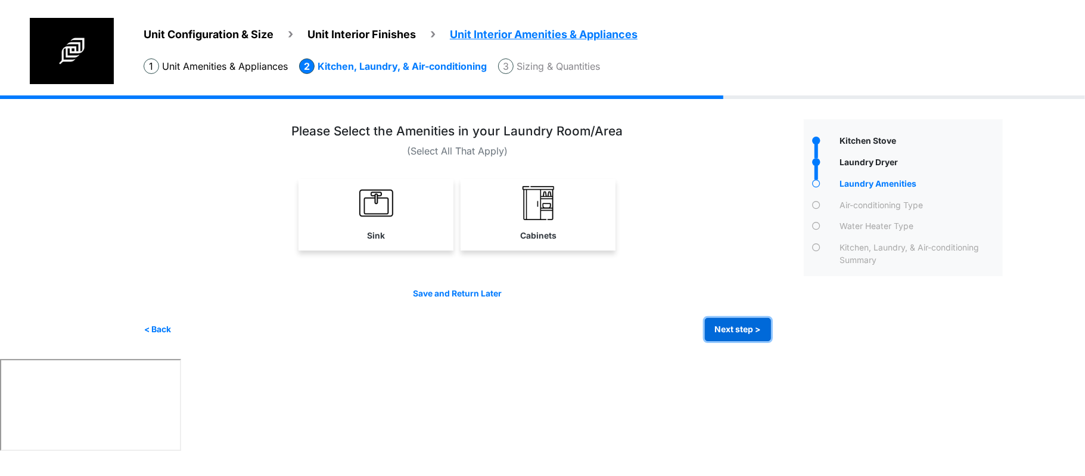
click at [716, 324] on button "Next step >" at bounding box center [738, 329] width 66 height 23
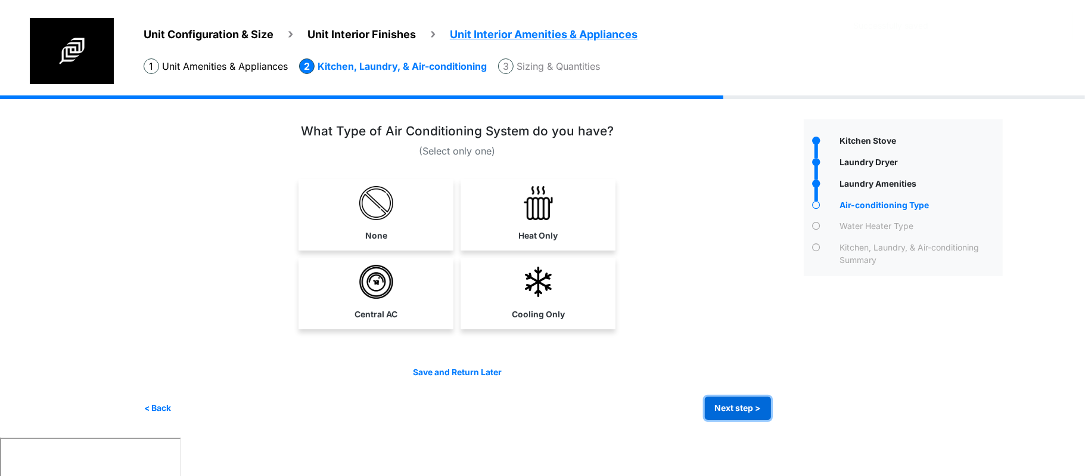
click at [747, 404] on button "Next step >" at bounding box center [738, 407] width 66 height 23
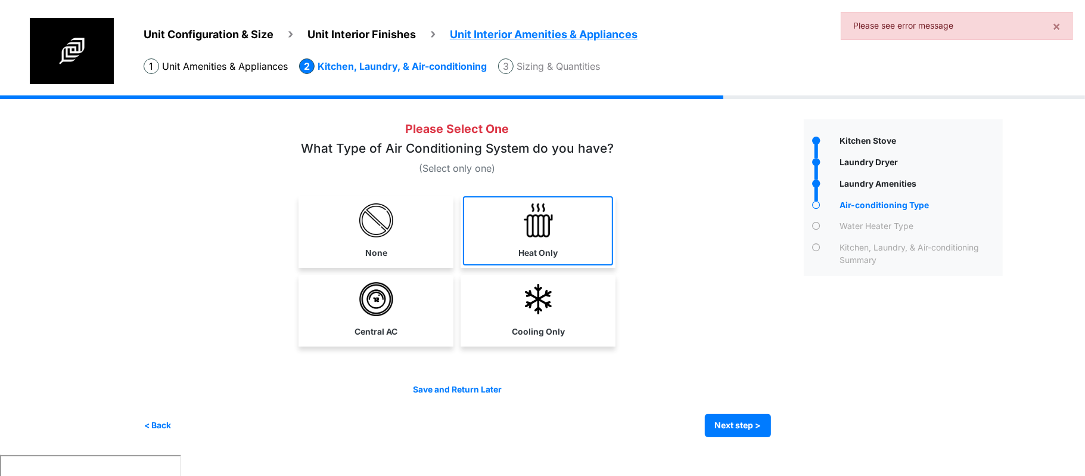
click at [535, 230] on img at bounding box center [539, 220] width 34 height 34
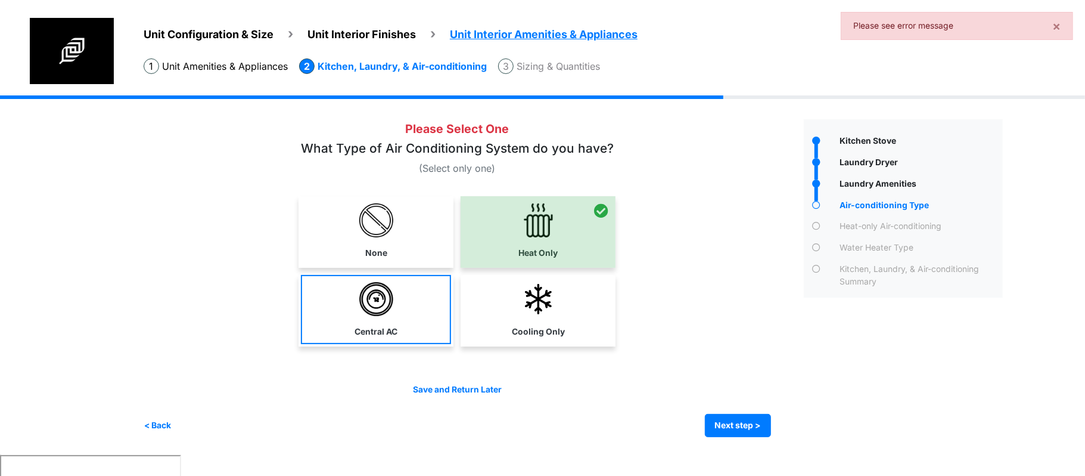
click at [440, 301] on link "Central AC" at bounding box center [376, 309] width 150 height 69
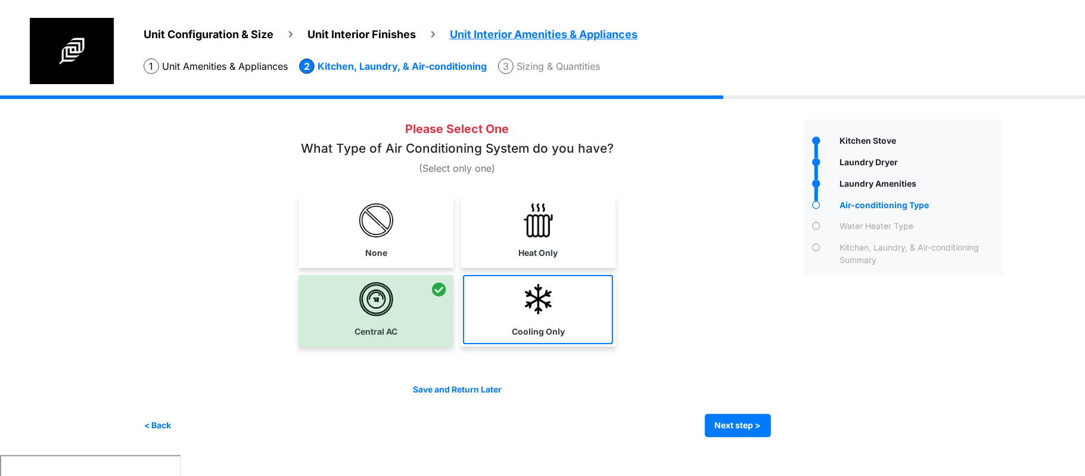
click at [480, 333] on link "Cooling Only" at bounding box center [538, 309] width 150 height 69
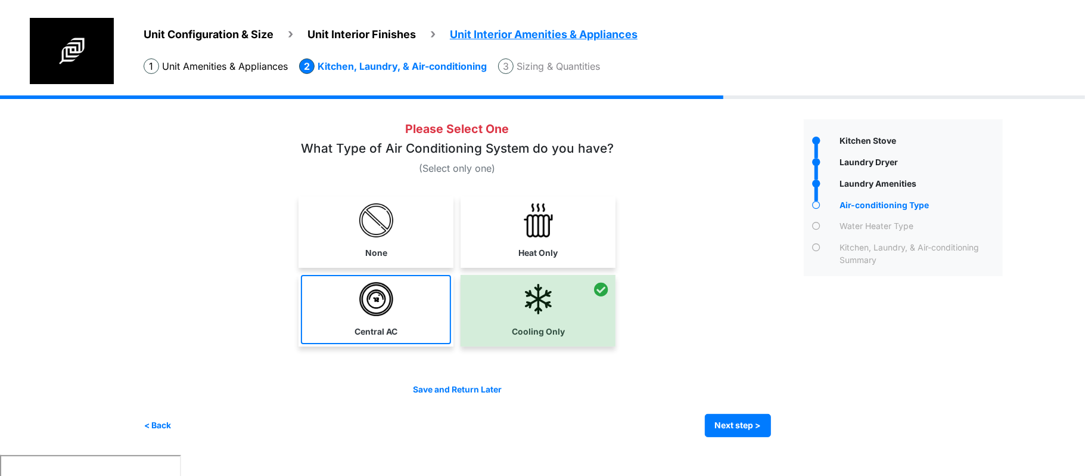
click at [315, 311] on link "Central AC" at bounding box center [376, 309] width 150 height 69
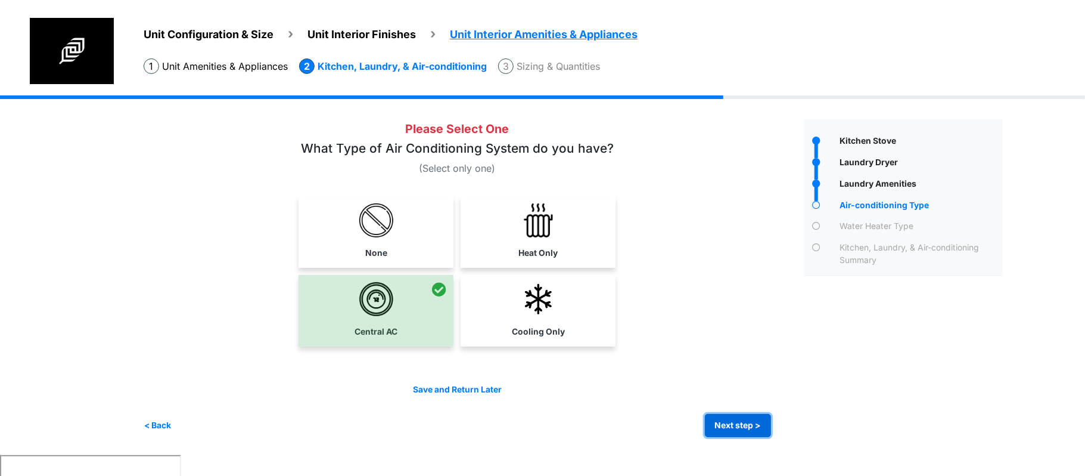
click at [745, 420] on button "Next step >" at bounding box center [738, 425] width 66 height 23
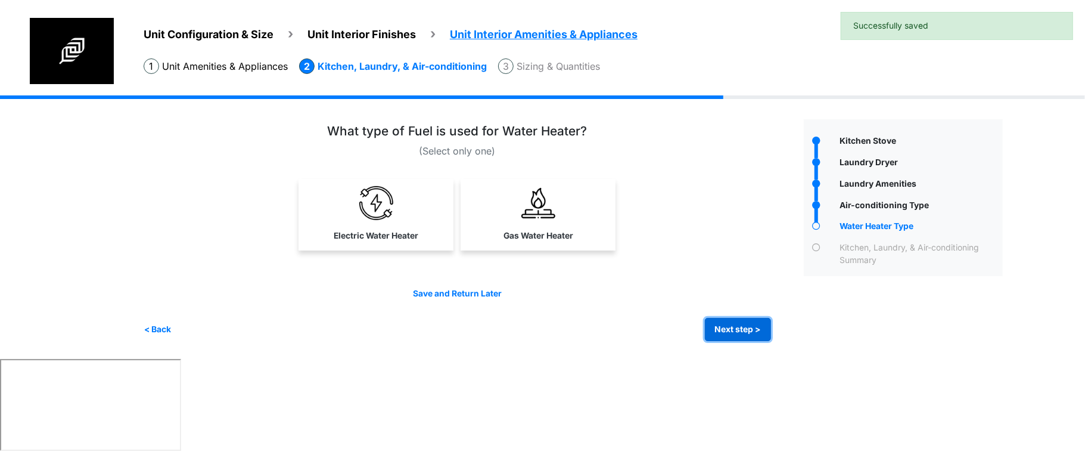
click at [739, 337] on button "Next step >" at bounding box center [738, 329] width 66 height 23
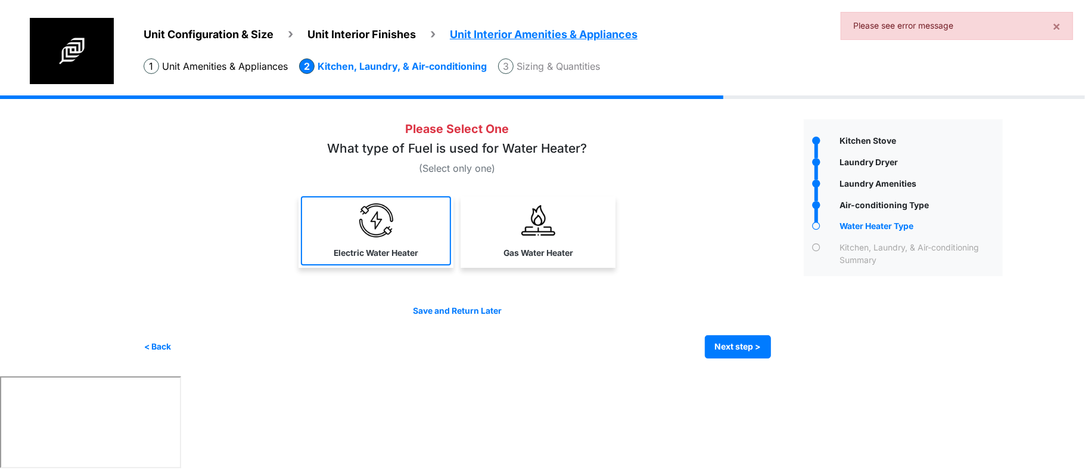
click at [363, 213] on img at bounding box center [376, 220] width 34 height 34
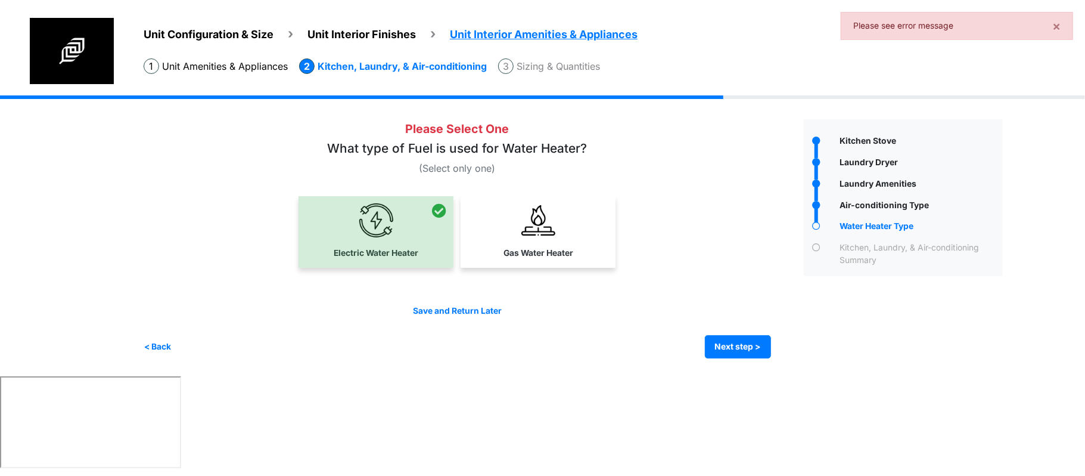
click at [733, 320] on div "Save and Return Later < Back Next step > Save and submit" at bounding box center [458, 332] width 628 height 54
click at [736, 332] on div "Save and Return Later < Back Next step > Save and submit" at bounding box center [458, 332] width 628 height 54
click at [735, 350] on button "Next step >" at bounding box center [738, 346] width 66 height 23
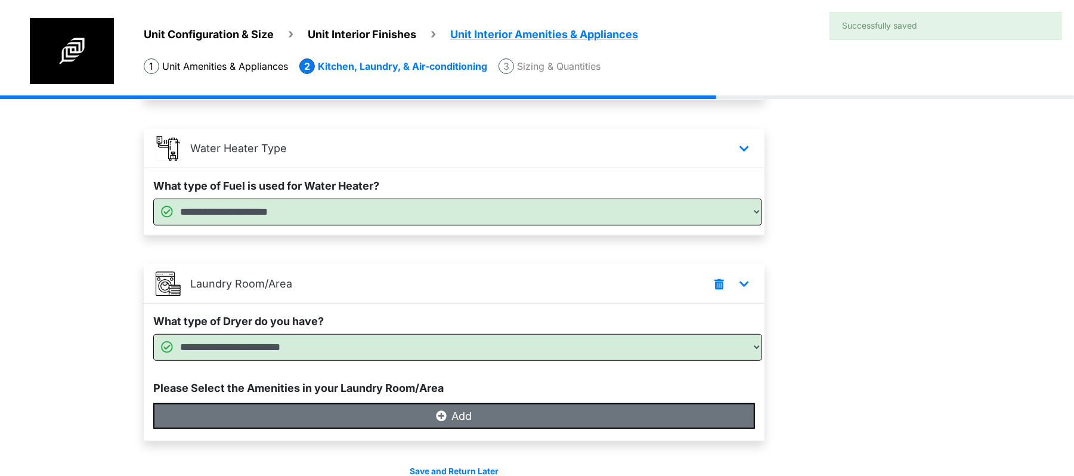
scroll to position [387, 0]
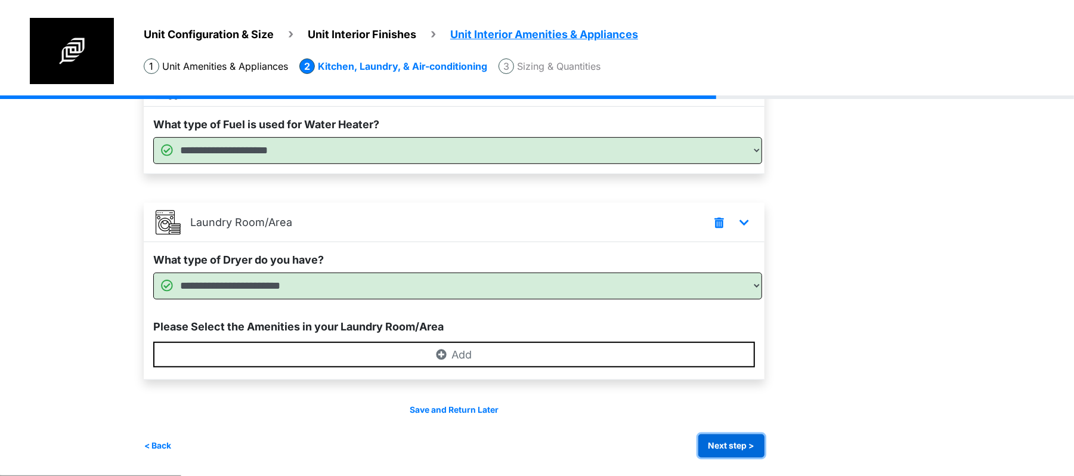
click at [734, 446] on button "Next step >" at bounding box center [731, 445] width 66 height 23
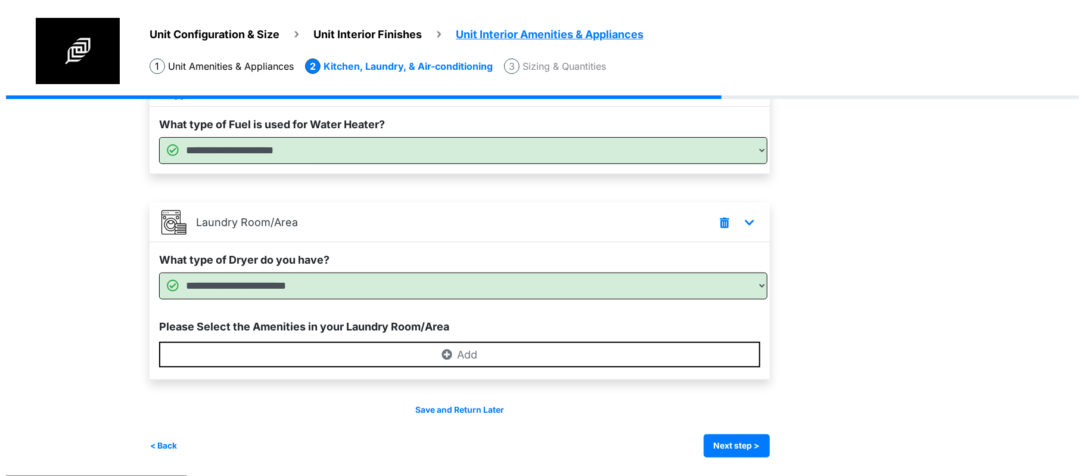
scroll to position [0, 0]
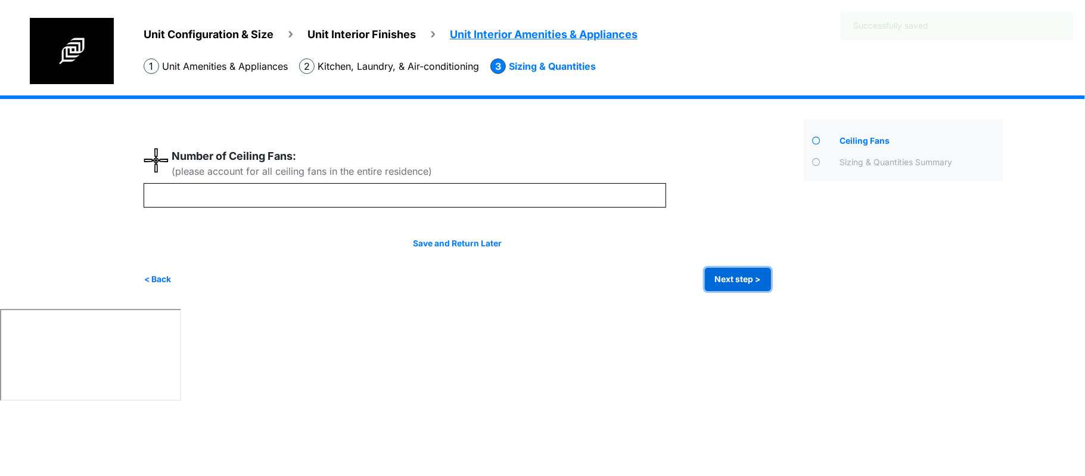
click at [728, 281] on button "Next step >" at bounding box center [738, 279] width 66 height 23
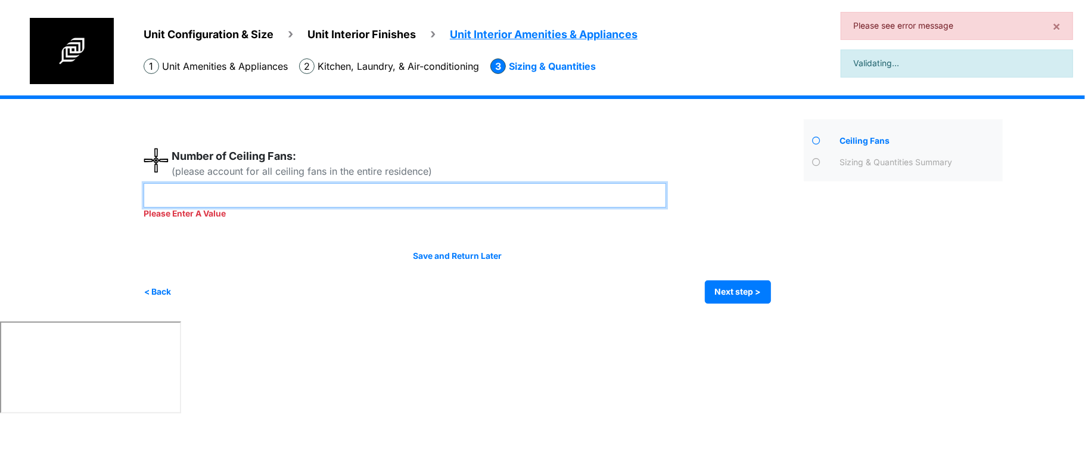
click at [563, 198] on input "number" at bounding box center [405, 195] width 523 height 24
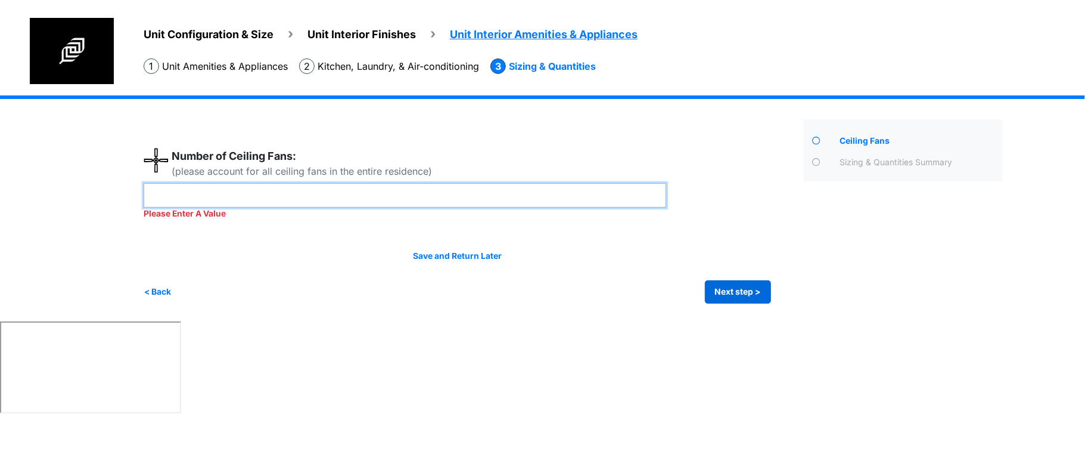
type input "*"
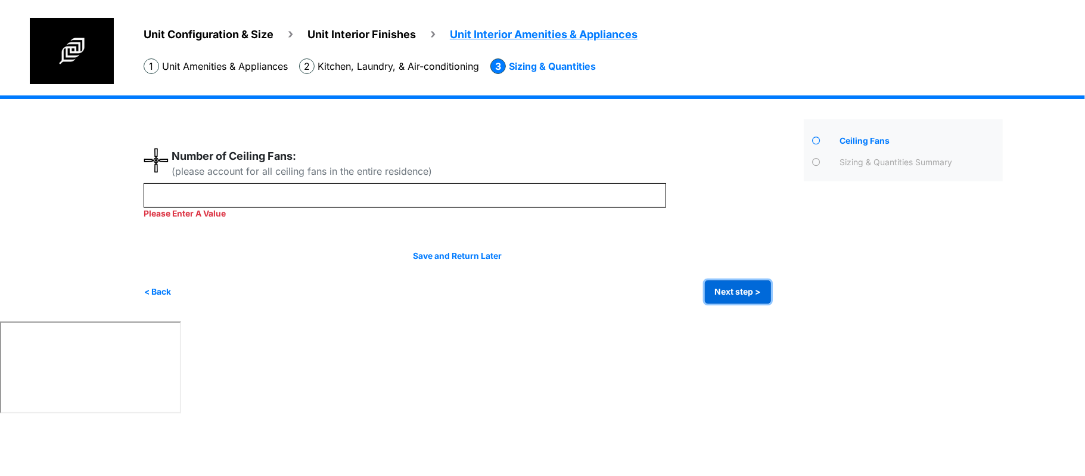
type input "*"
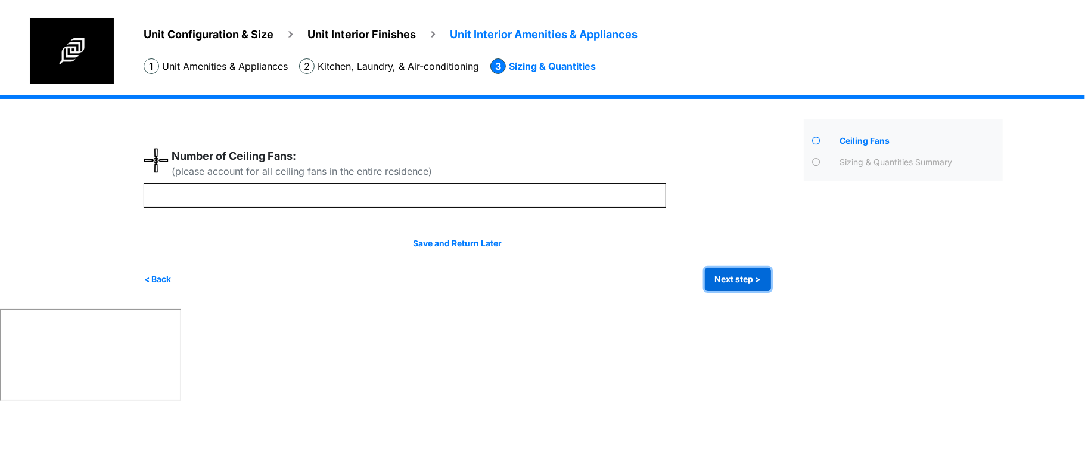
click at [751, 301] on div "Condo Square Footage **** Next step >" at bounding box center [578, 201] width 868 height 213
click at [750, 273] on button "Next step >" at bounding box center [738, 279] width 66 height 23
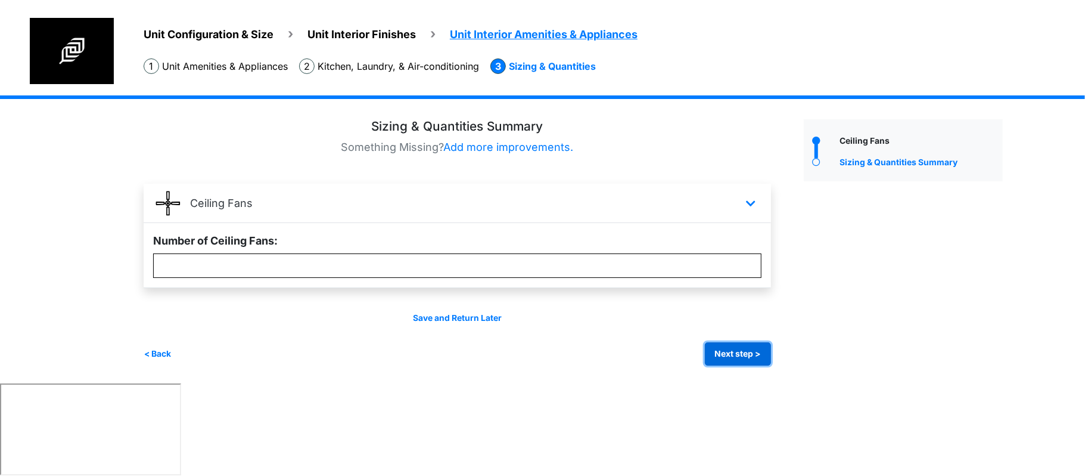
click at [751, 356] on button "Next step >" at bounding box center [738, 353] width 66 height 23
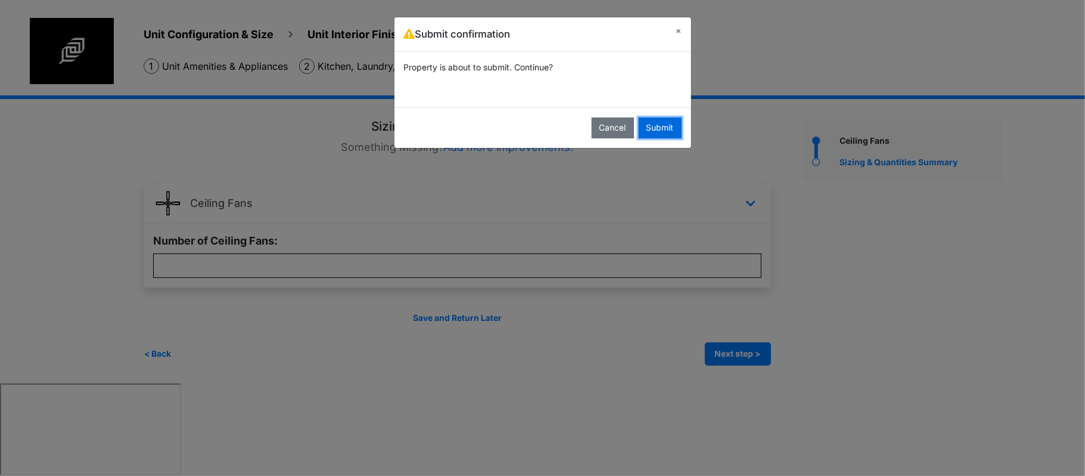
click at [657, 127] on button "Submit" at bounding box center [660, 127] width 43 height 21
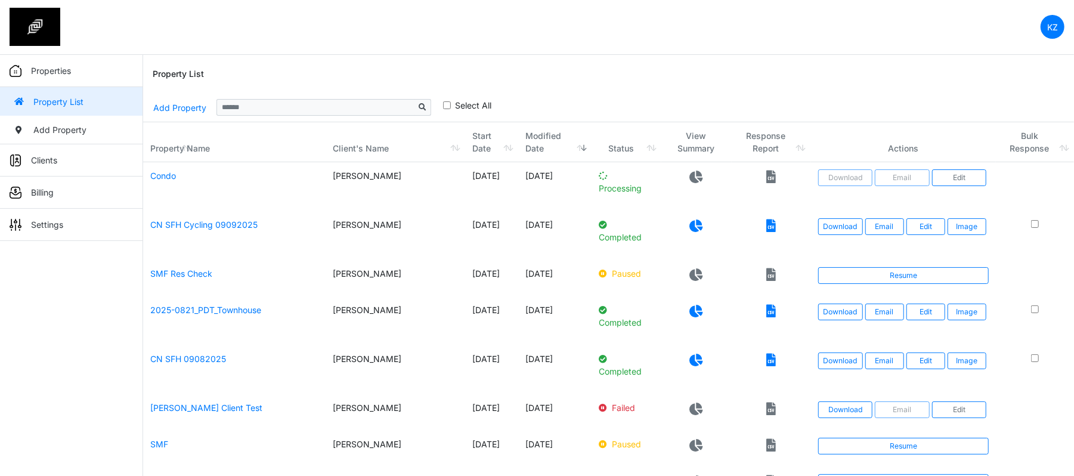
click at [494, 60] on div "Property List" at bounding box center [608, 74] width 911 height 38
click at [920, 174] on link "Edit" at bounding box center [925, 177] width 39 height 17
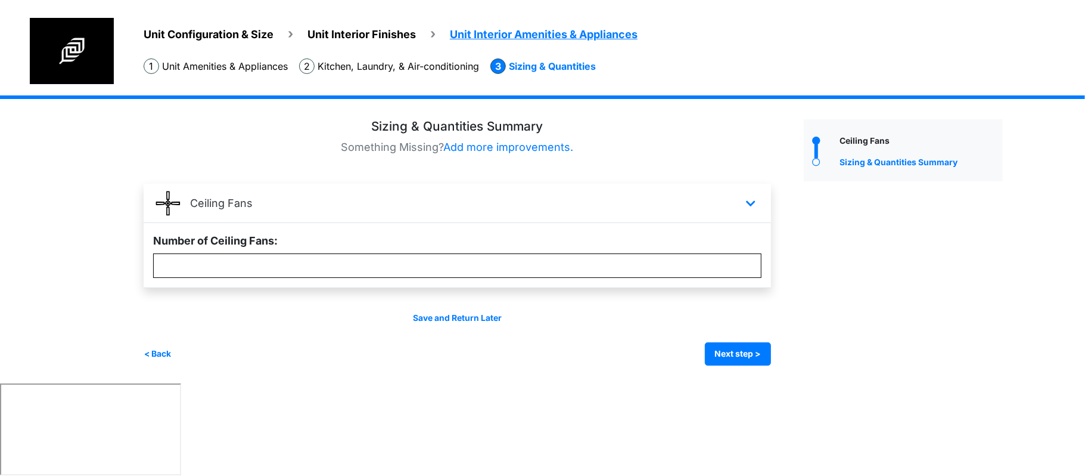
click at [354, 27] on li "Unit Interior Finishes" at bounding box center [352, 33] width 128 height 19
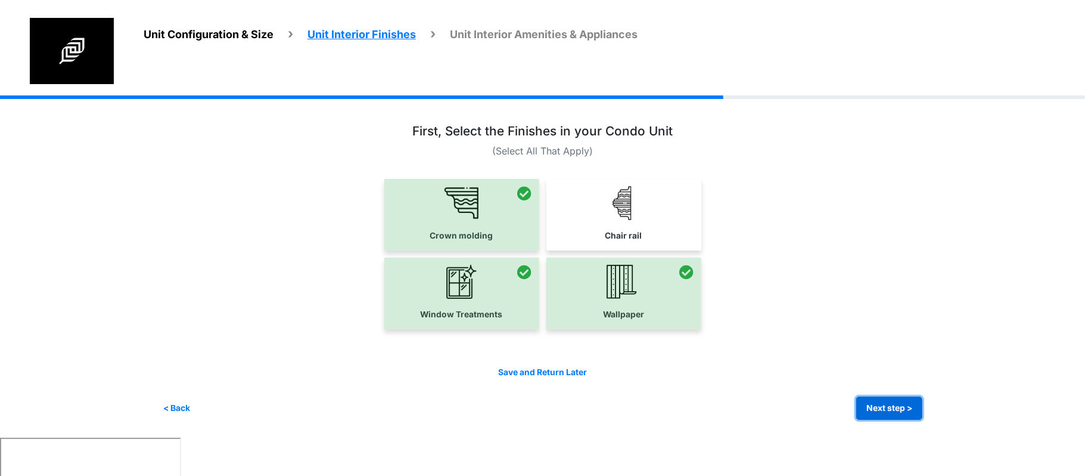
click at [905, 405] on button "Next step >" at bounding box center [890, 407] width 66 height 23
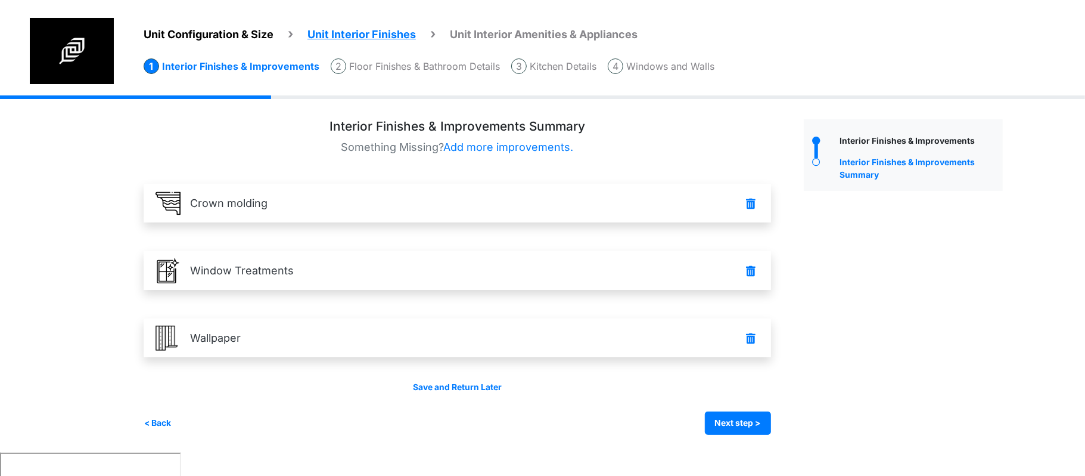
click at [274, 35] on ul "Unit Configuration & Size Unit Interior Finishes Unit Interior Amenities & Appl…" at bounding box center [615, 30] width 942 height 25
click at [270, 33] on span "Unit Configuration & Size" at bounding box center [209, 34] width 130 height 13
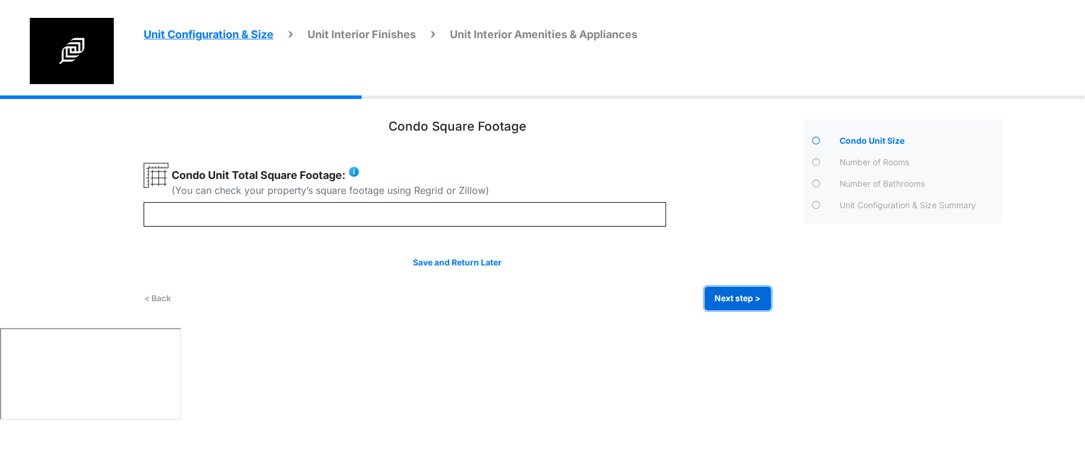
click at [737, 306] on button "Next step >" at bounding box center [738, 298] width 66 height 23
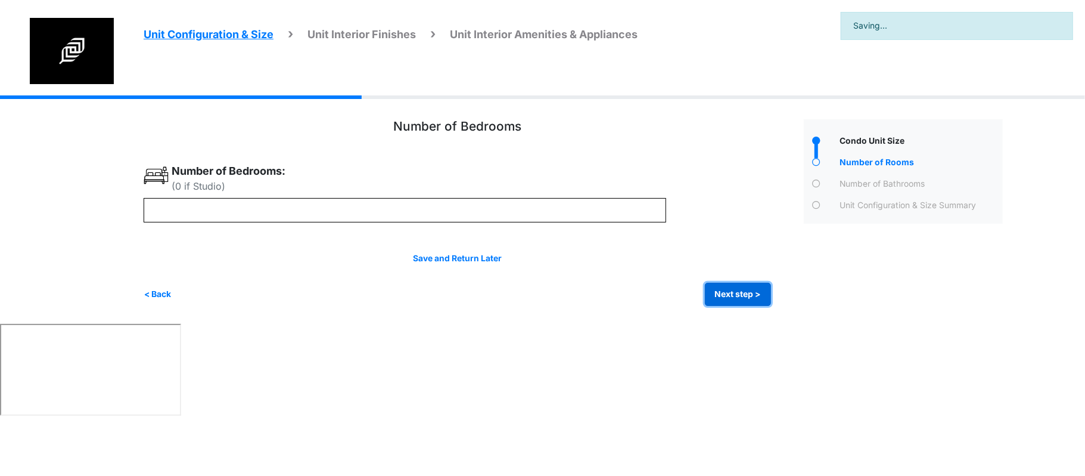
click at [740, 299] on button "Next step >" at bounding box center [738, 294] width 66 height 23
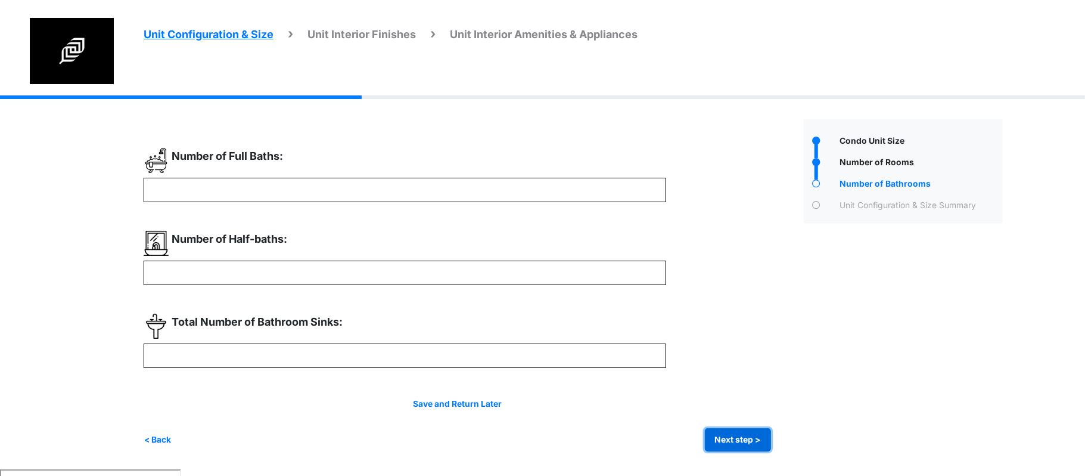
click at [721, 443] on button "Next step >" at bounding box center [738, 439] width 66 height 23
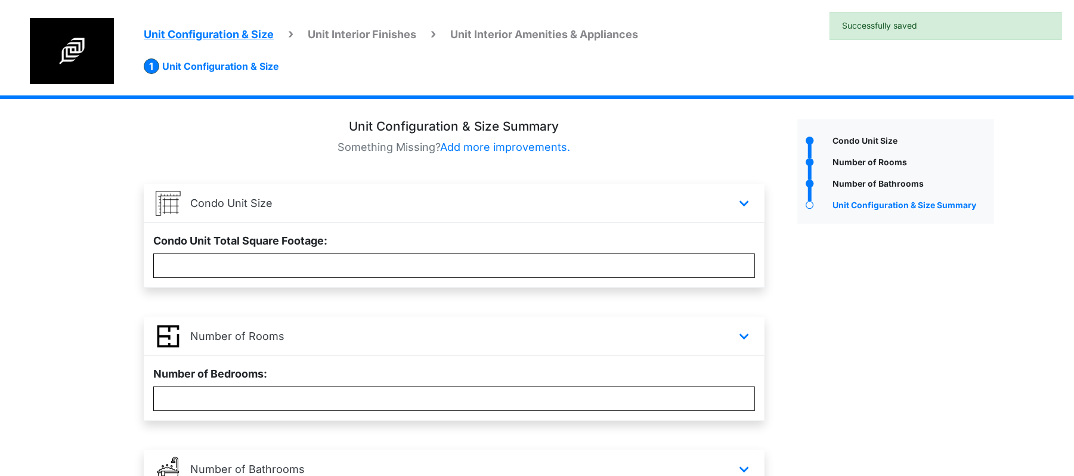
scroll to position [303, 0]
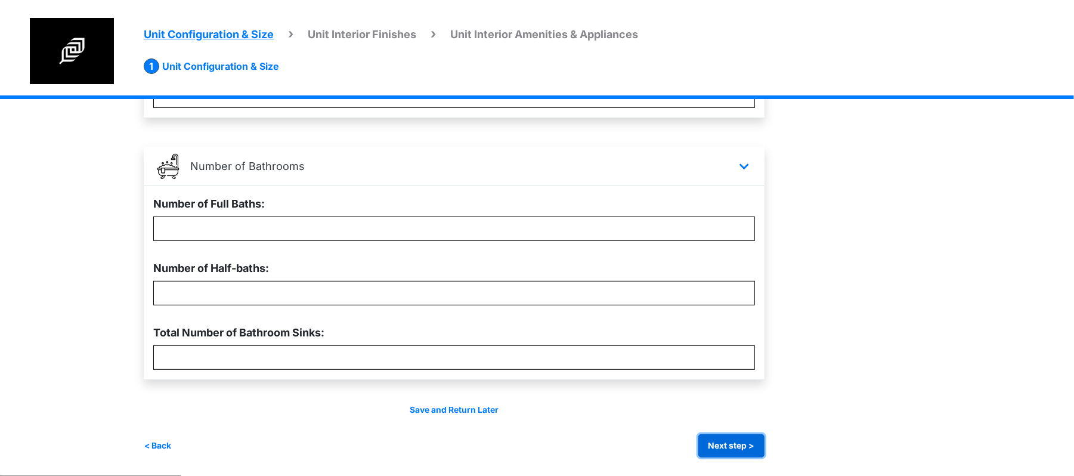
click at [718, 444] on button "Next step >" at bounding box center [731, 445] width 66 height 23
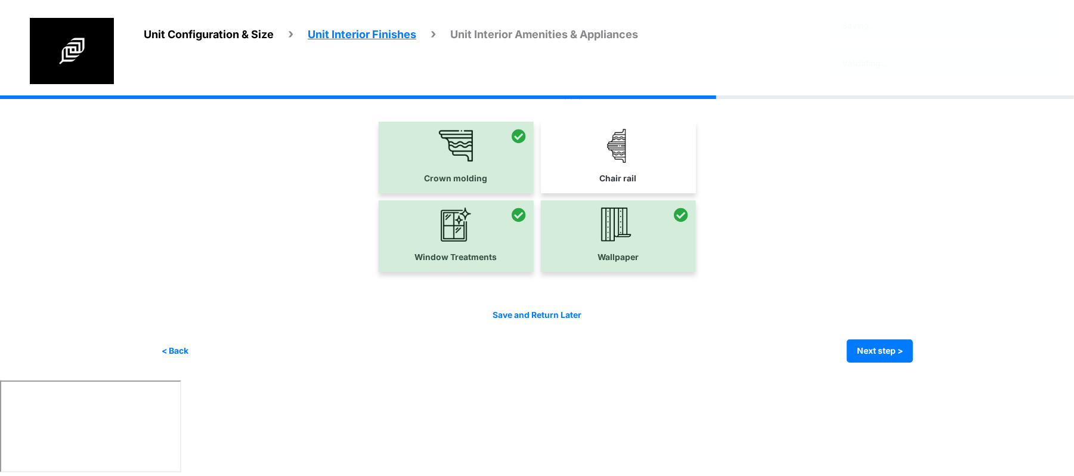
scroll to position [0, 0]
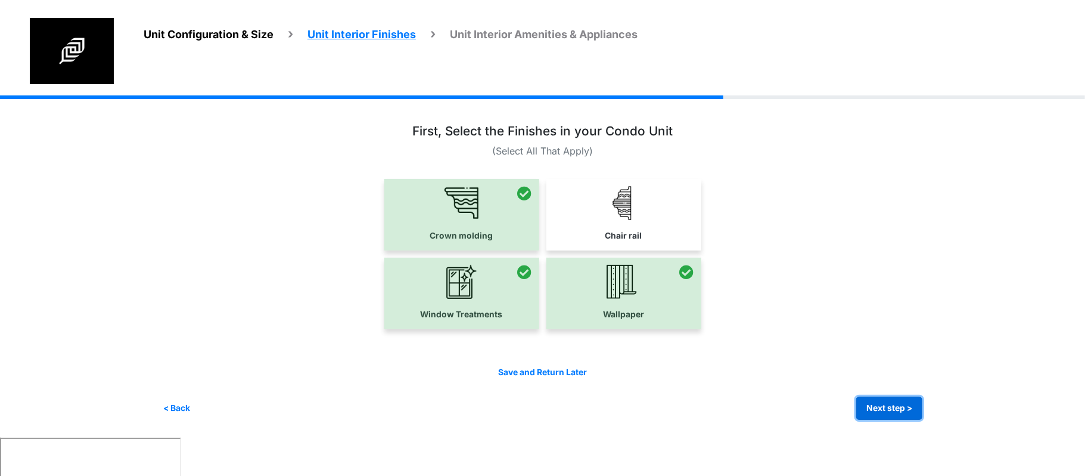
click at [873, 405] on button "Next step >" at bounding box center [890, 407] width 66 height 23
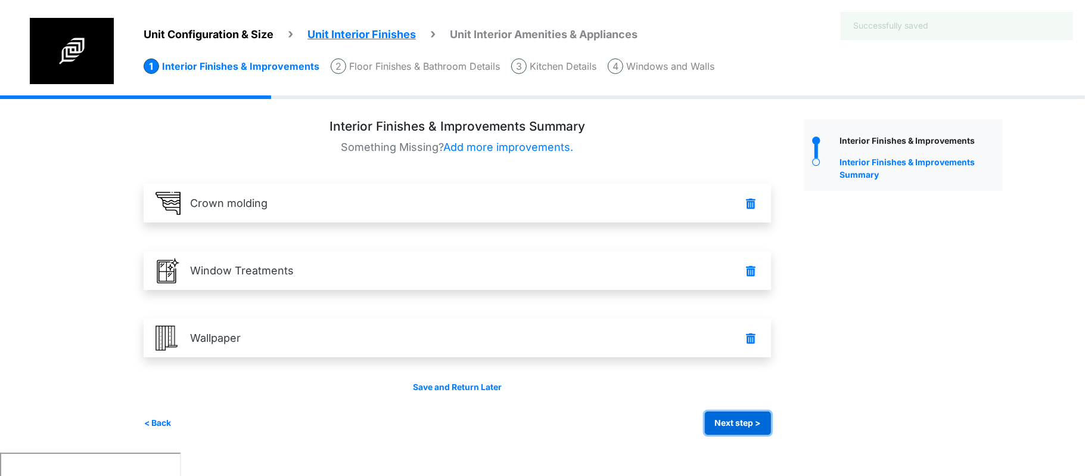
click at [707, 413] on button "Next step >" at bounding box center [738, 422] width 66 height 23
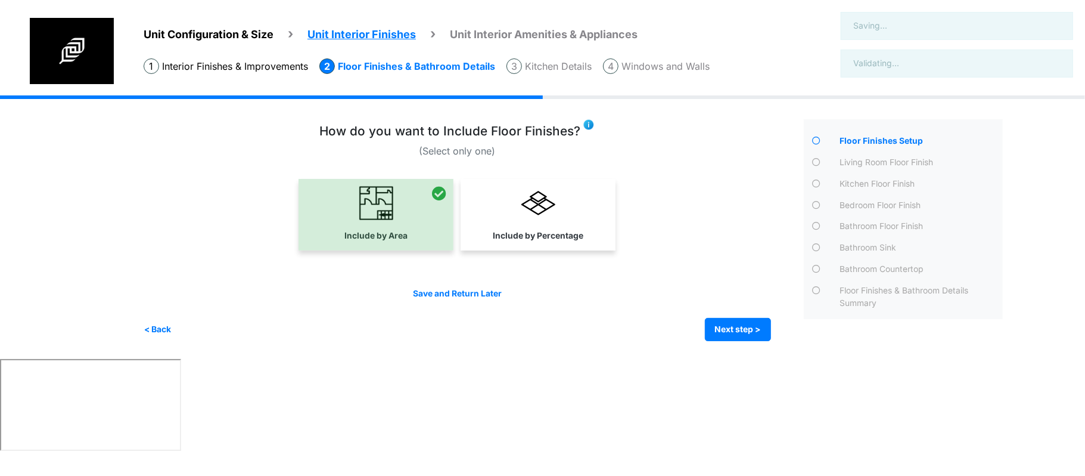
click at [725, 425] on html "Unit Configuration & Size Unit Interior Finishes Unit Interior Amenities & Appl…" at bounding box center [542, 227] width 1085 height 454
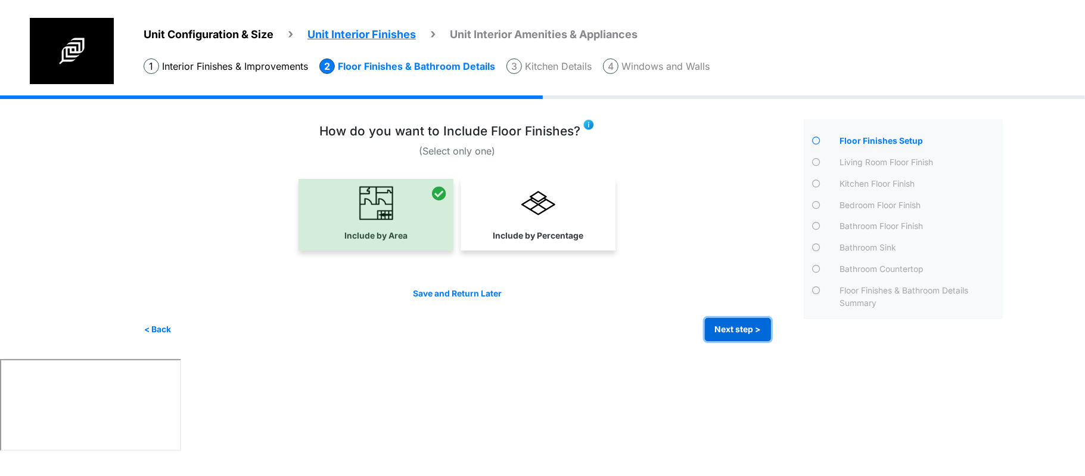
click at [719, 330] on button "Next step >" at bounding box center [738, 329] width 66 height 23
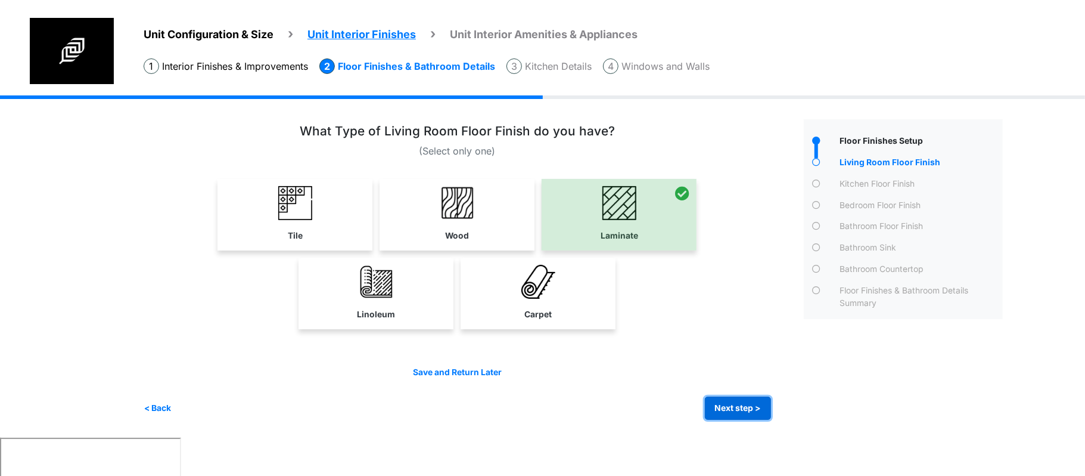
click at [761, 406] on button "Next step >" at bounding box center [738, 407] width 66 height 23
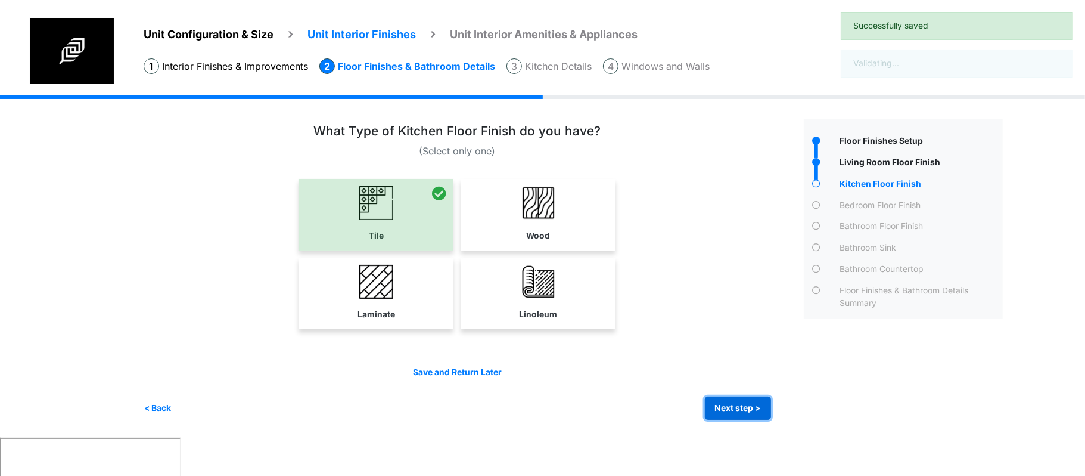
click at [761, 404] on button "Next step >" at bounding box center [738, 407] width 66 height 23
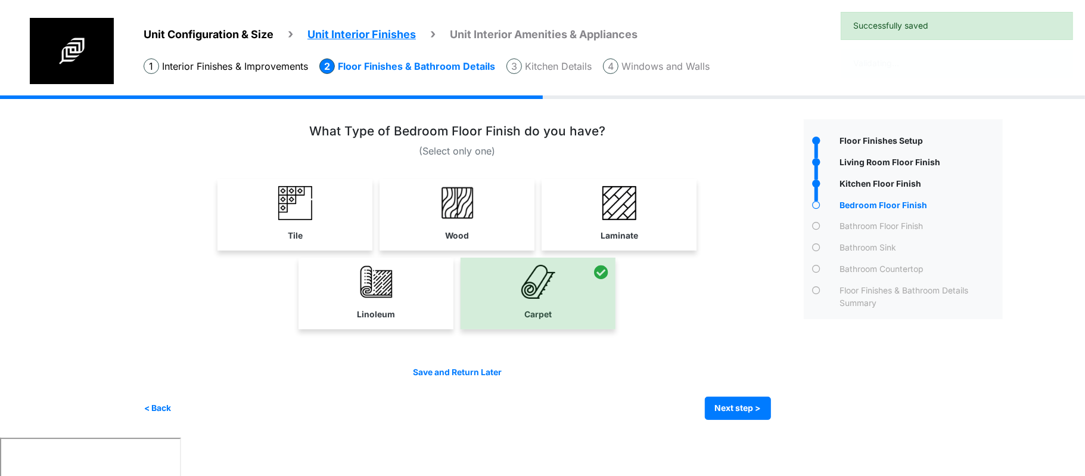
click at [862, 244] on div "Bathroom Sink" at bounding box center [920, 248] width 166 height 15
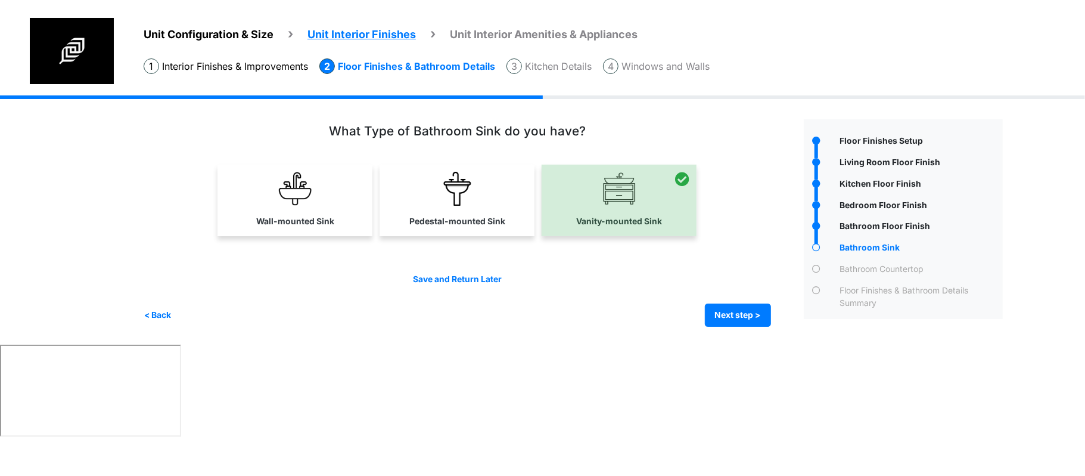
click at [860, 267] on div "Bathroom Countertop" at bounding box center [920, 270] width 166 height 15
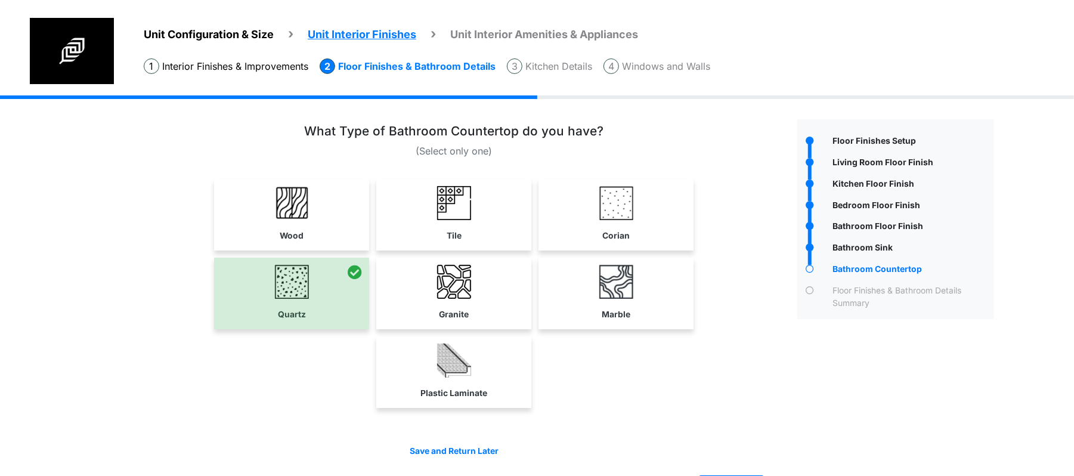
click at [857, 289] on div "Floor Finishes & Bathroom Details Summary" at bounding box center [912, 296] width 164 height 25
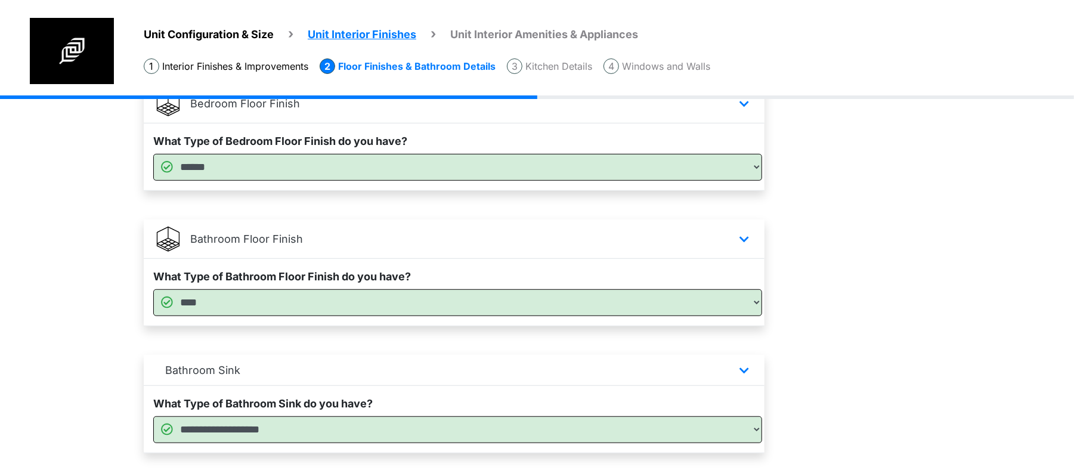
scroll to position [716, 0]
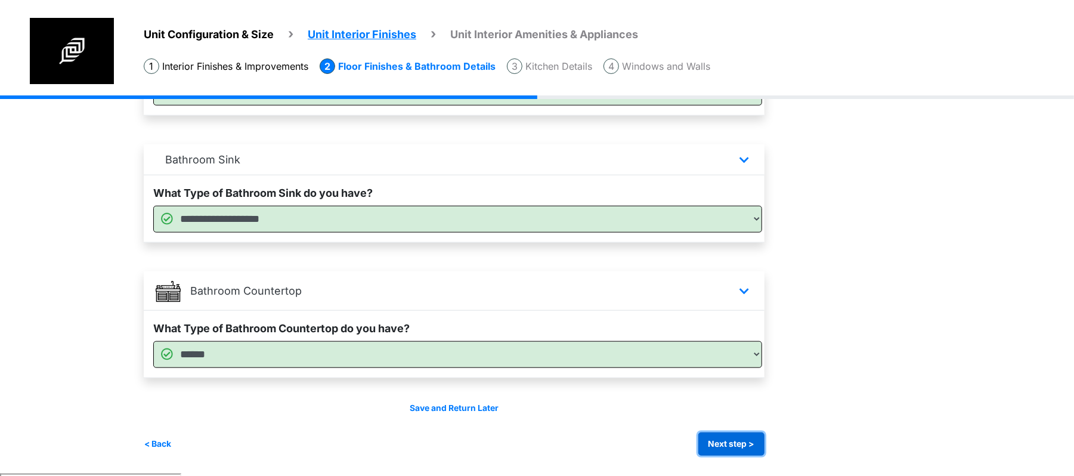
click at [742, 442] on button "Next step >" at bounding box center [731, 443] width 66 height 23
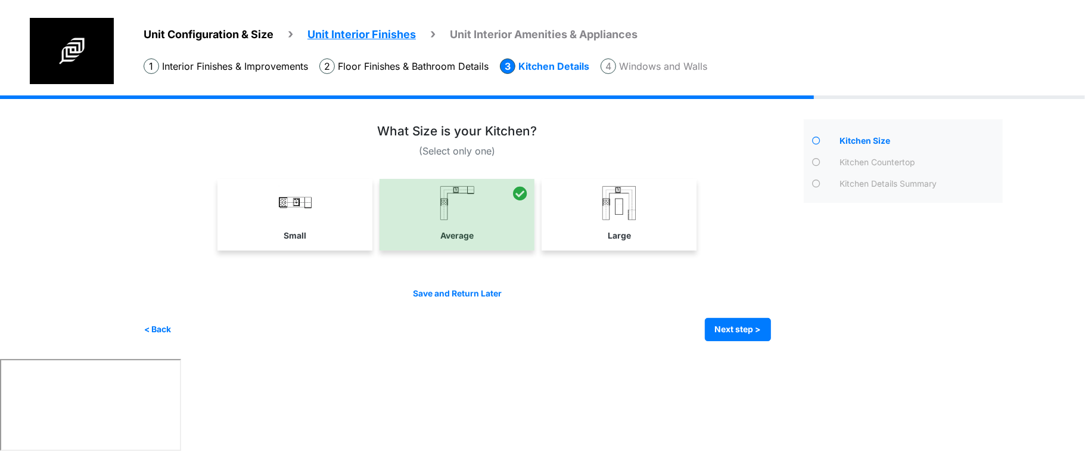
click at [652, 68] on li "Windows and Walls" at bounding box center [654, 65] width 107 height 15
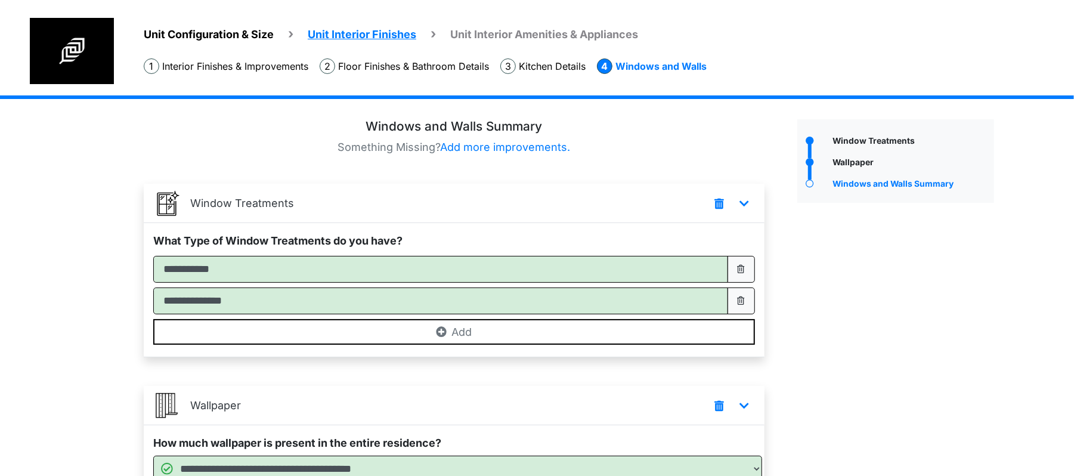
click at [501, 38] on span "Unit Interior Amenities & Appliances" at bounding box center [544, 34] width 188 height 13
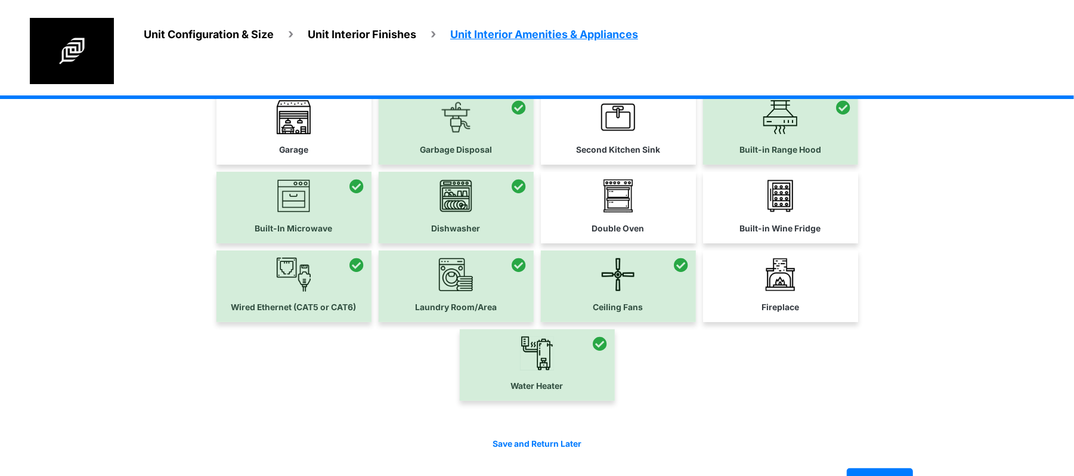
scroll to position [119, 0]
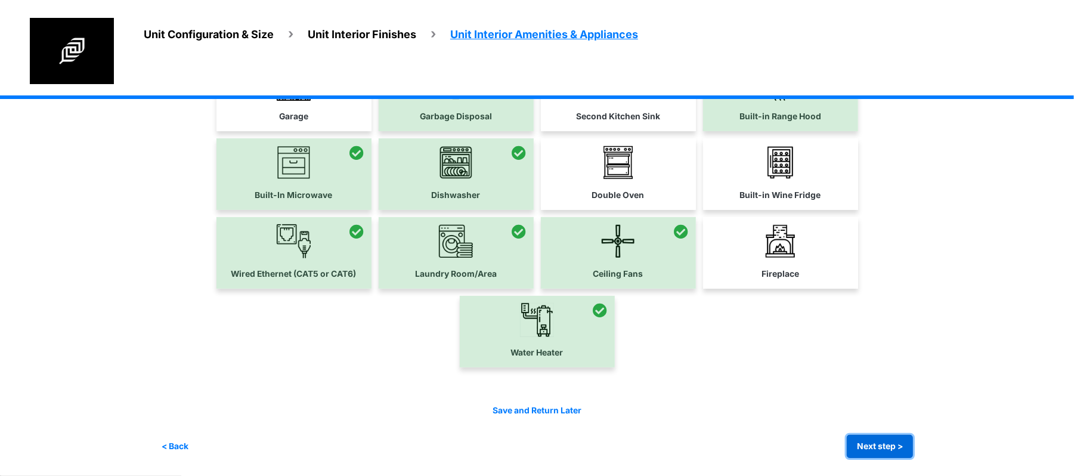
click at [876, 448] on button "Next step >" at bounding box center [879, 446] width 66 height 23
